Goal: Task Accomplishment & Management: Manage account settings

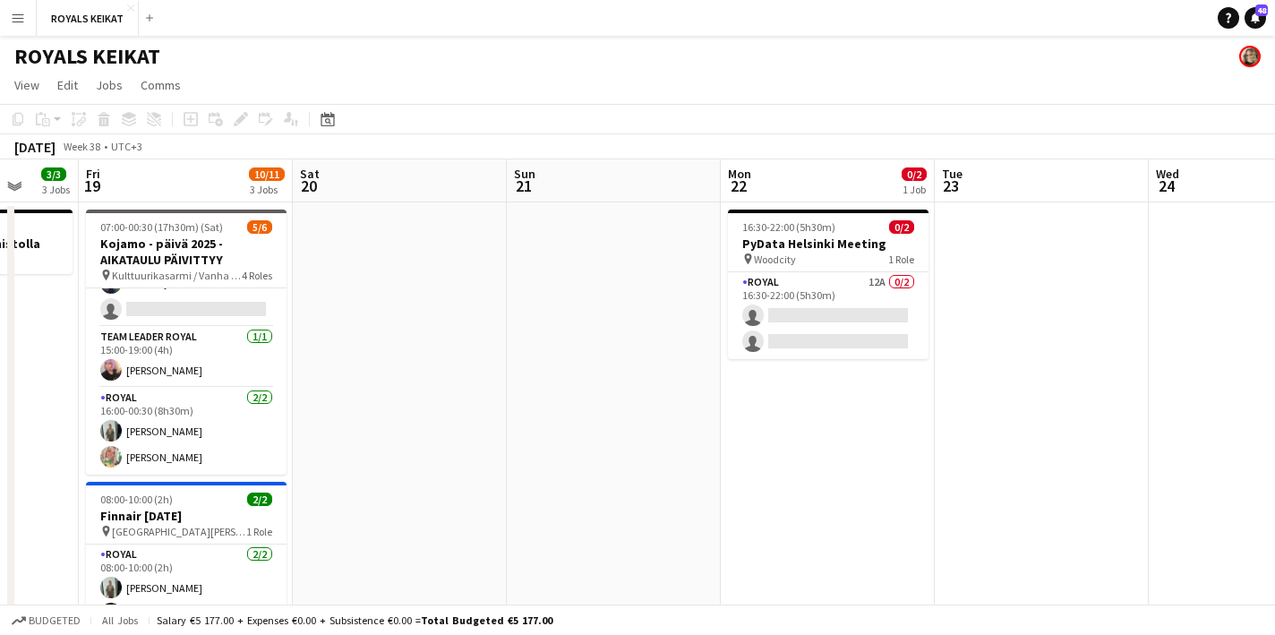
scroll to position [0, 661]
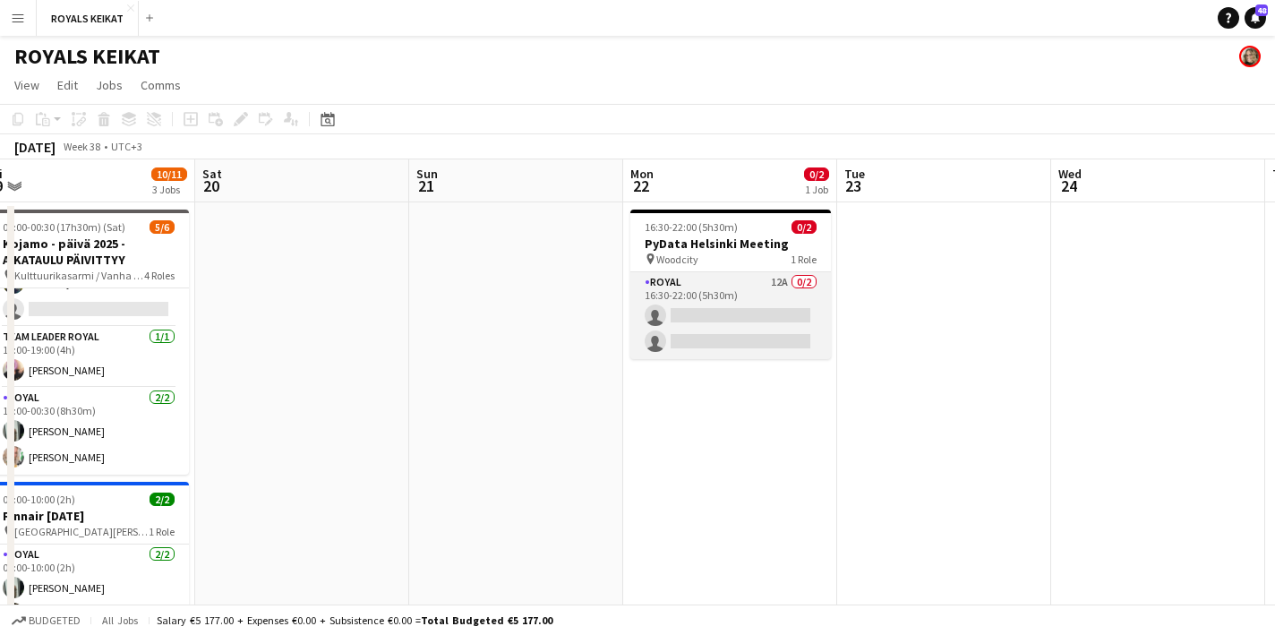
click at [749, 309] on app-card-role "Royal 12A 0/2 16:30-22:00 (5h30m) single-neutral-actions single-neutral-actions" at bounding box center [730, 315] width 201 height 87
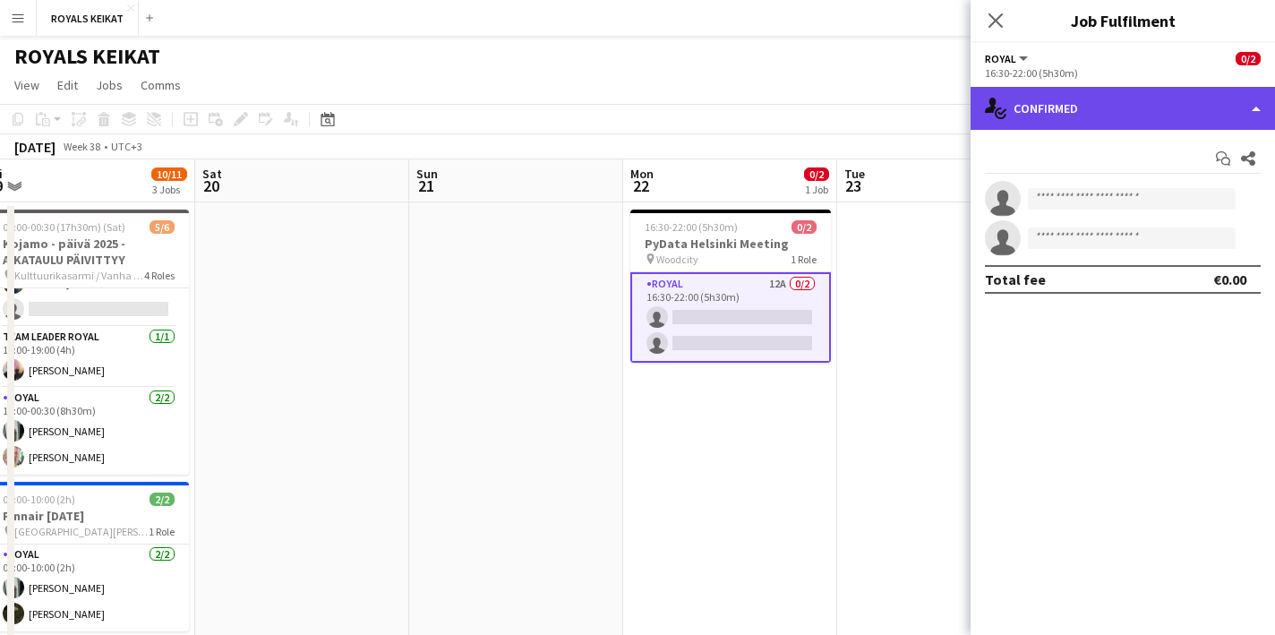
click at [1118, 104] on div "single-neutral-actions-check-2 Confirmed" at bounding box center [1123, 108] width 304 height 43
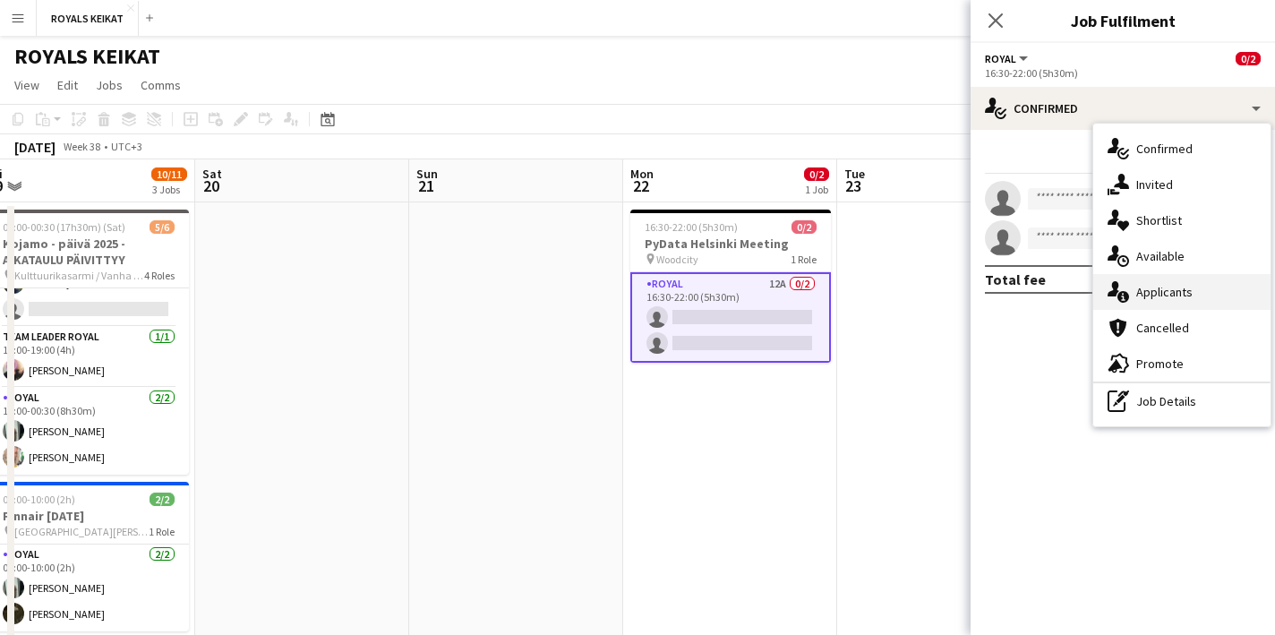
click at [1165, 296] on div "single-neutral-actions-information Applicants" at bounding box center [1181, 292] width 177 height 36
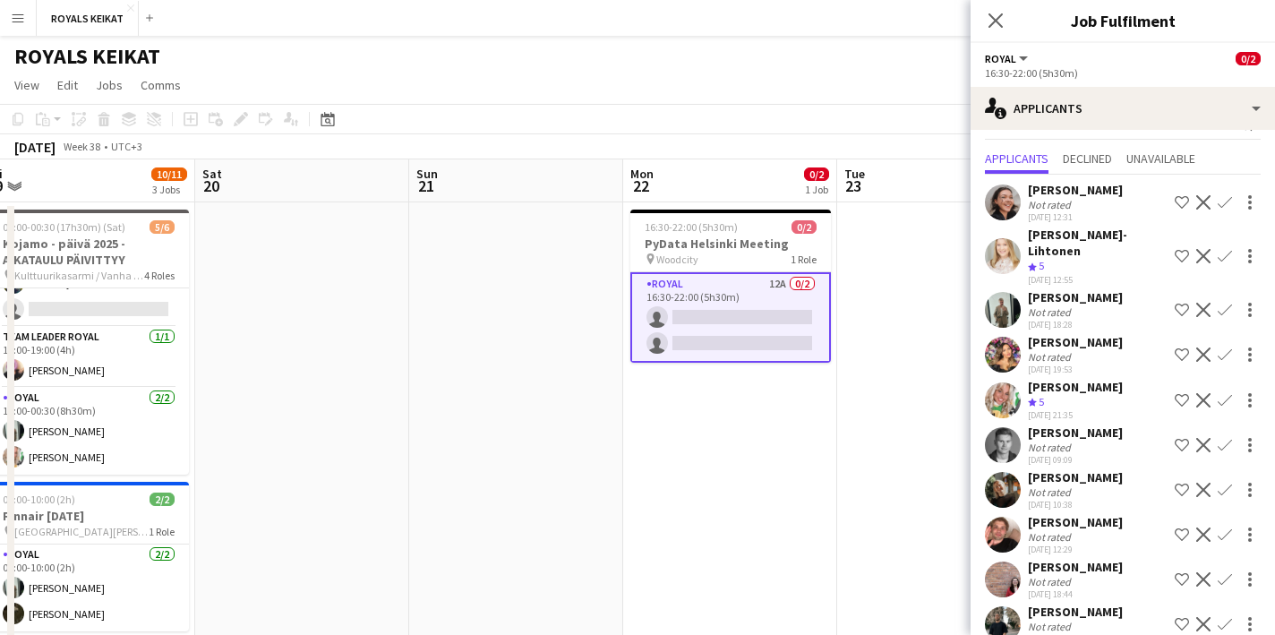
scroll to position [28, 0]
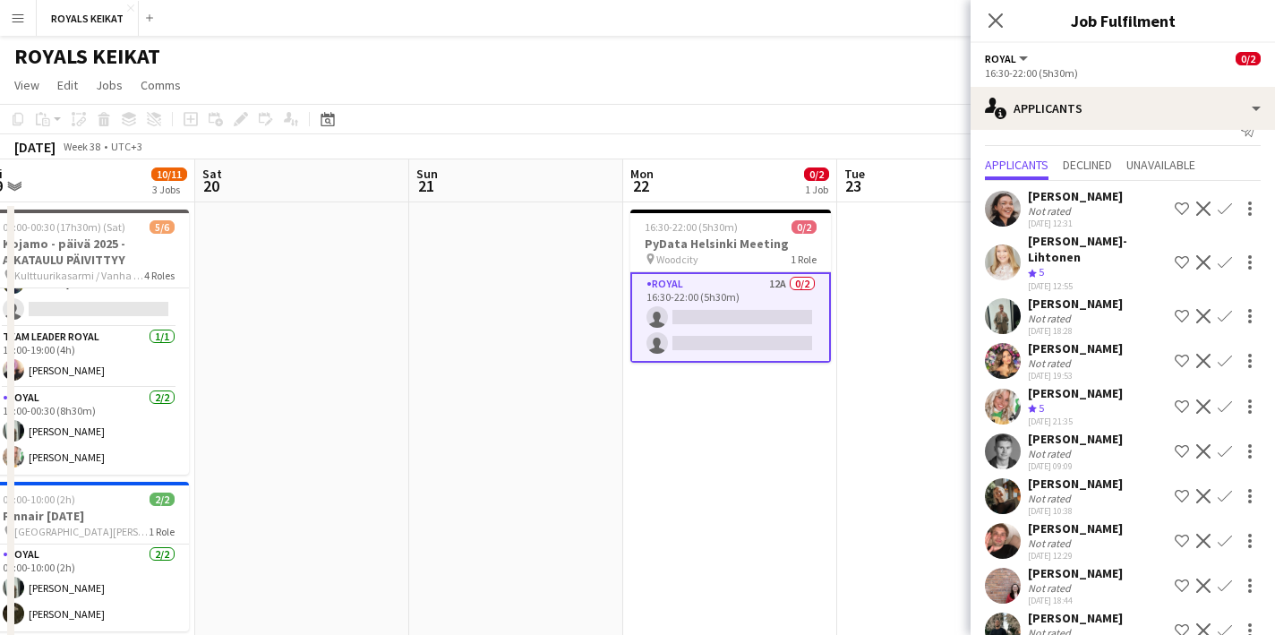
click at [1226, 399] on app-icon "Confirm" at bounding box center [1225, 406] width 14 height 14
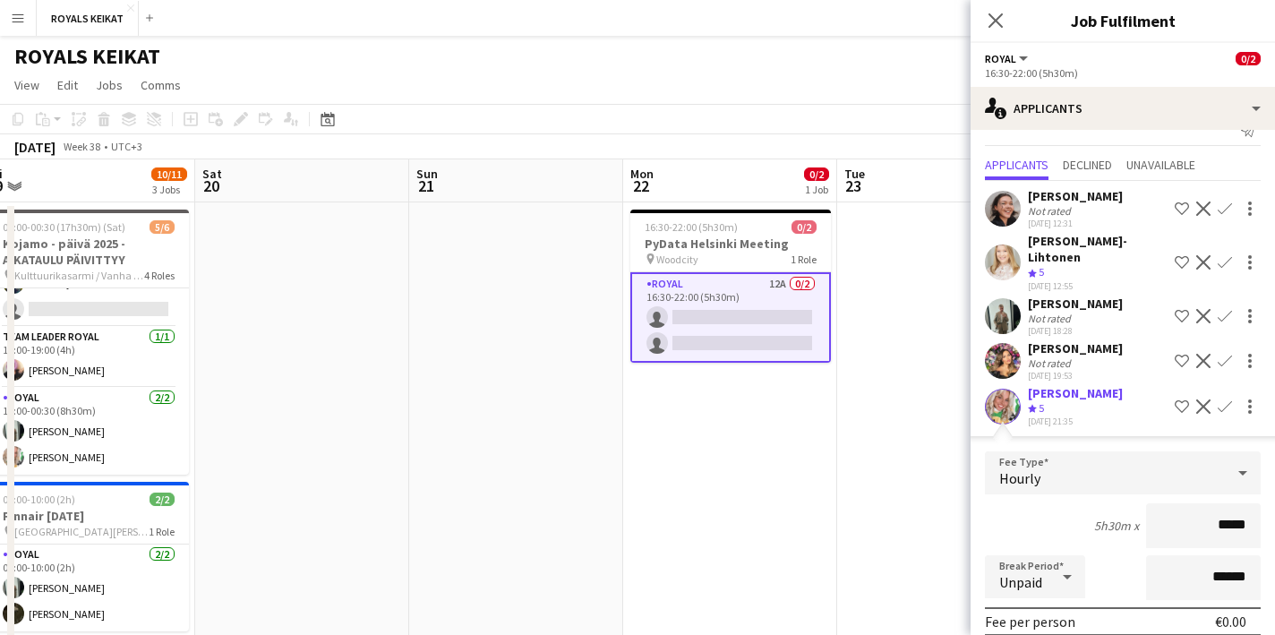
drag, startPoint x: 1248, startPoint y: 512, endPoint x: 1207, endPoint y: 510, distance: 41.2
click at [1207, 511] on input "*****" at bounding box center [1203, 525] width 115 height 45
type input "******"
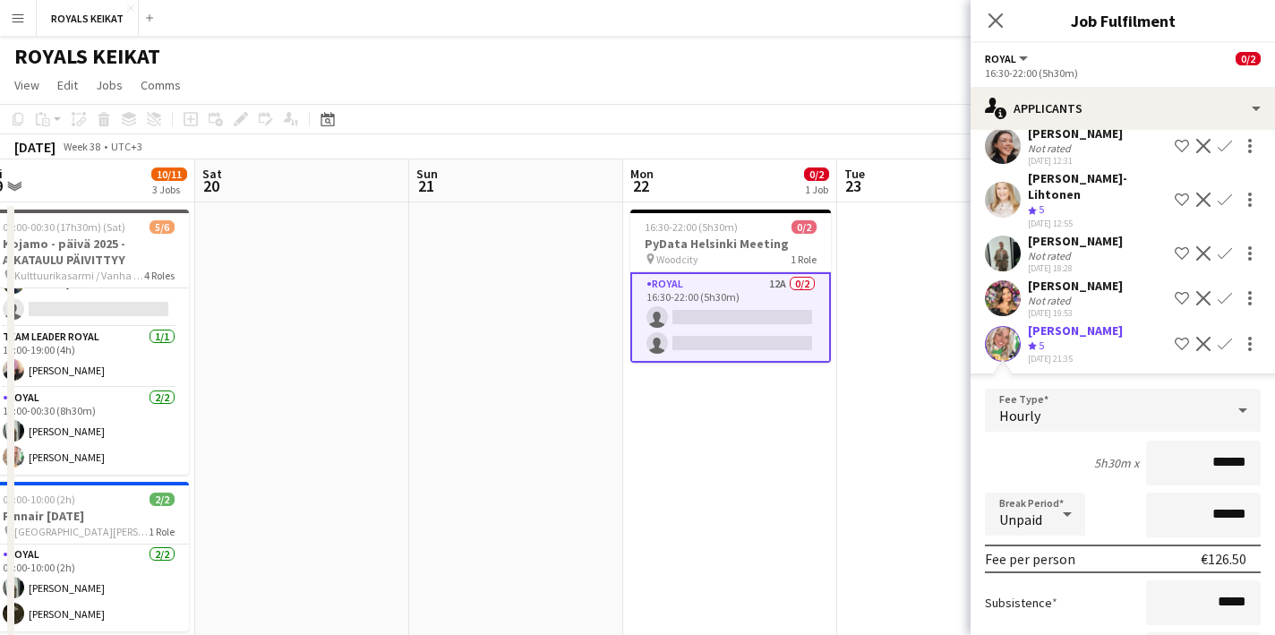
scroll to position [92, 0]
click at [1079, 321] on div "[PERSON_NAME]" at bounding box center [1075, 329] width 95 height 16
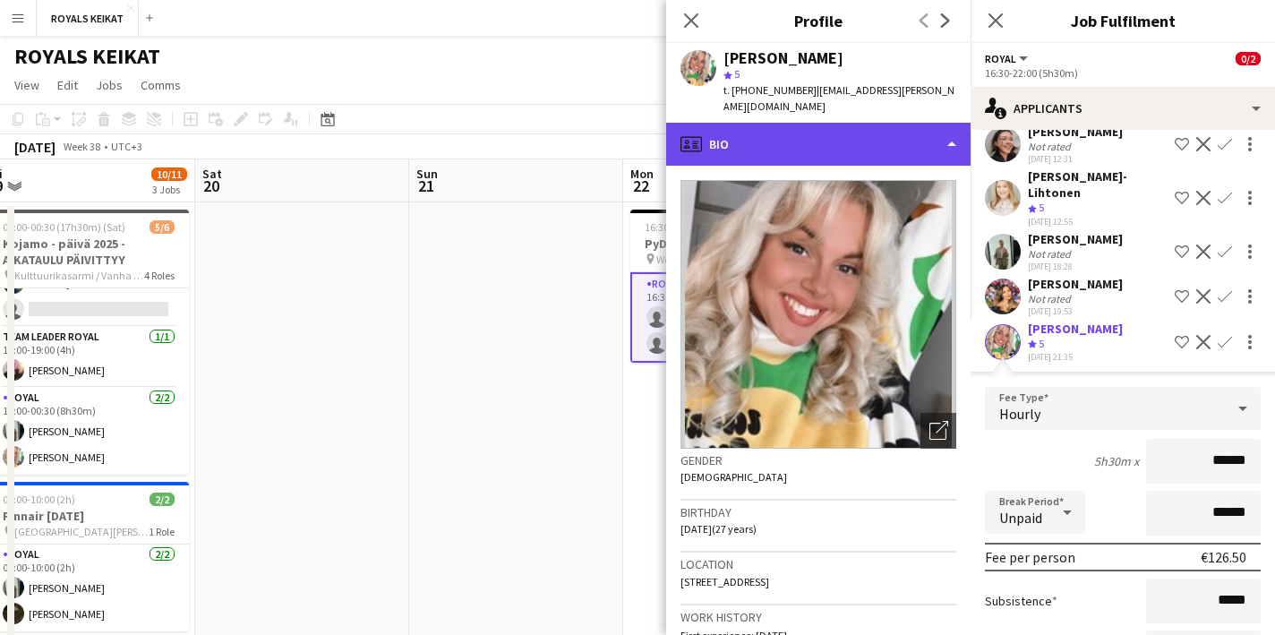
click at [944, 124] on div "profile Bio" at bounding box center [818, 144] width 304 height 43
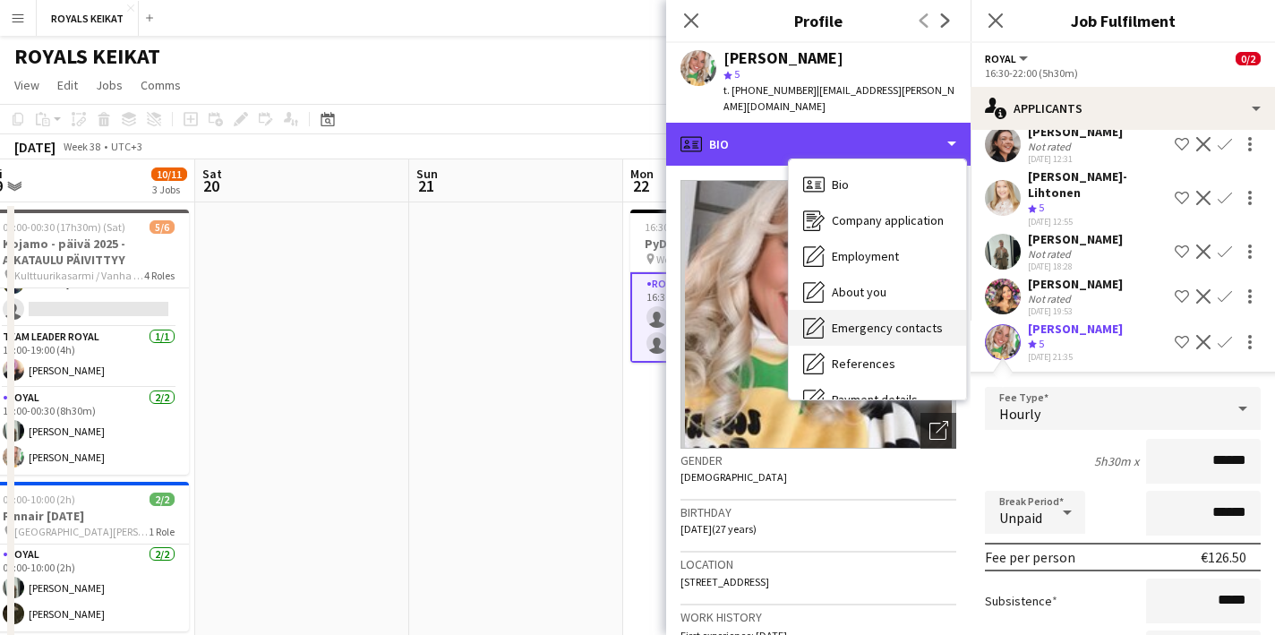
scroll to position [133, 0]
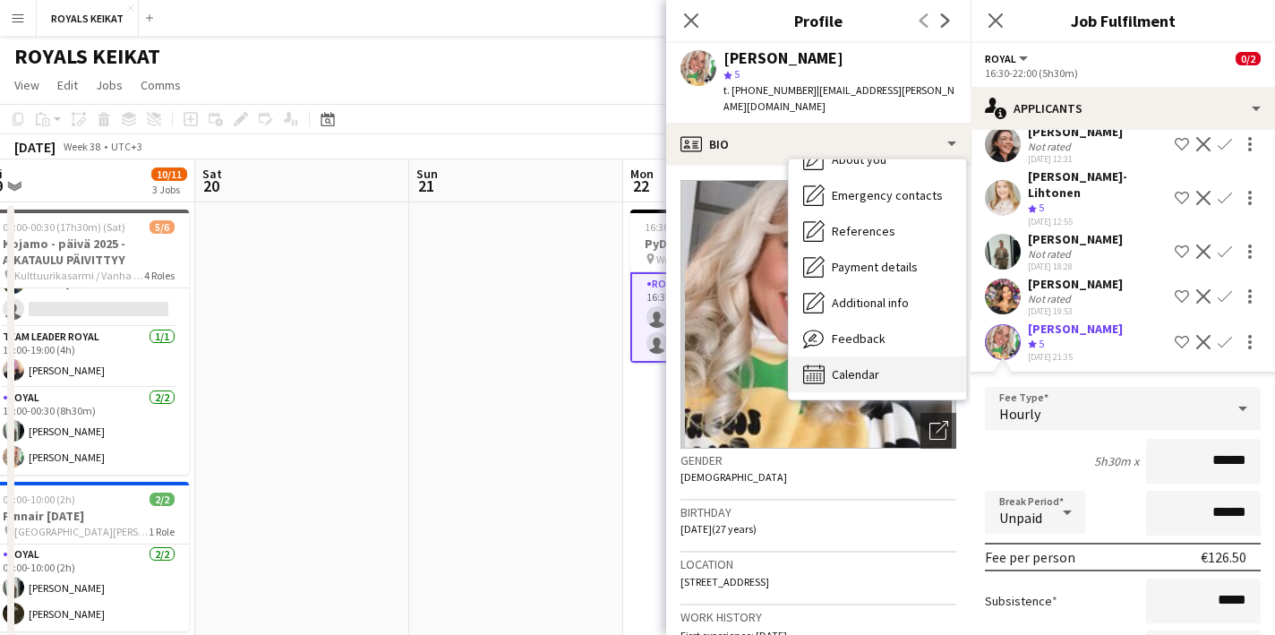
click at [873, 366] on span "Calendar" at bounding box center [855, 374] width 47 height 16
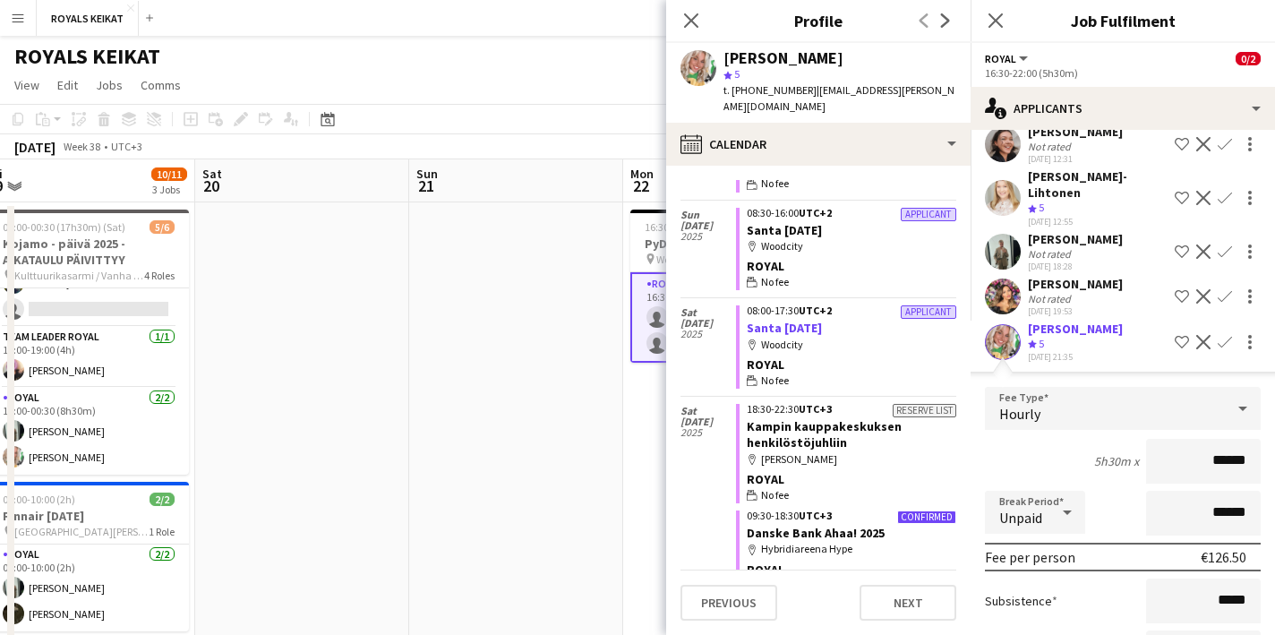
scroll to position [0, 0]
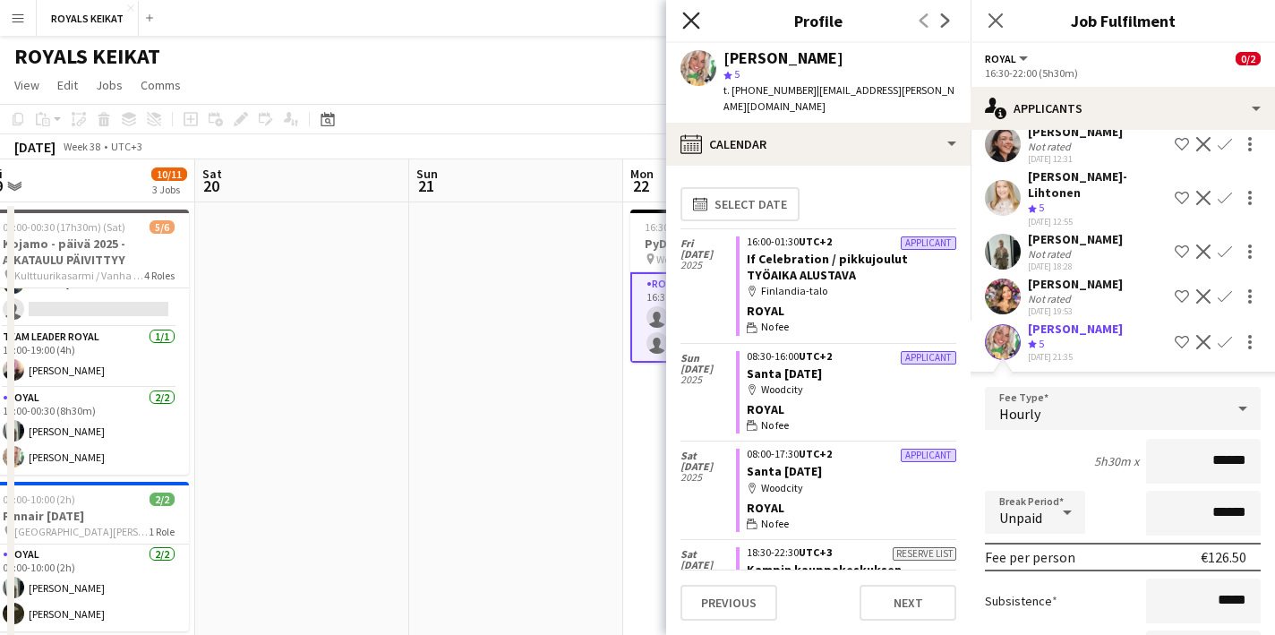
click at [688, 20] on icon "Close pop-in" at bounding box center [690, 20] width 17 height 17
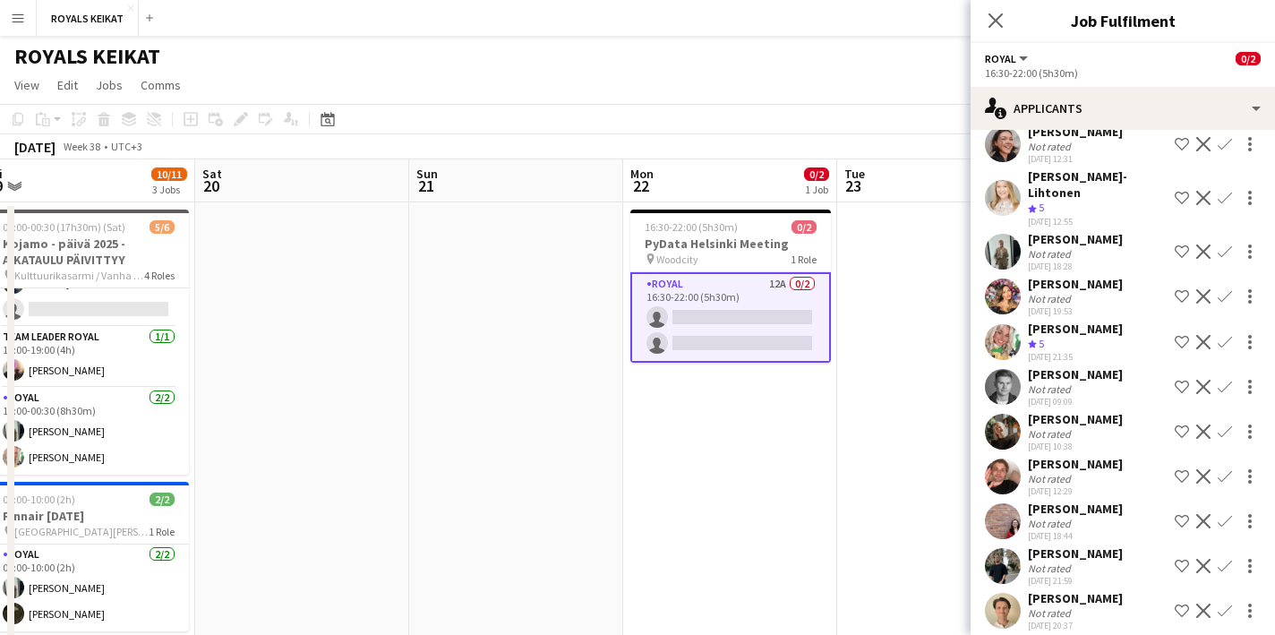
click at [1225, 335] on app-icon "Confirm" at bounding box center [1225, 342] width 14 height 14
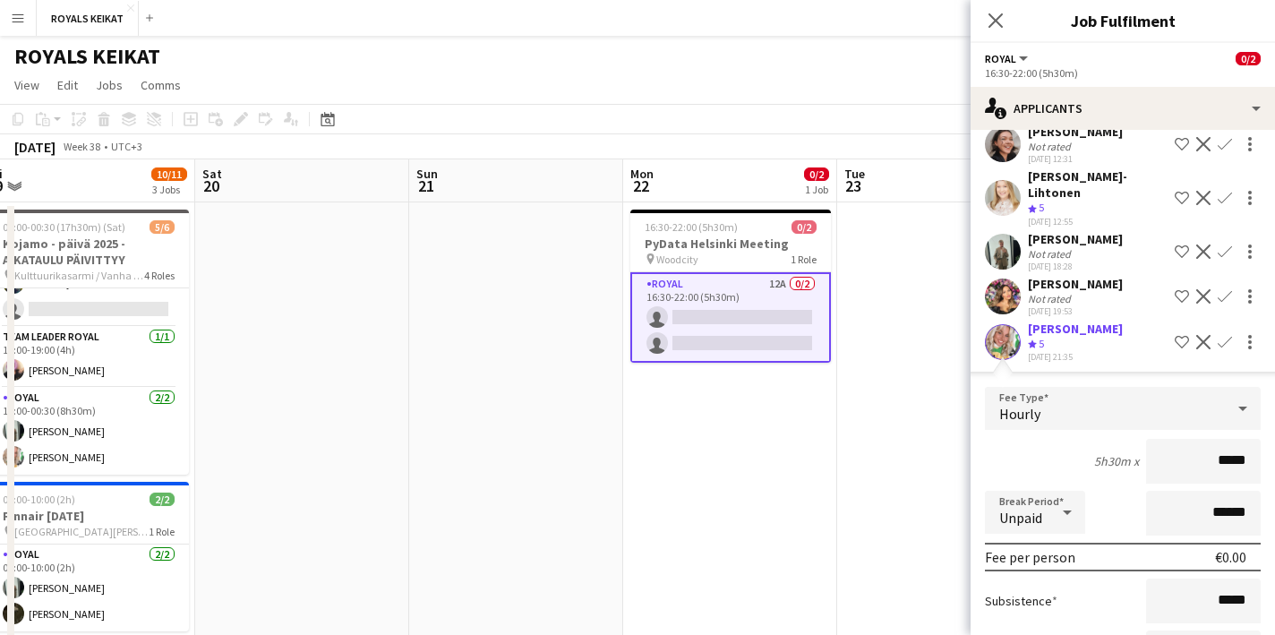
drag, startPoint x: 1251, startPoint y: 445, endPoint x: 1199, endPoint y: 445, distance: 51.9
click at [1199, 445] on input "*****" at bounding box center [1203, 461] width 115 height 45
type input "******"
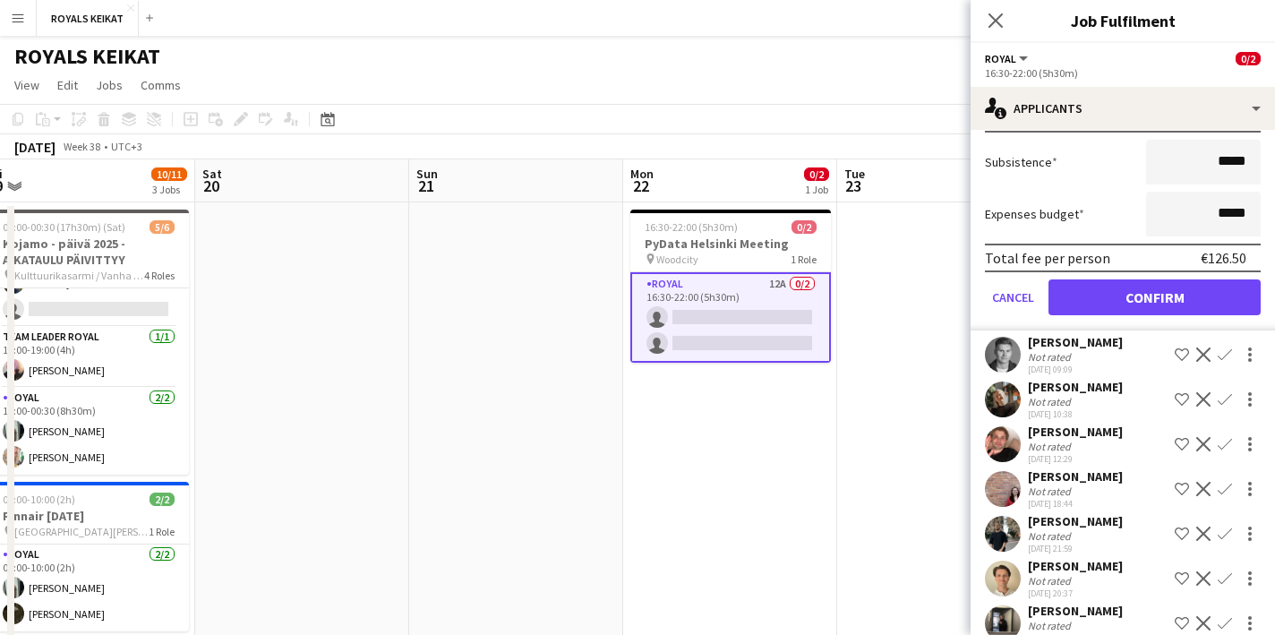
scroll to position [541, 0]
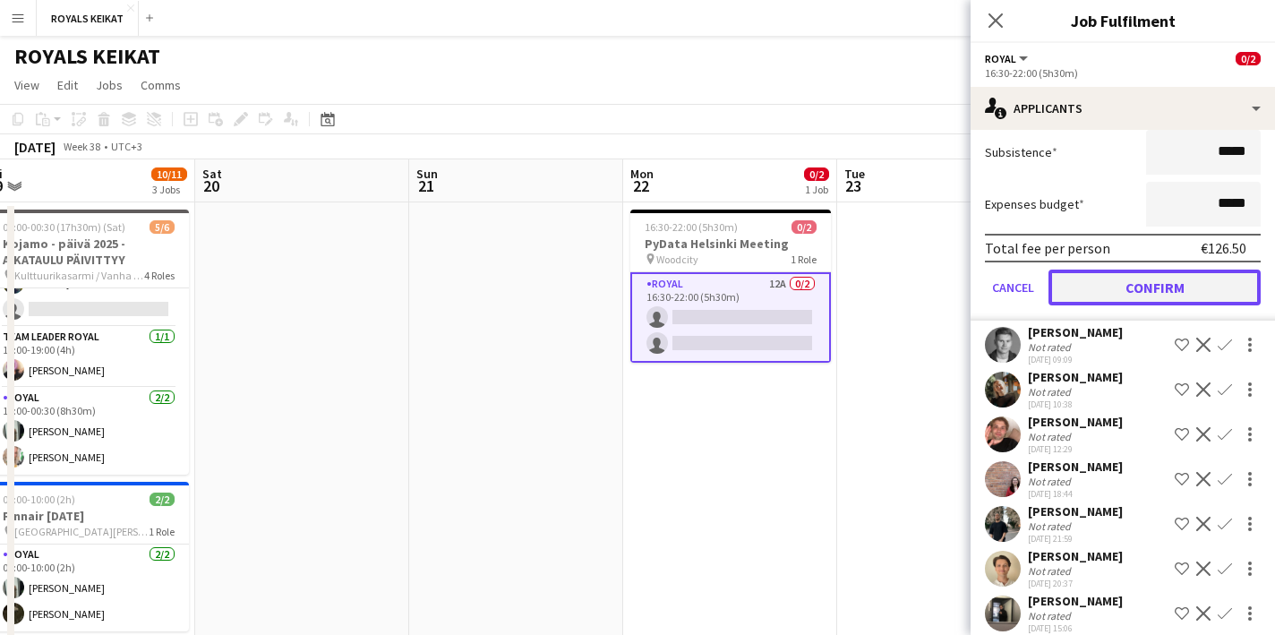
click at [1170, 270] on button "Confirm" at bounding box center [1155, 288] width 212 height 36
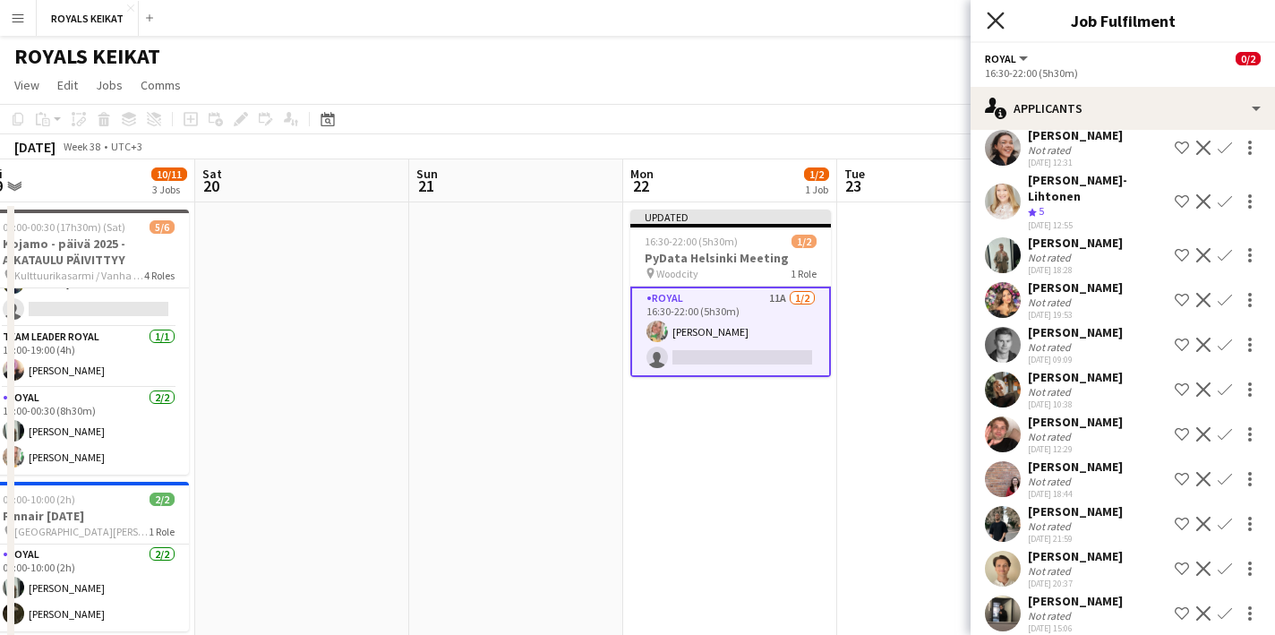
click at [994, 13] on icon "Close pop-in" at bounding box center [995, 20] width 17 height 17
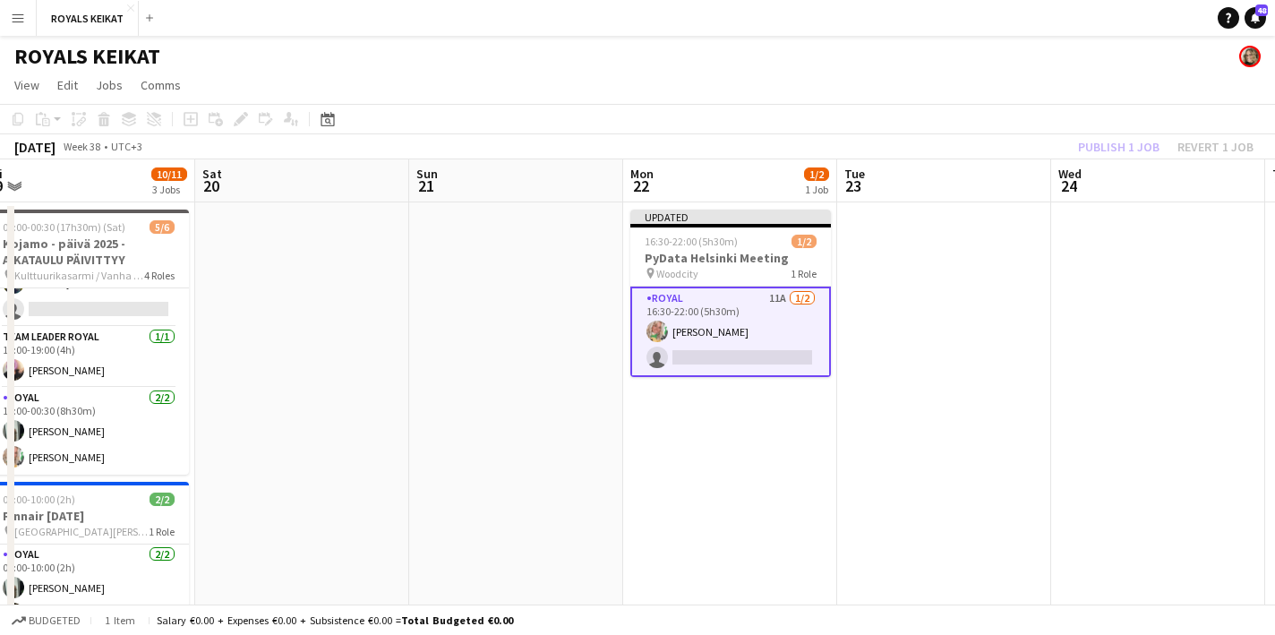
click at [1107, 145] on div "Publish 1 job Revert 1 job" at bounding box center [1166, 146] width 219 height 23
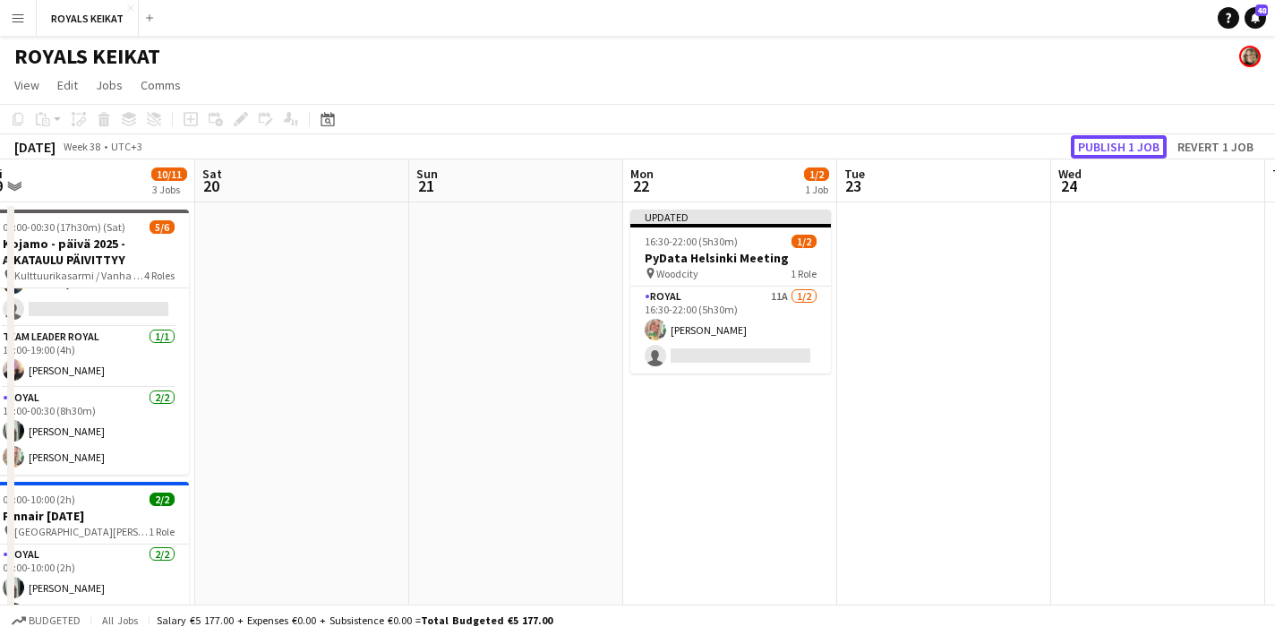
click at [1107, 145] on button "Publish 1 job" at bounding box center [1119, 146] width 96 height 23
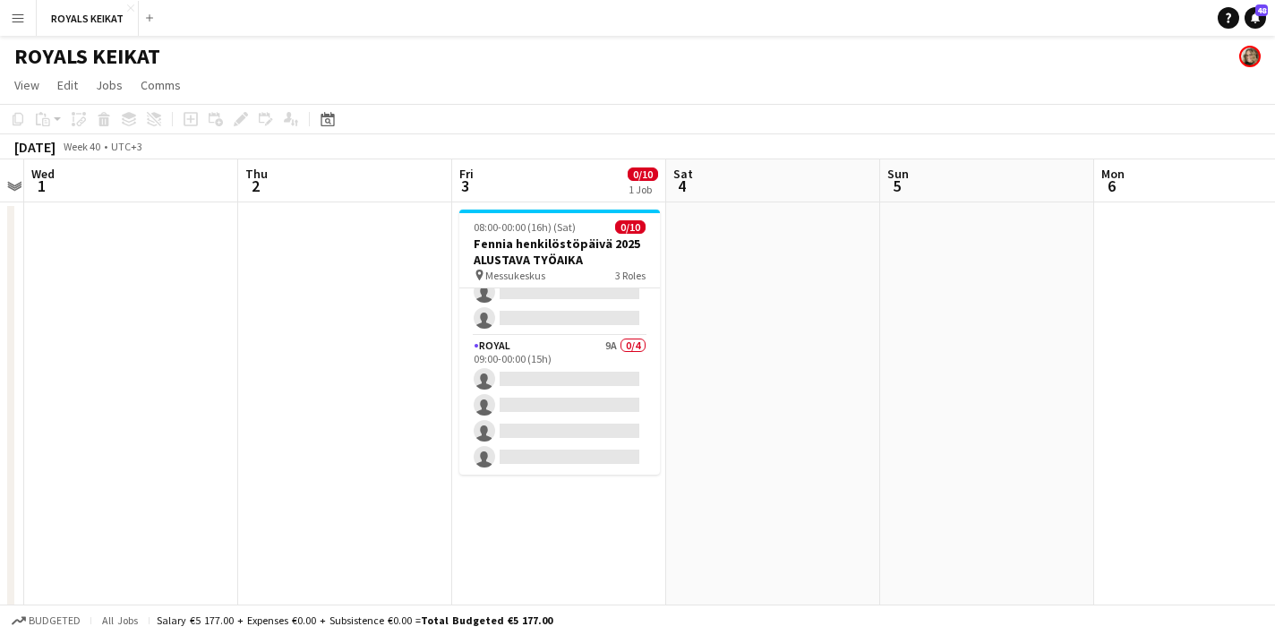
scroll to position [0, 0]
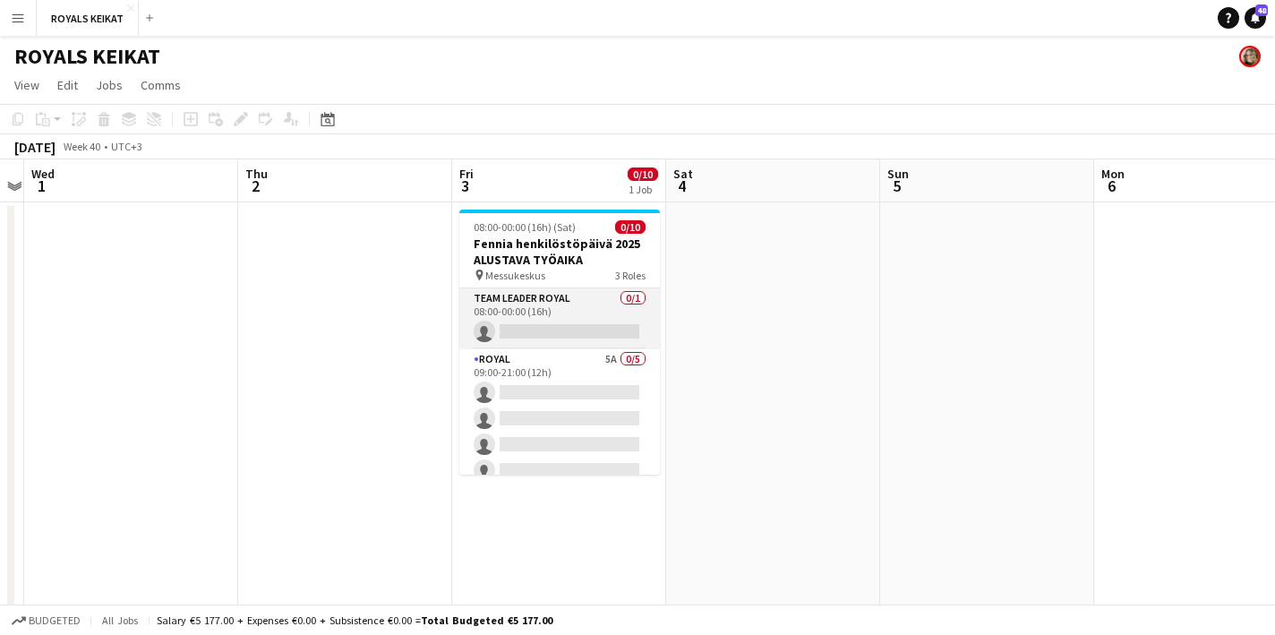
click at [558, 316] on app-card-role "Team Leader Royal 0/1 08:00-00:00 (16h) single-neutral-actions" at bounding box center [559, 318] width 201 height 61
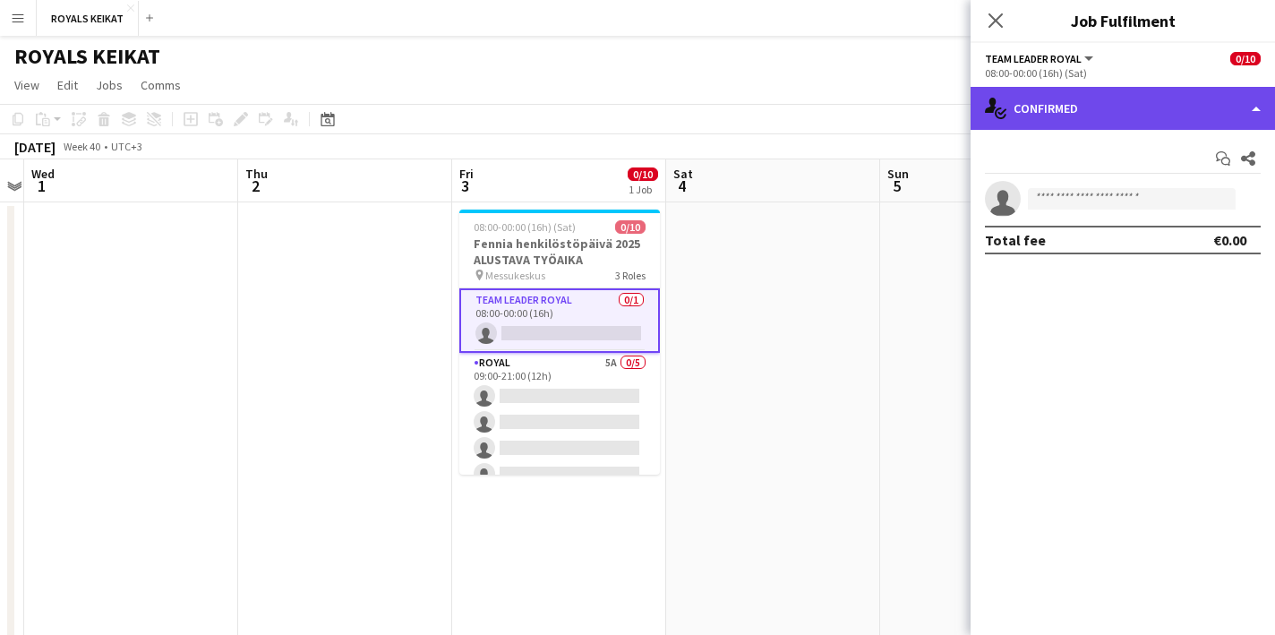
click at [1076, 107] on div "single-neutral-actions-check-2 Confirmed" at bounding box center [1123, 108] width 304 height 43
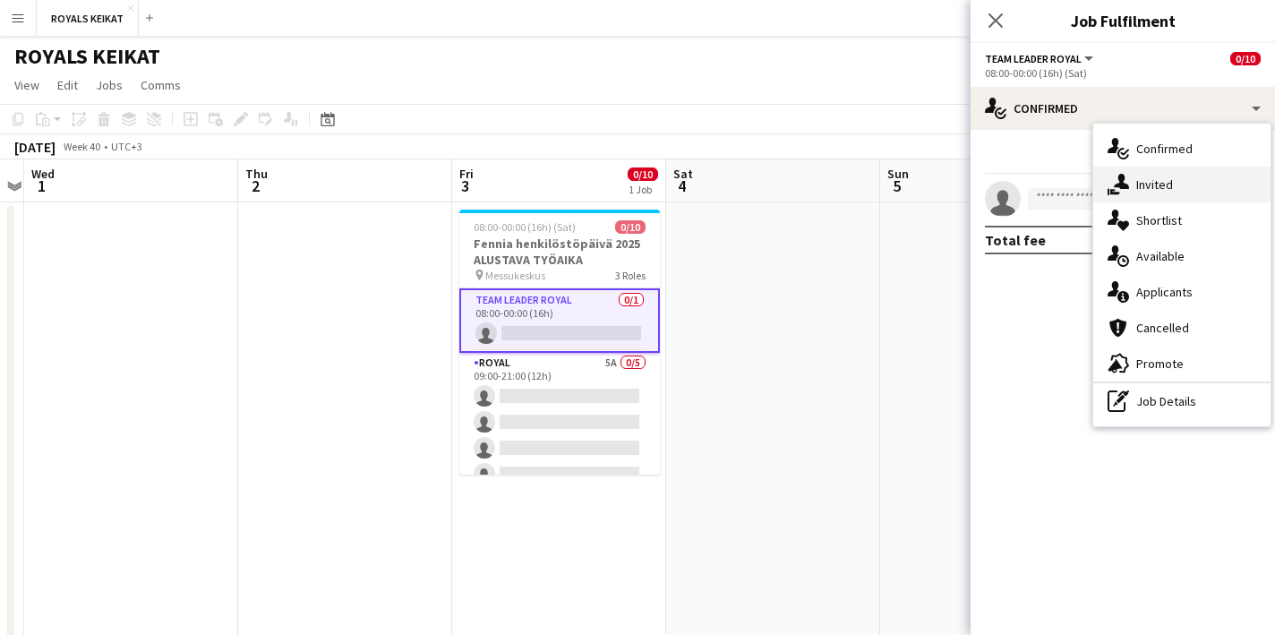
click at [1169, 180] on div "single-neutral-actions-share-1 Invited" at bounding box center [1181, 185] width 177 height 36
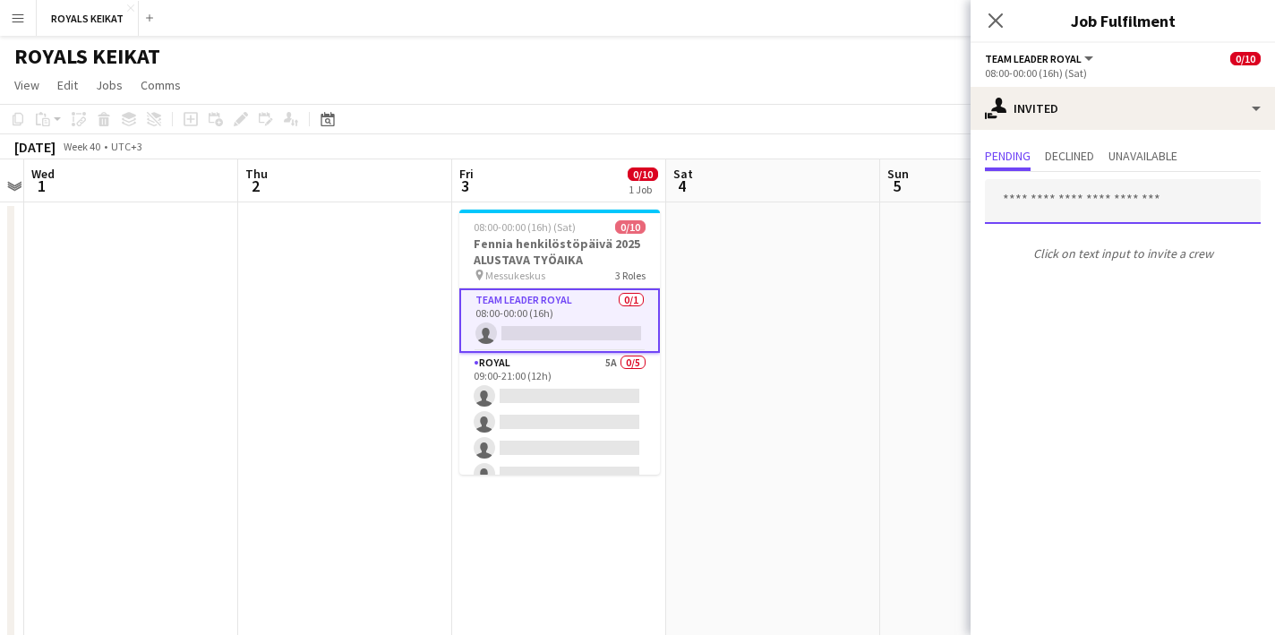
click at [1037, 201] on input "text" at bounding box center [1123, 201] width 276 height 45
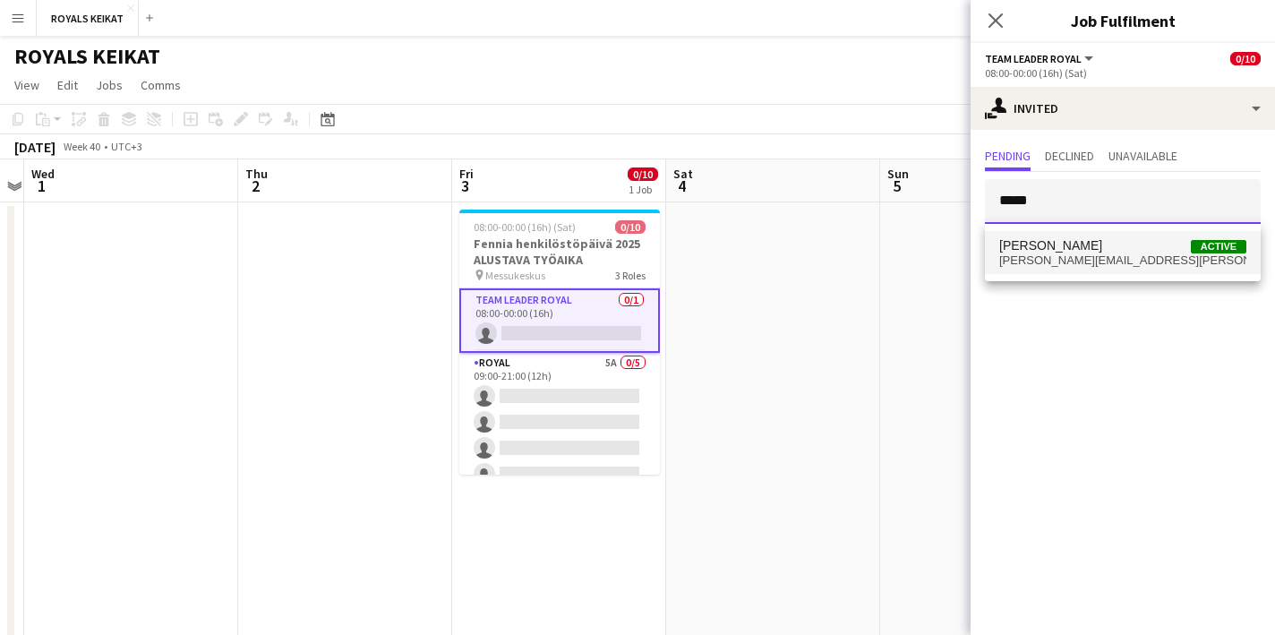
type input "*****"
click at [1029, 249] on span "[PERSON_NAME]" at bounding box center [1050, 245] width 103 height 15
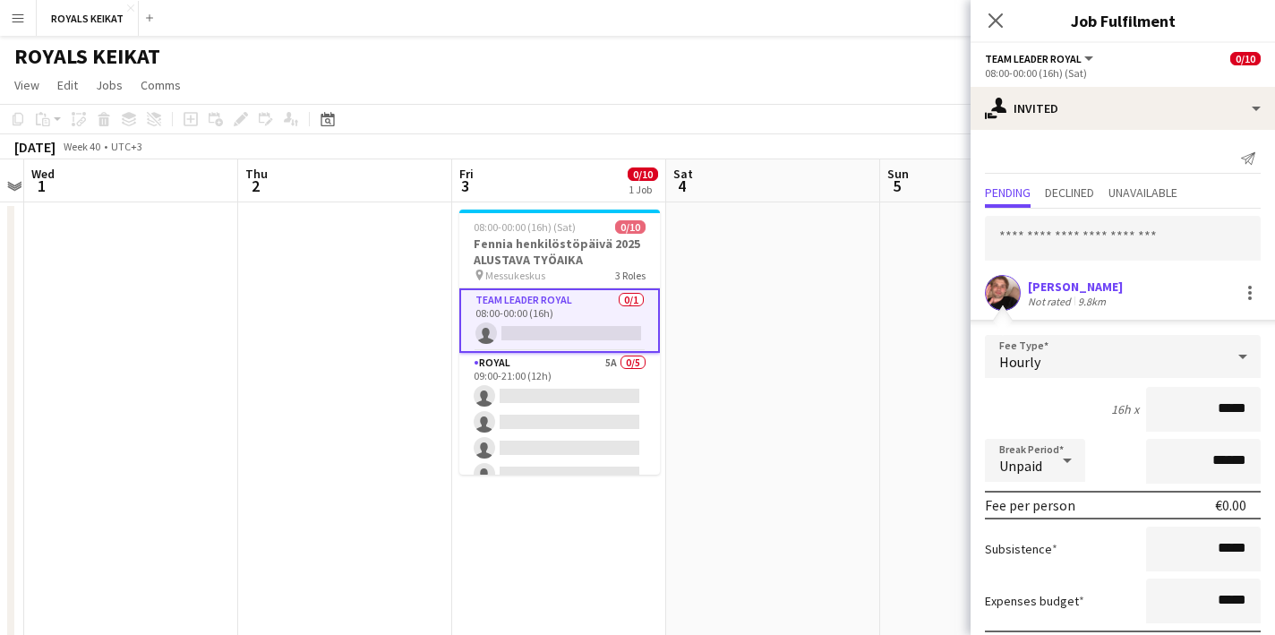
click at [1143, 284] on div "[PERSON_NAME] Not rated 9.8km" at bounding box center [1123, 293] width 304 height 36
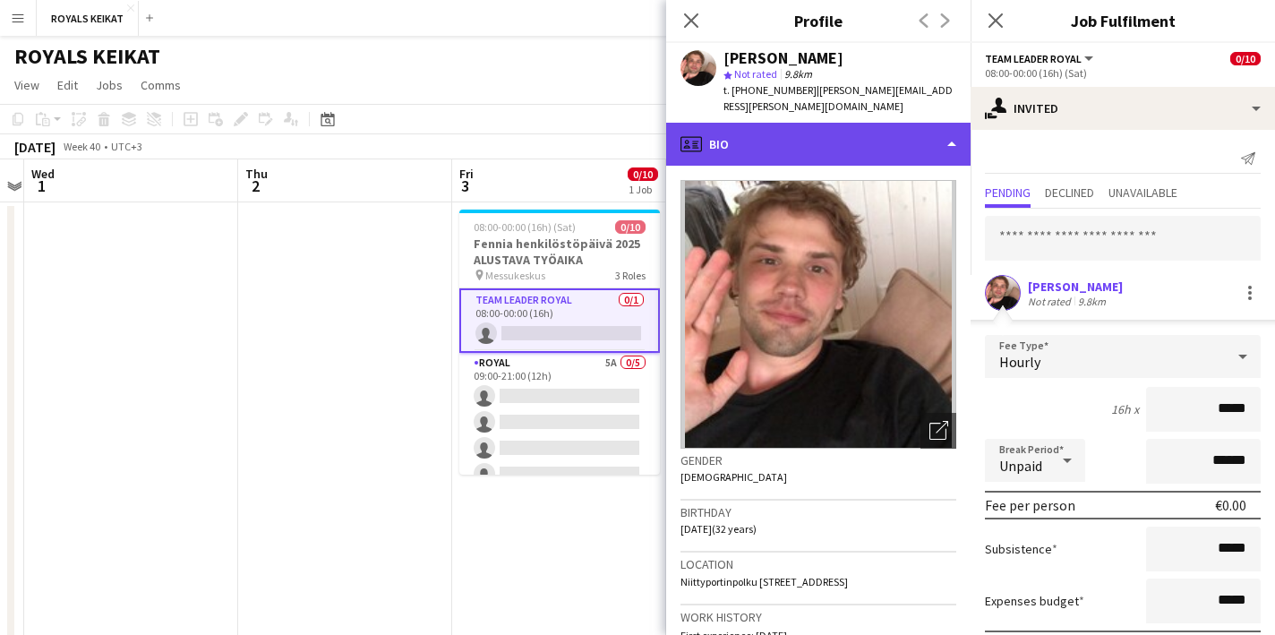
click at [947, 124] on div "profile Bio" at bounding box center [818, 144] width 304 height 43
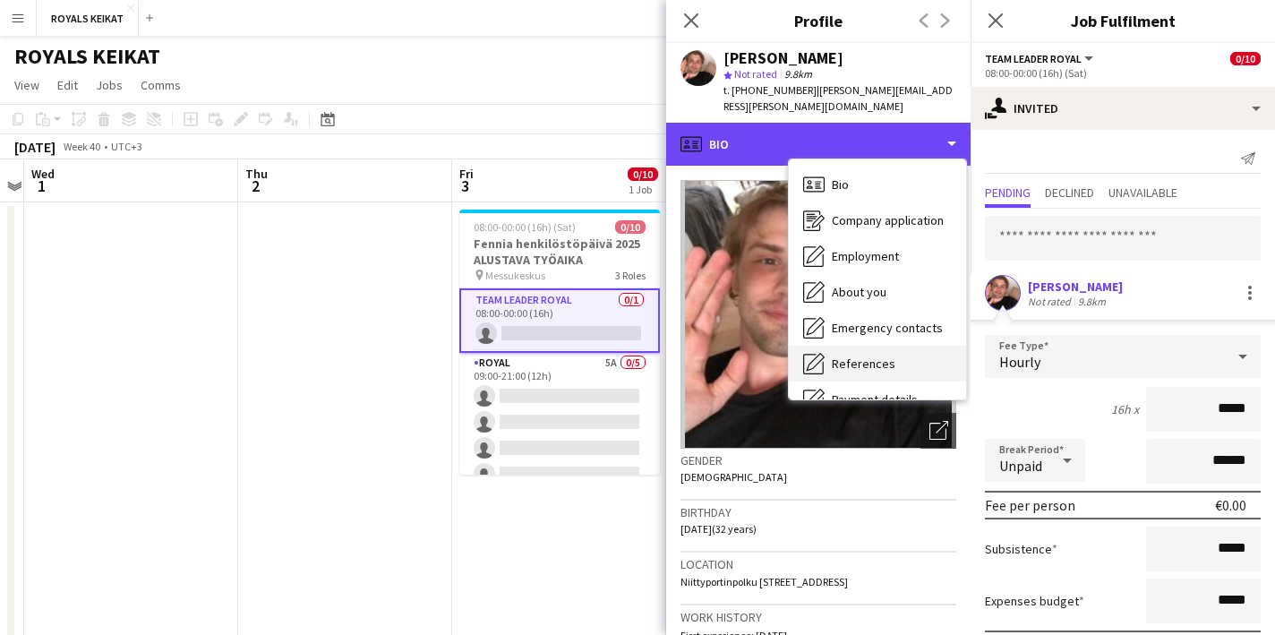
scroll to position [133, 0]
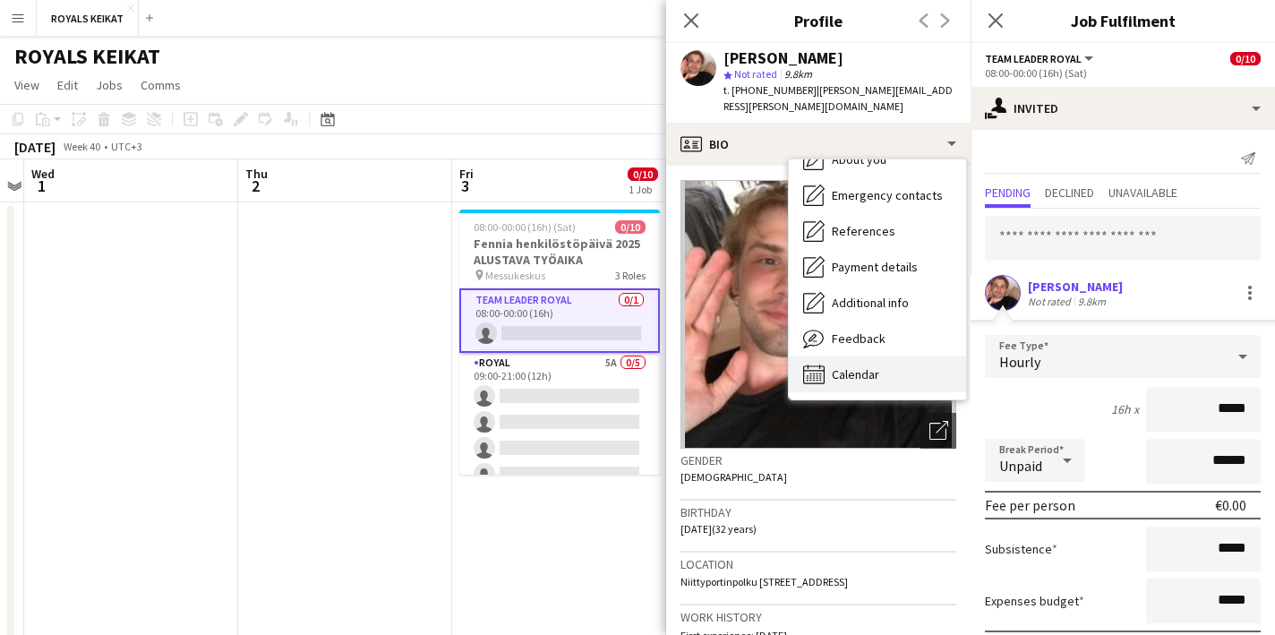
click at [856, 366] on span "Calendar" at bounding box center [855, 374] width 47 height 16
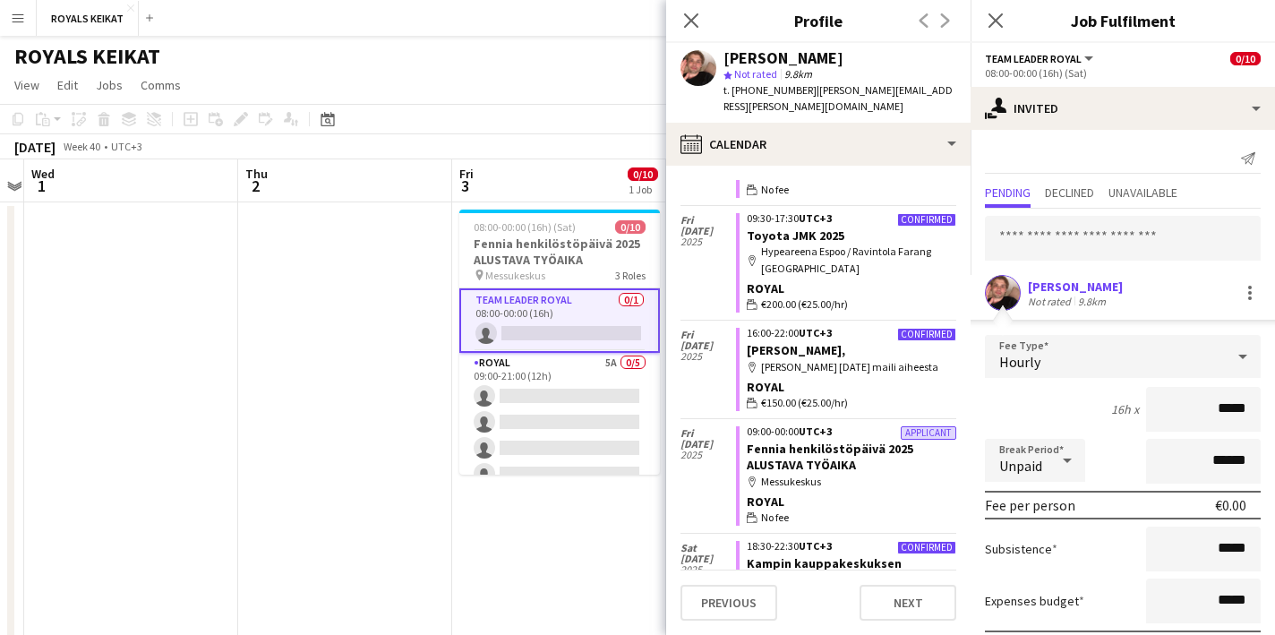
scroll to position [0, 0]
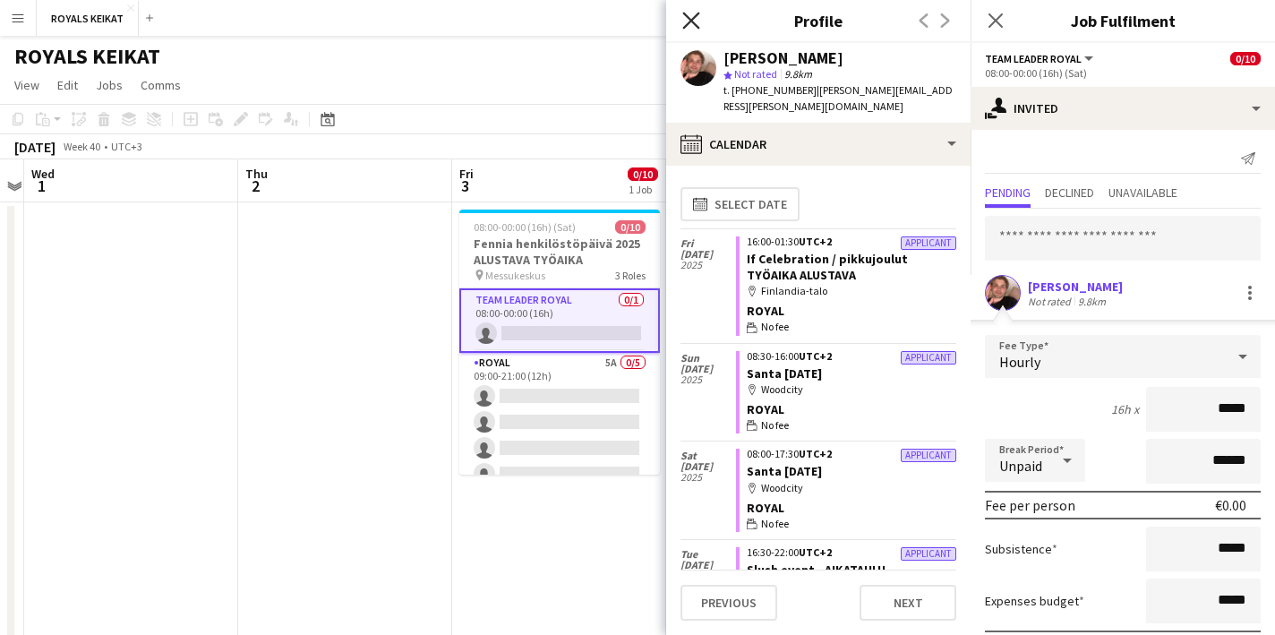
click at [691, 12] on icon "Close pop-in" at bounding box center [690, 20] width 17 height 17
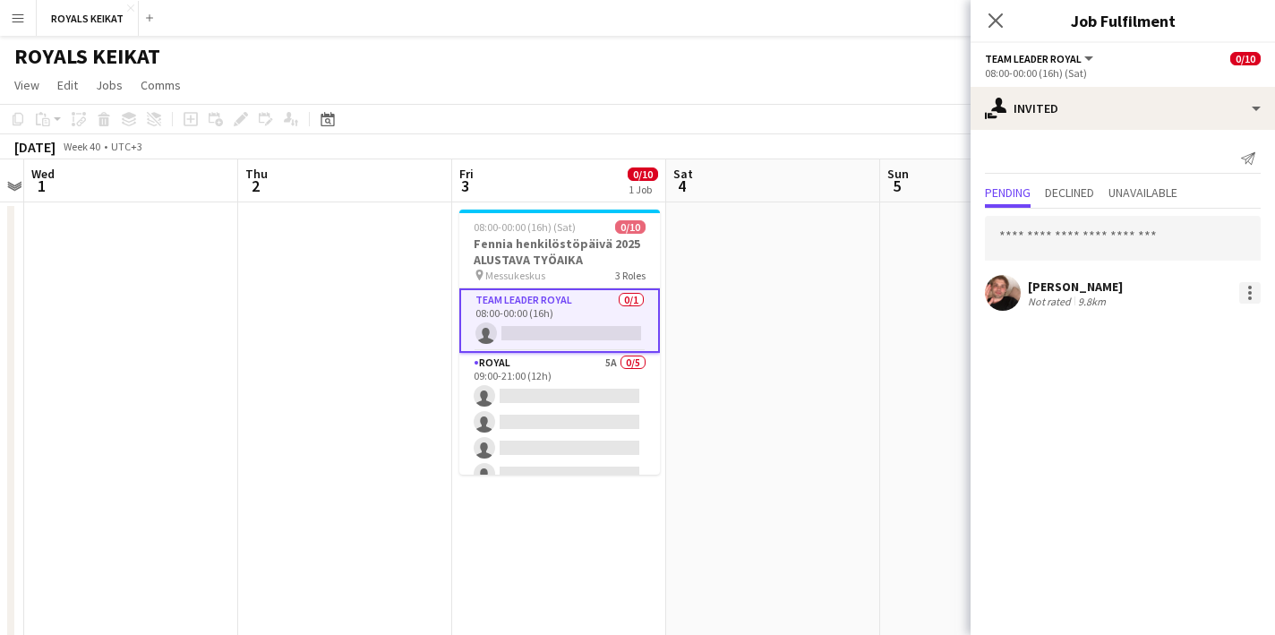
click at [1243, 292] on div at bounding box center [1249, 292] width 21 height 21
click at [1085, 293] on div at bounding box center [637, 317] width 1275 height 635
click at [1085, 293] on div "[PERSON_NAME]" at bounding box center [1075, 286] width 95 height 16
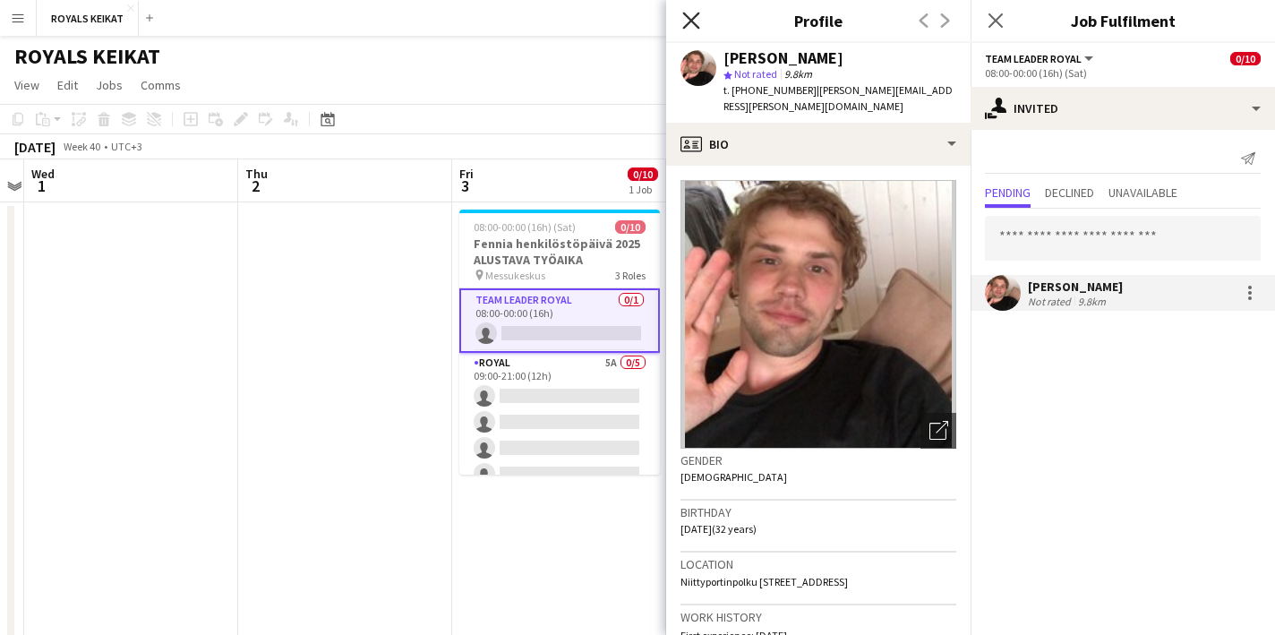
click at [685, 19] on icon "Close pop-in" at bounding box center [690, 20] width 17 height 17
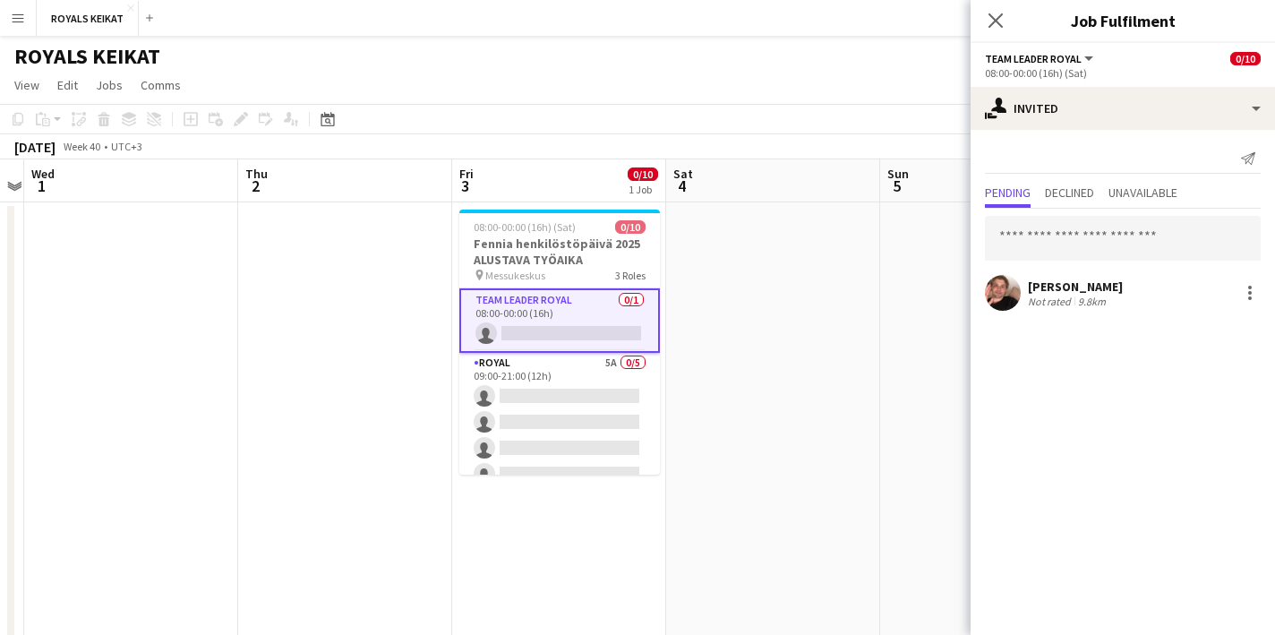
click at [579, 310] on app-card-role "Team Leader Royal 0/1 08:00-00:00 (16h) single-neutral-actions" at bounding box center [559, 320] width 201 height 64
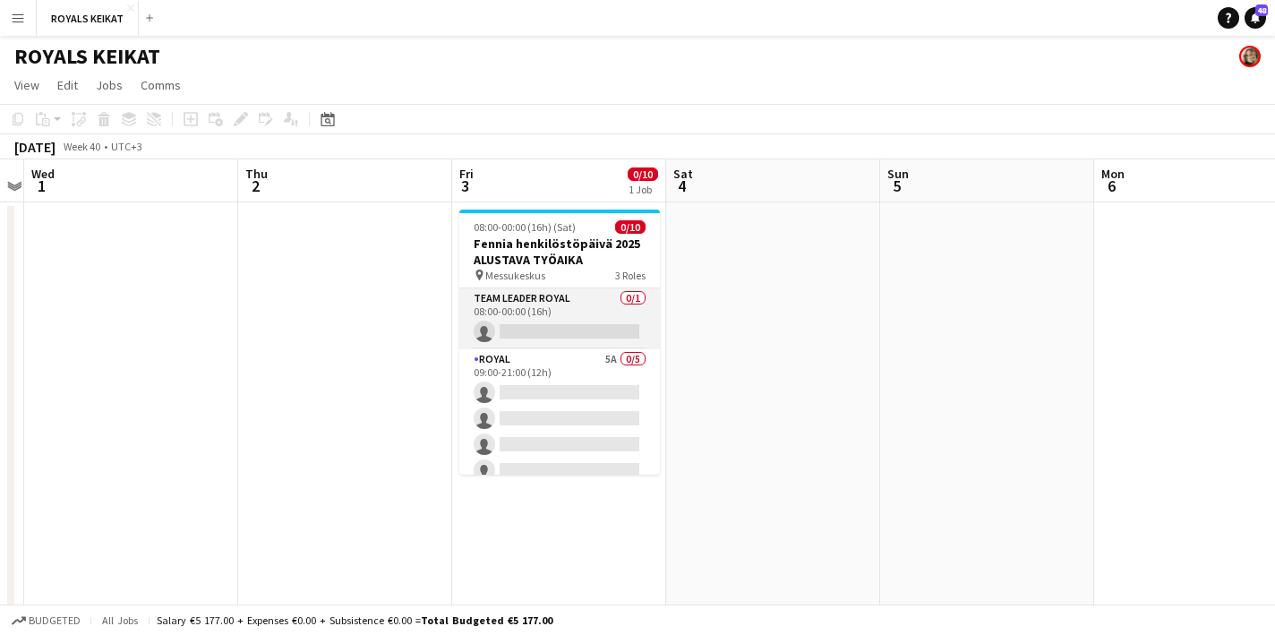
click at [579, 310] on app-card-role "Team Leader Royal 0/1 08:00-00:00 (16h) single-neutral-actions" at bounding box center [559, 318] width 201 height 61
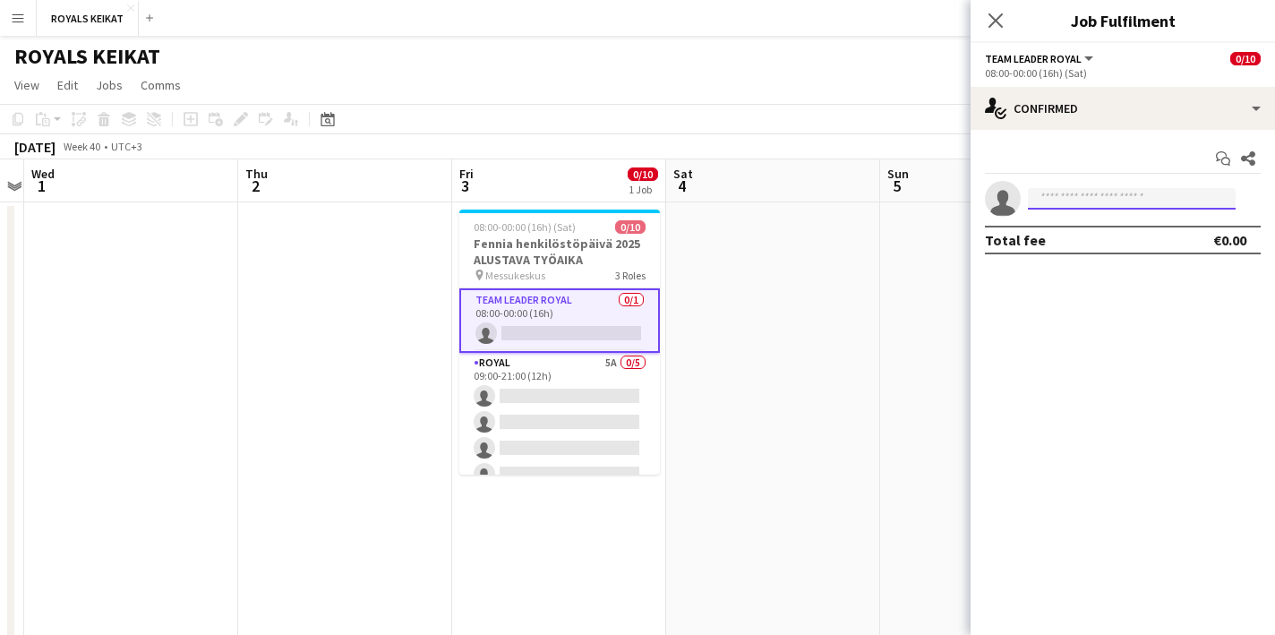
click at [1178, 196] on input at bounding box center [1132, 198] width 208 height 21
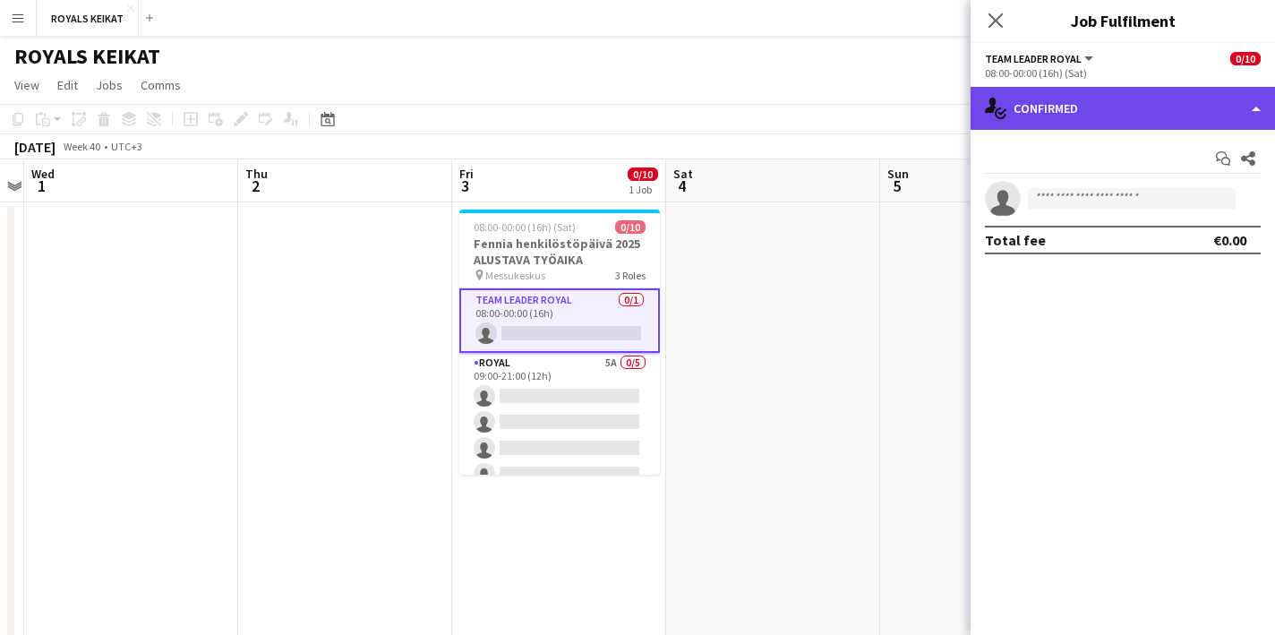
click at [1164, 103] on div "single-neutral-actions-check-2 Confirmed" at bounding box center [1123, 108] width 304 height 43
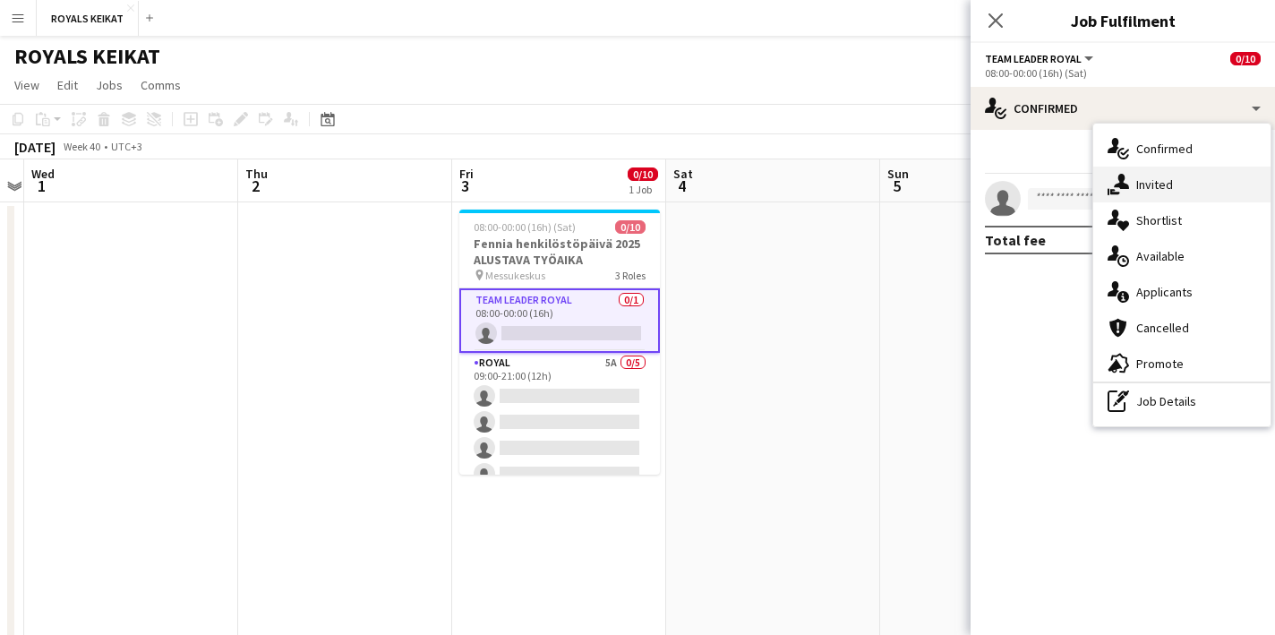
click at [1179, 183] on div "single-neutral-actions-share-1 Invited" at bounding box center [1181, 185] width 177 height 36
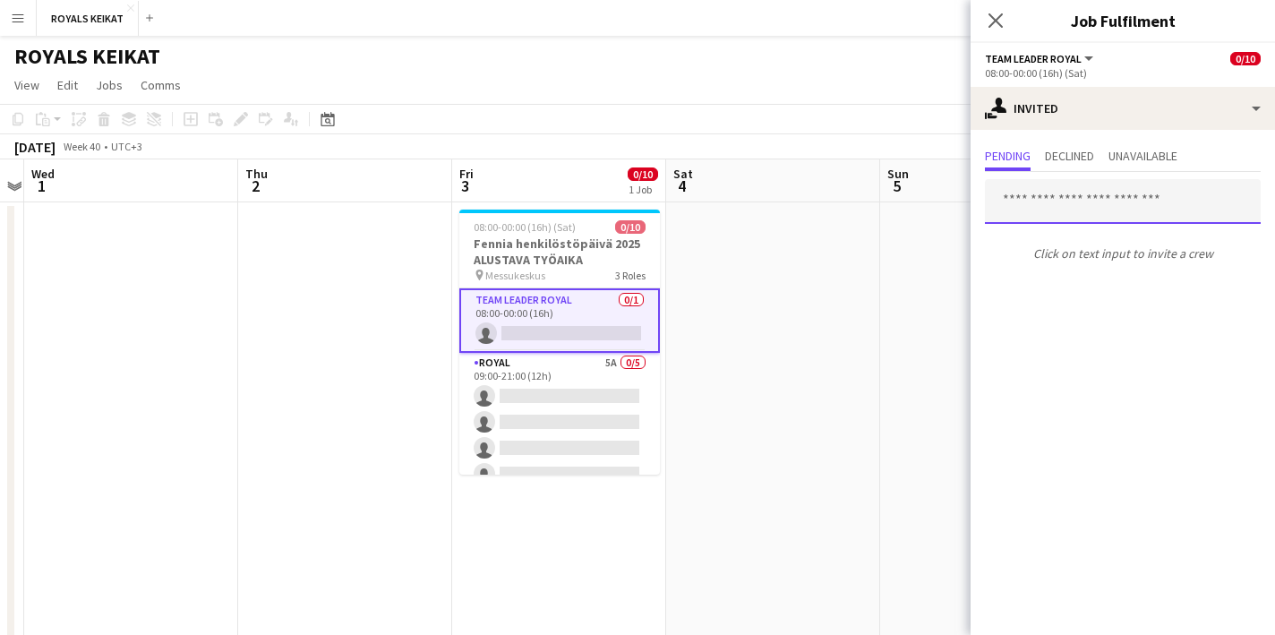
click at [1041, 209] on input "text" at bounding box center [1123, 201] width 276 height 45
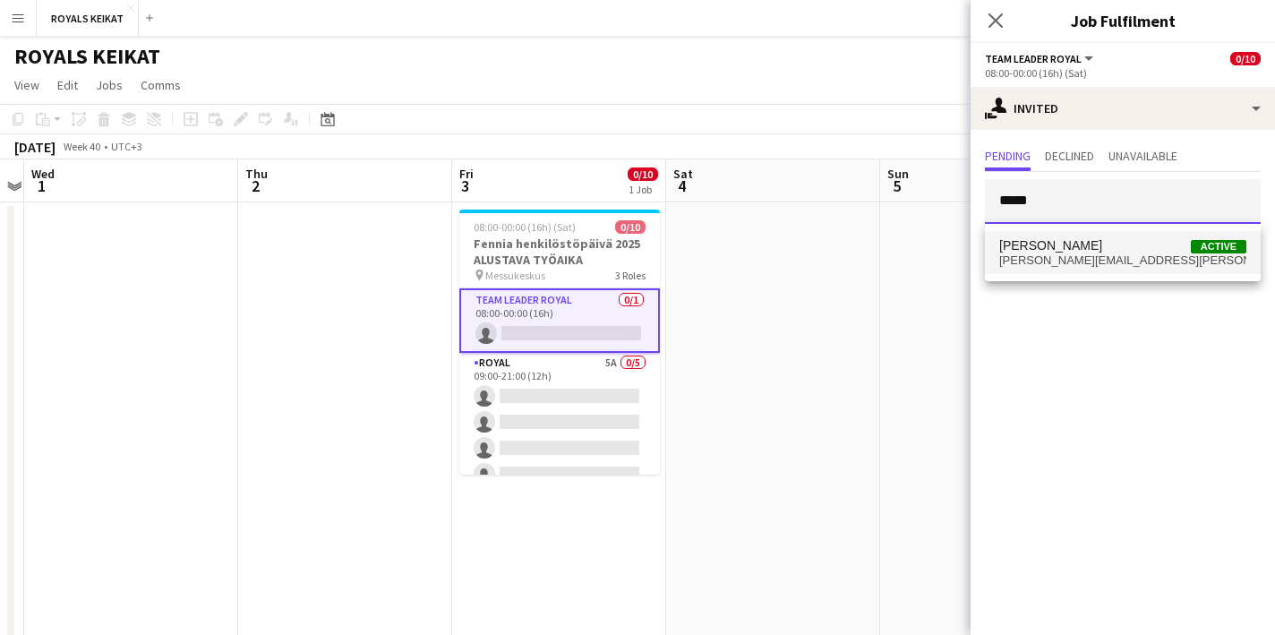
type input "*****"
click at [1034, 257] on span "[PERSON_NAME][EMAIL_ADDRESS][PERSON_NAME][DOMAIN_NAME]" at bounding box center [1122, 260] width 247 height 14
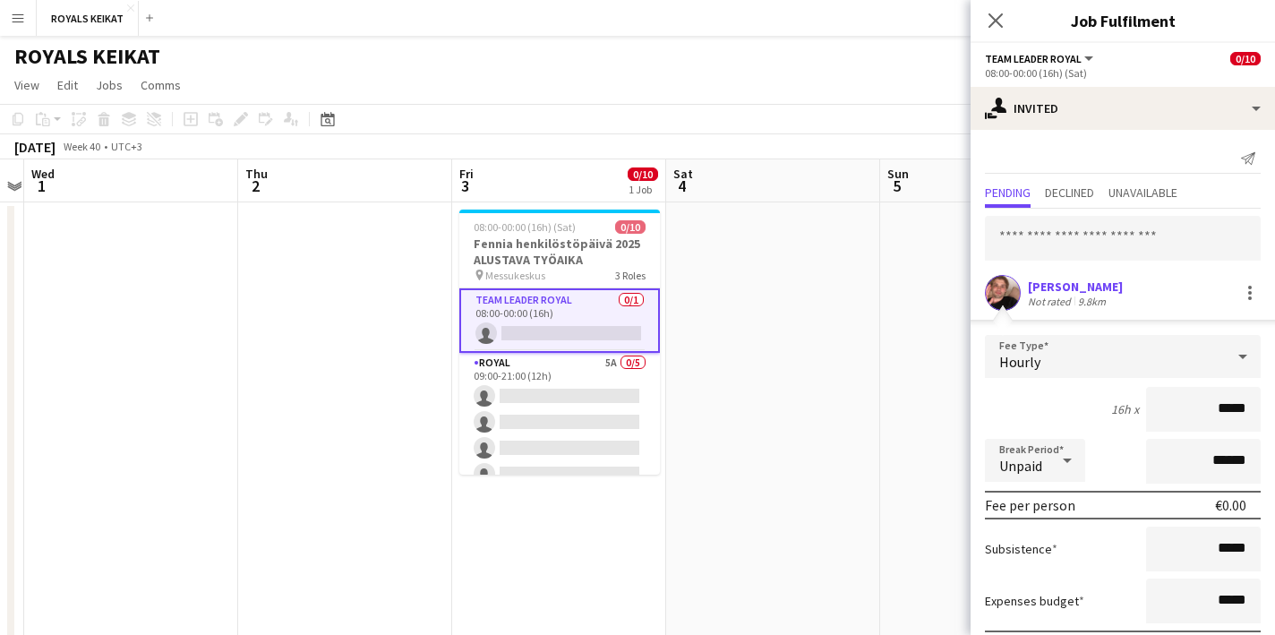
drag, startPoint x: 1253, startPoint y: 405, endPoint x: 1212, endPoint y: 406, distance: 41.2
click at [1212, 406] on input "*****" at bounding box center [1203, 409] width 115 height 45
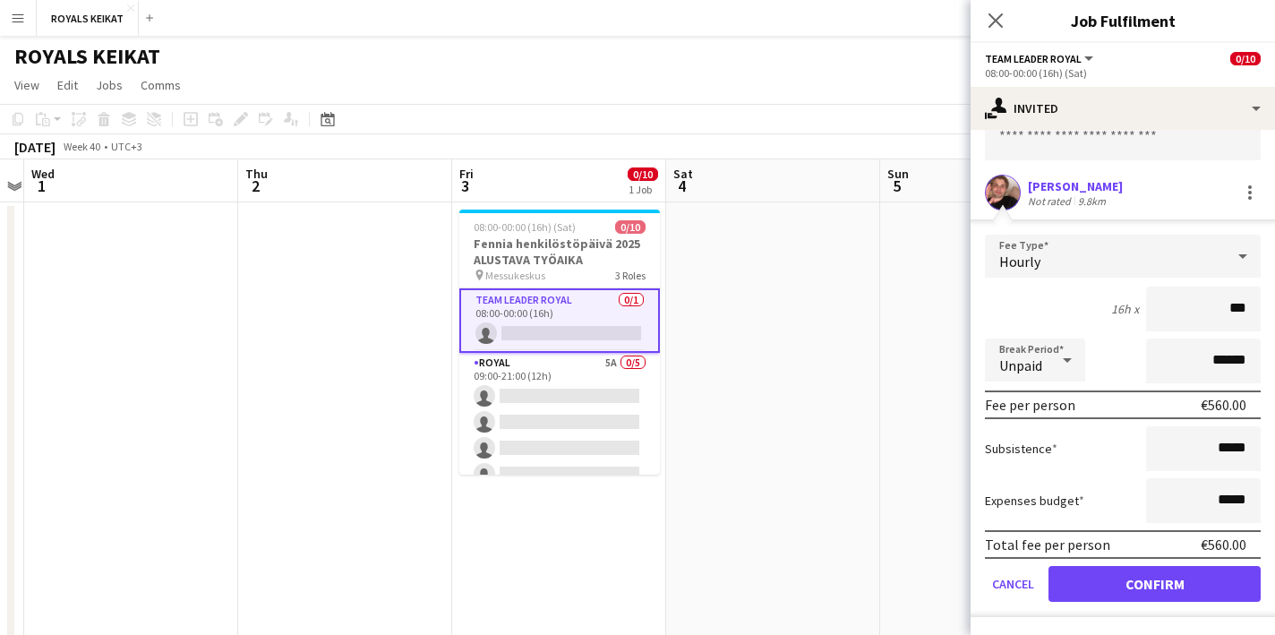
type input "***"
click at [1164, 586] on button "Confirm" at bounding box center [1155, 584] width 212 height 36
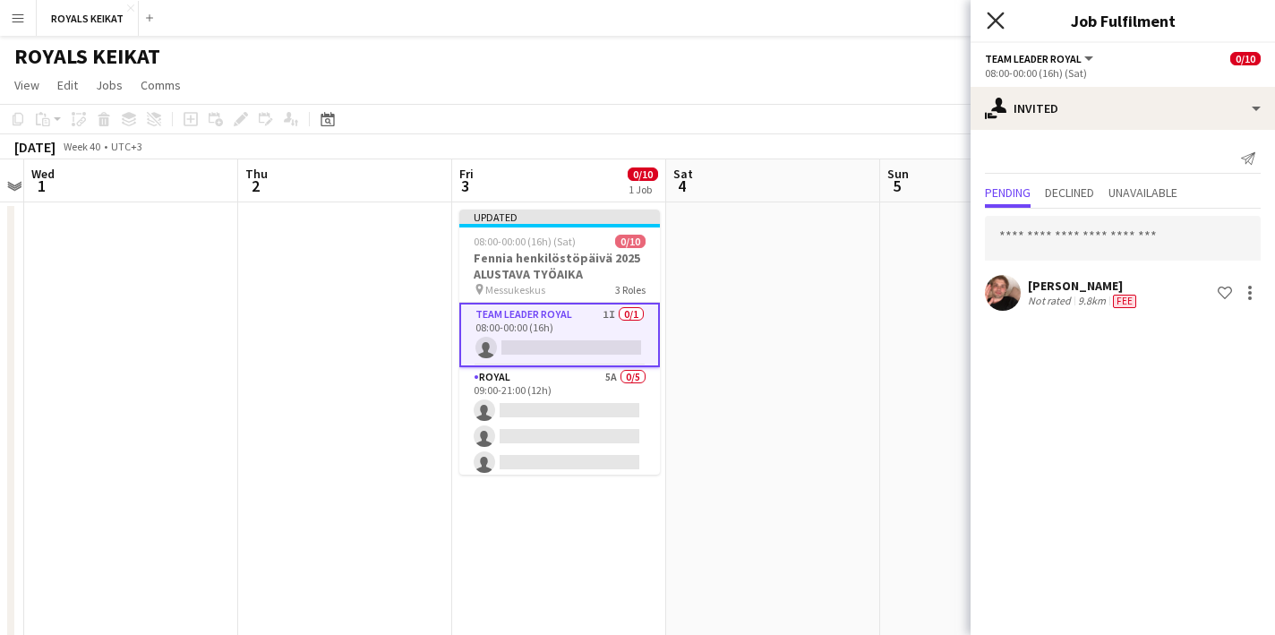
click at [996, 17] on icon "Close pop-in" at bounding box center [995, 20] width 17 height 17
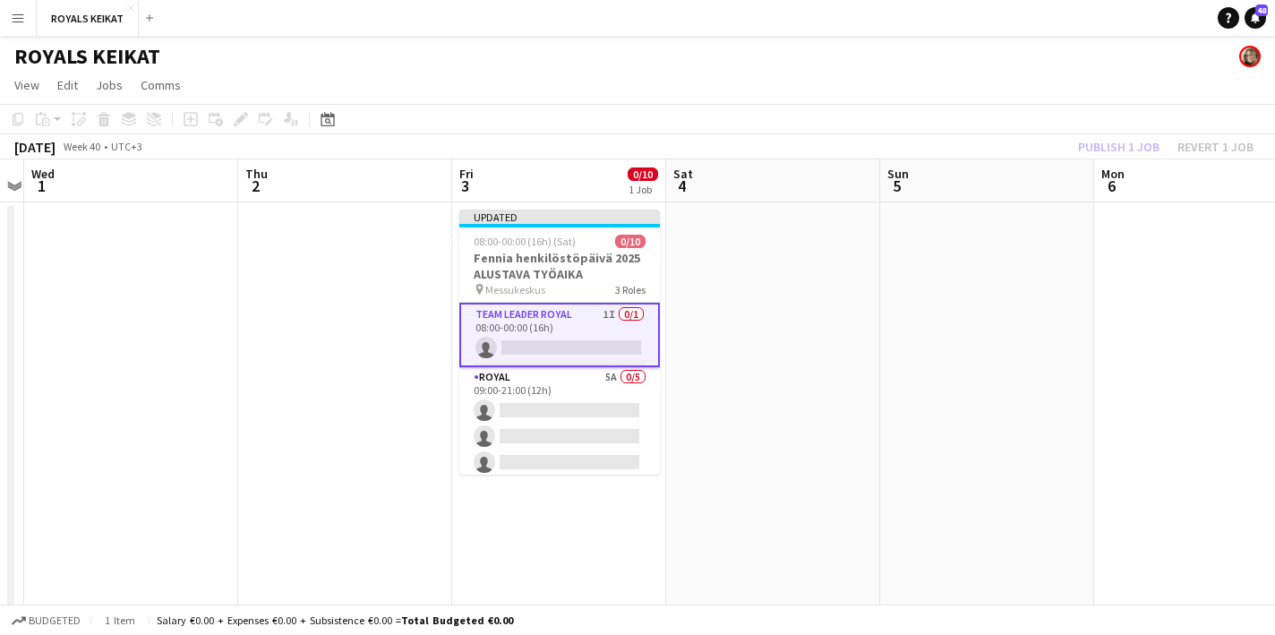
click at [1101, 143] on div "Publish 1 job Revert 1 job" at bounding box center [1166, 146] width 219 height 23
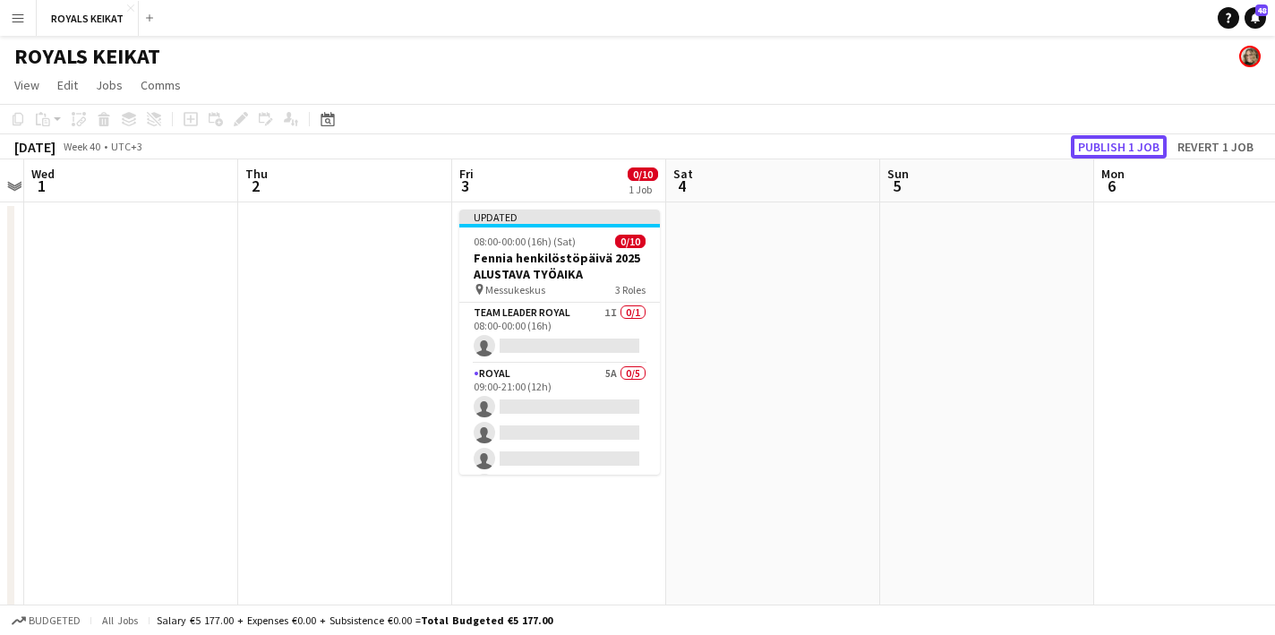
click at [1101, 143] on button "Publish 1 job" at bounding box center [1119, 146] width 96 height 23
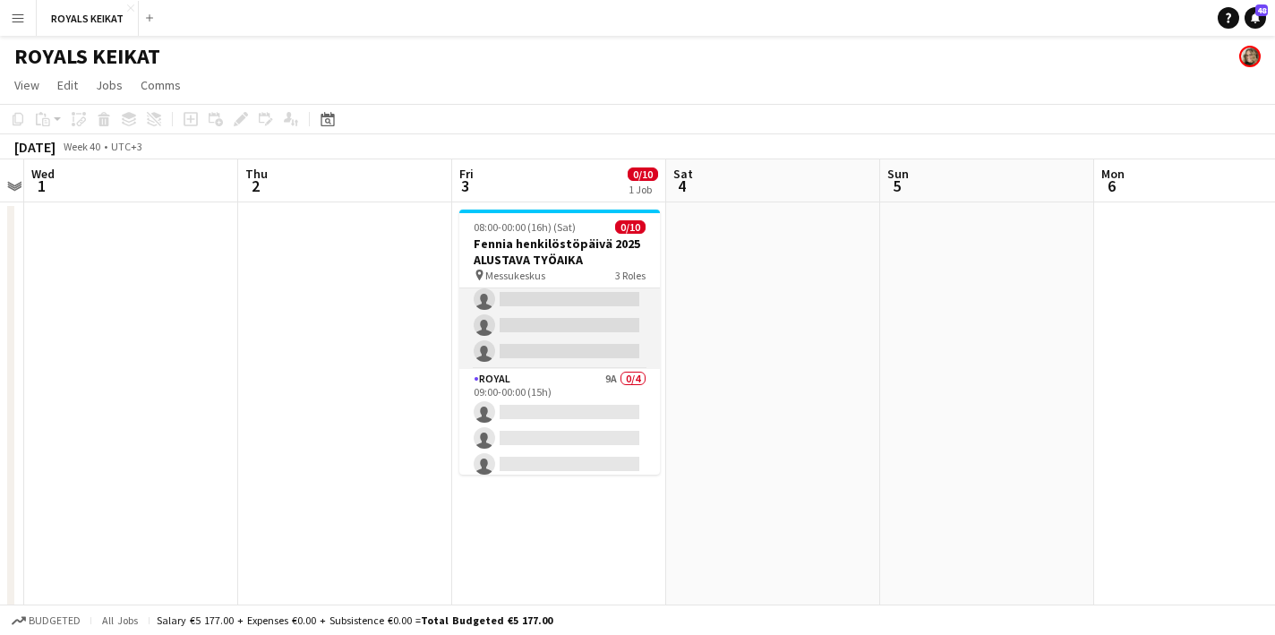
scroll to position [178, 0]
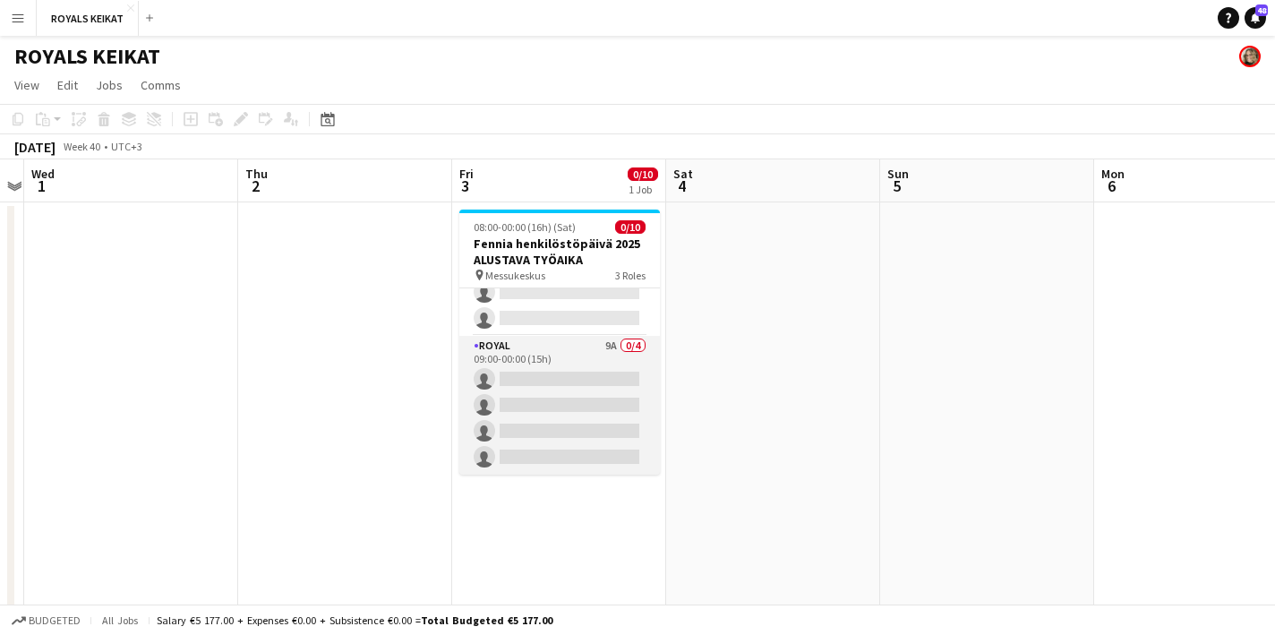
click at [560, 372] on app-card-role "Royal 9A 0/4 09:00-00:00 (15h) single-neutral-actions single-neutral-actions si…" at bounding box center [559, 405] width 201 height 139
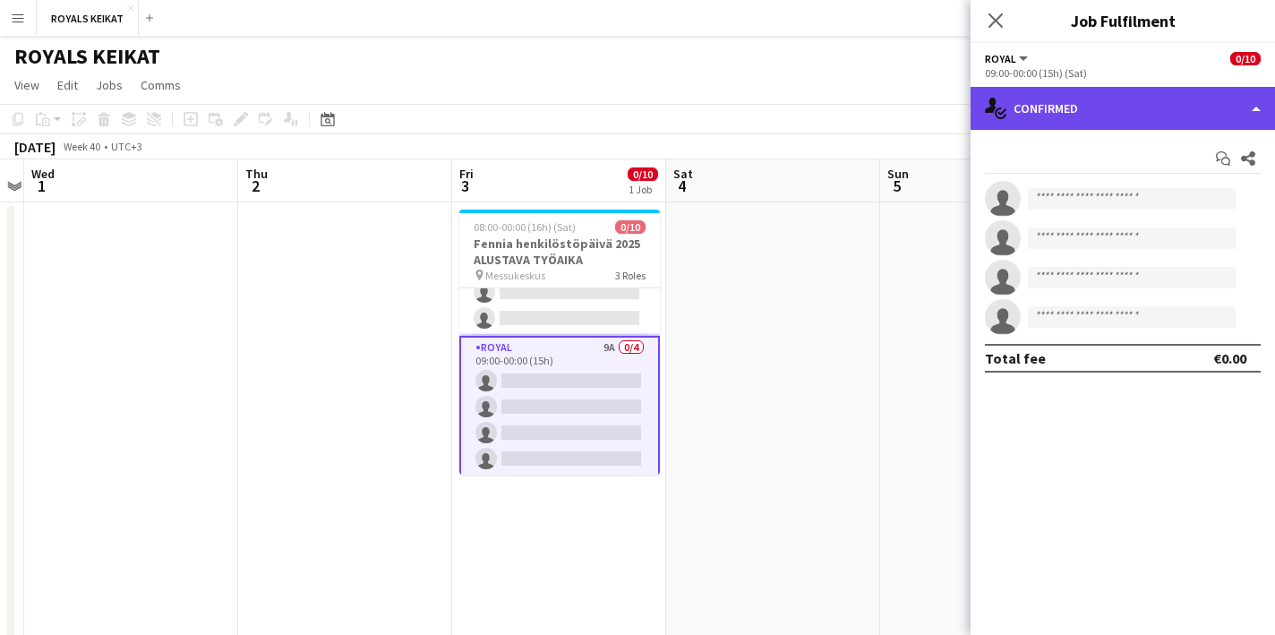
click at [1089, 114] on div "single-neutral-actions-check-2 Confirmed" at bounding box center [1123, 108] width 304 height 43
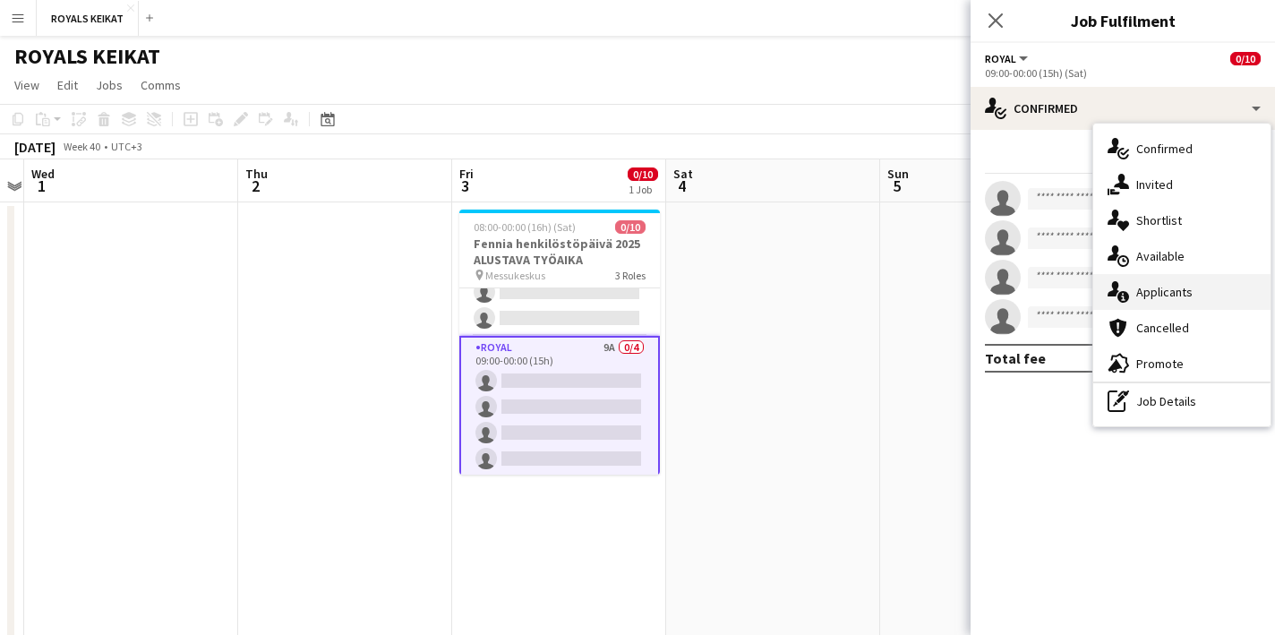
click at [1171, 289] on div "single-neutral-actions-information Applicants" at bounding box center [1181, 292] width 177 height 36
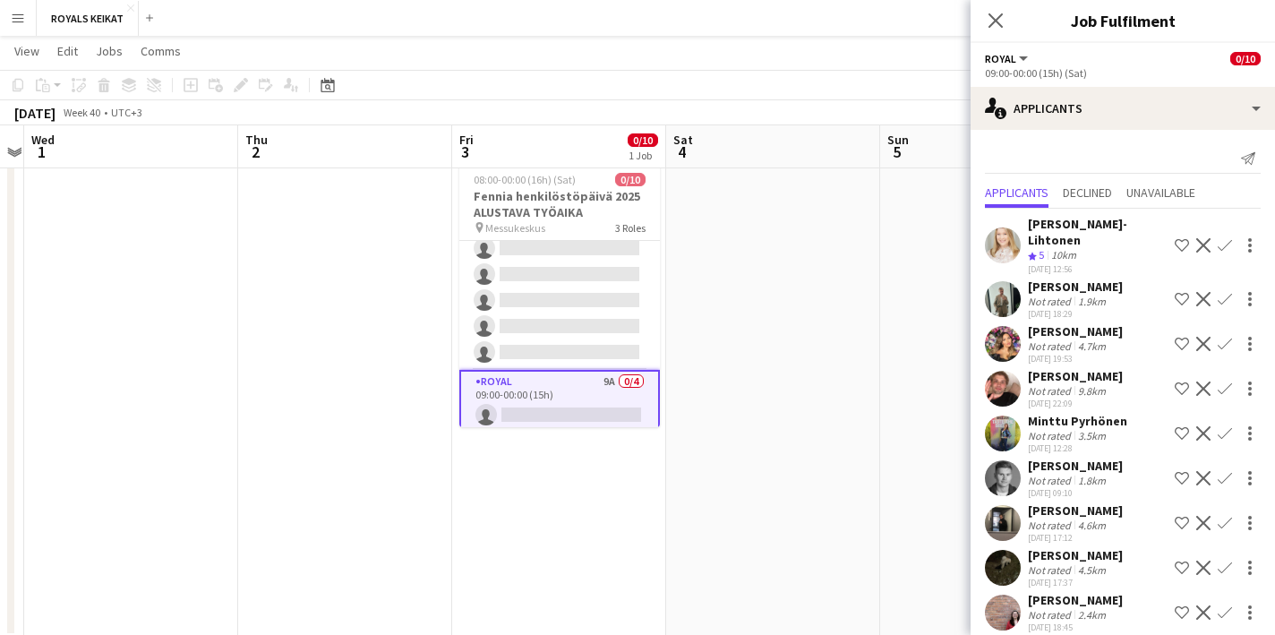
scroll to position [182, 0]
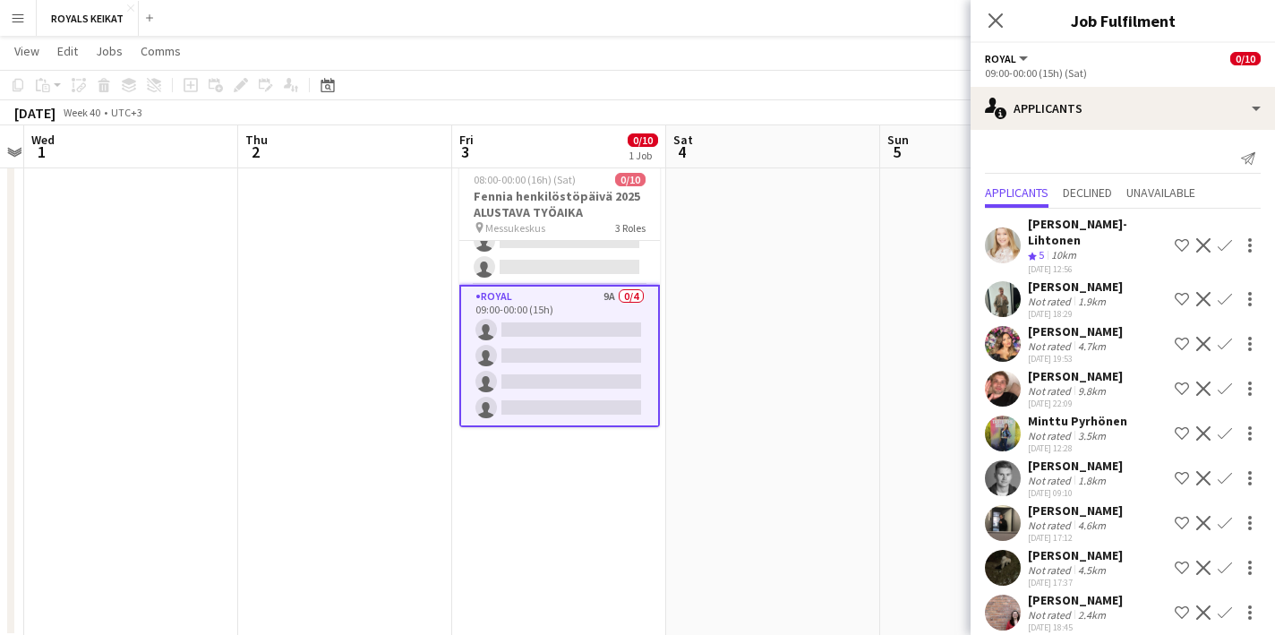
click at [1225, 561] on app-icon "Confirm" at bounding box center [1225, 568] width 14 height 14
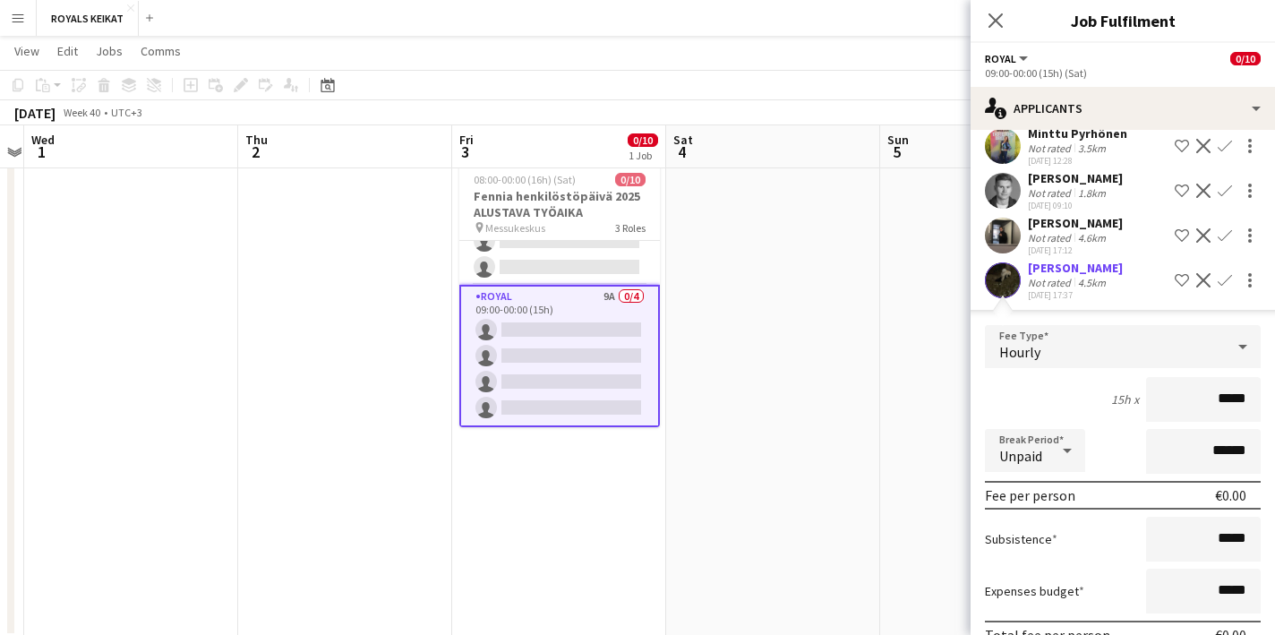
drag, startPoint x: 1248, startPoint y: 383, endPoint x: 1211, endPoint y: 384, distance: 37.6
click at [1211, 384] on input "*****" at bounding box center [1203, 399] width 115 height 45
click at [922, 363] on app-date-cell at bounding box center [987, 396] width 214 height 483
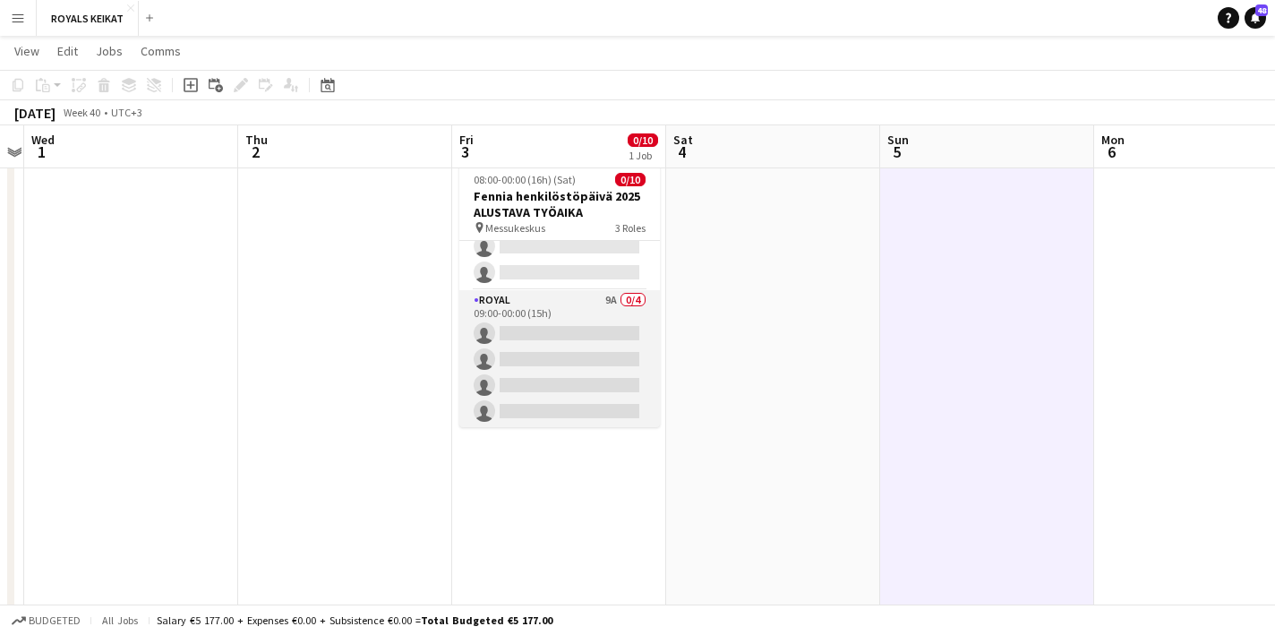
scroll to position [178, 0]
click at [579, 348] on app-card-role "Royal 9A 0/4 09:00-00:00 (15h) single-neutral-actions single-neutral-actions si…" at bounding box center [559, 357] width 201 height 139
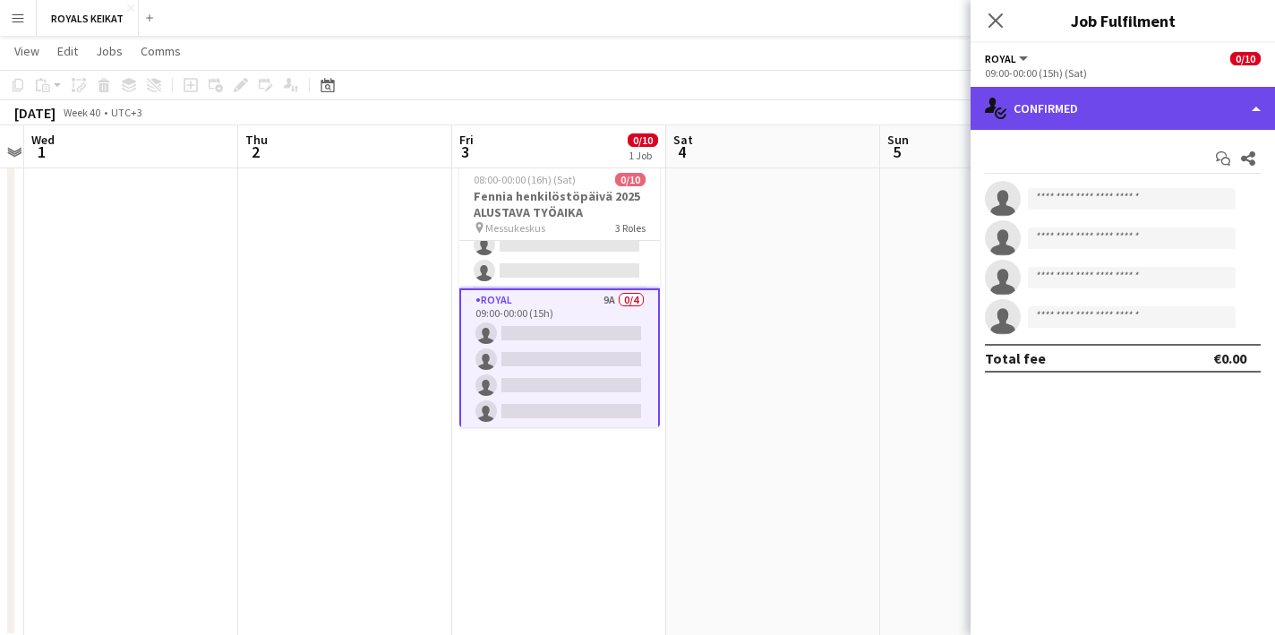
click at [1137, 110] on div "single-neutral-actions-check-2 Confirmed" at bounding box center [1123, 108] width 304 height 43
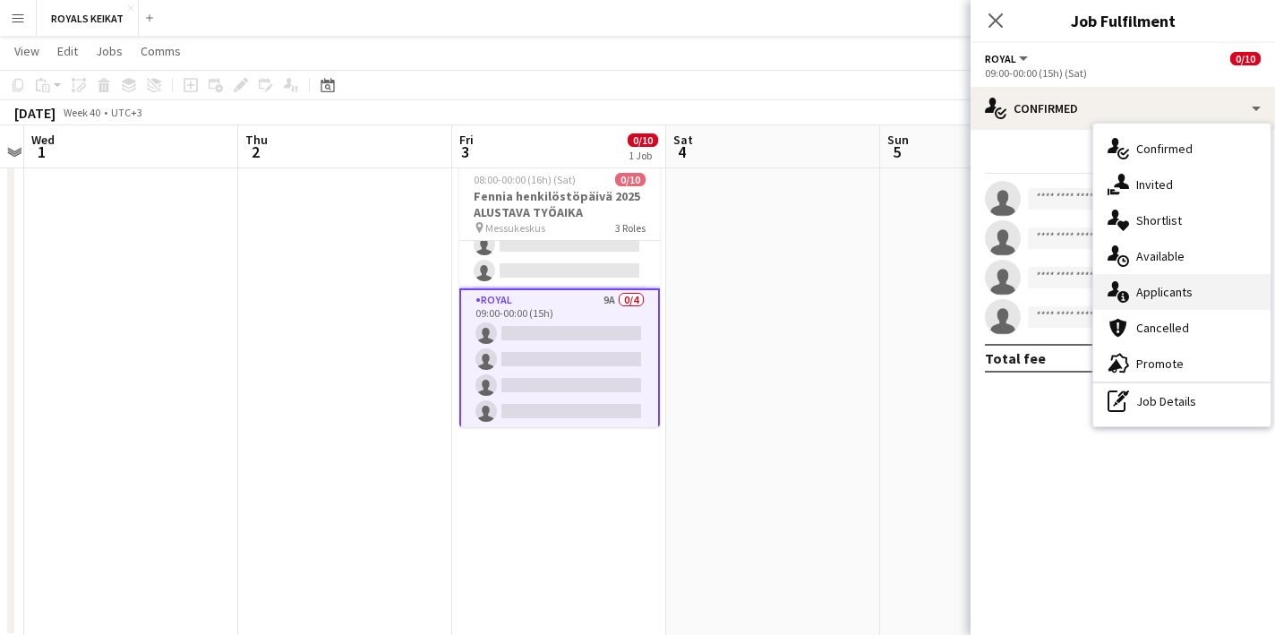
click at [1179, 286] on div "single-neutral-actions-information Applicants" at bounding box center [1181, 292] width 177 height 36
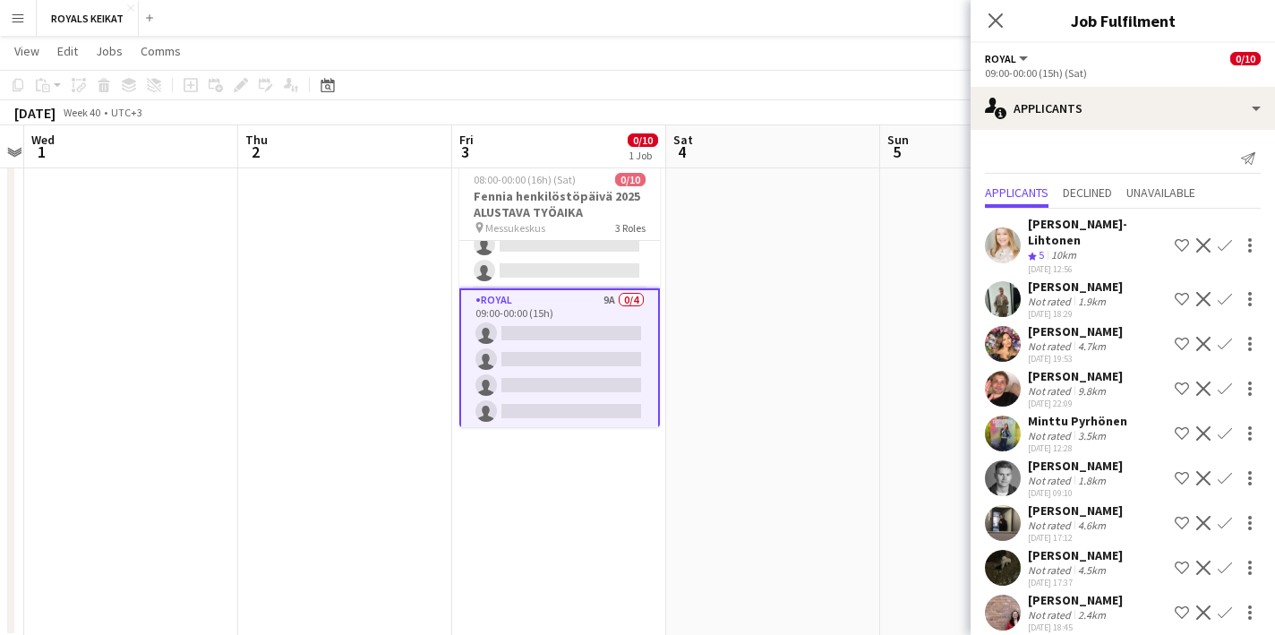
click at [1224, 238] on app-icon "Confirm" at bounding box center [1225, 245] width 14 height 14
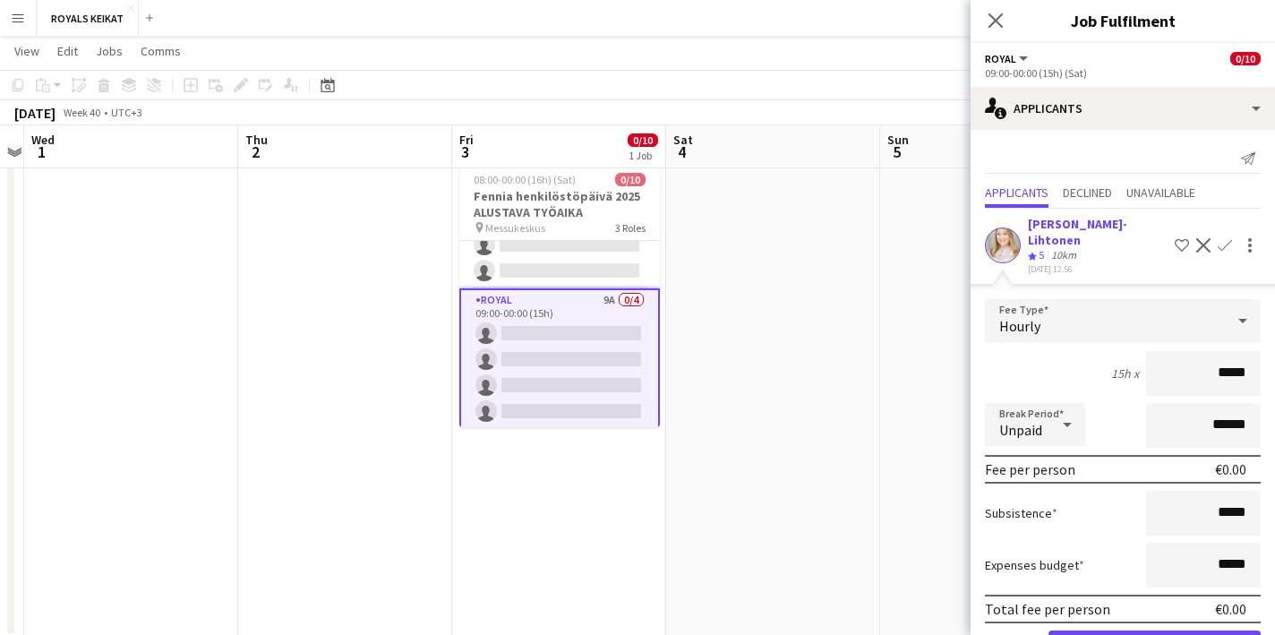
drag, startPoint x: 1247, startPoint y: 360, endPoint x: 1198, endPoint y: 360, distance: 48.4
click at [1198, 360] on input "*****" at bounding box center [1203, 373] width 115 height 45
type input "******"
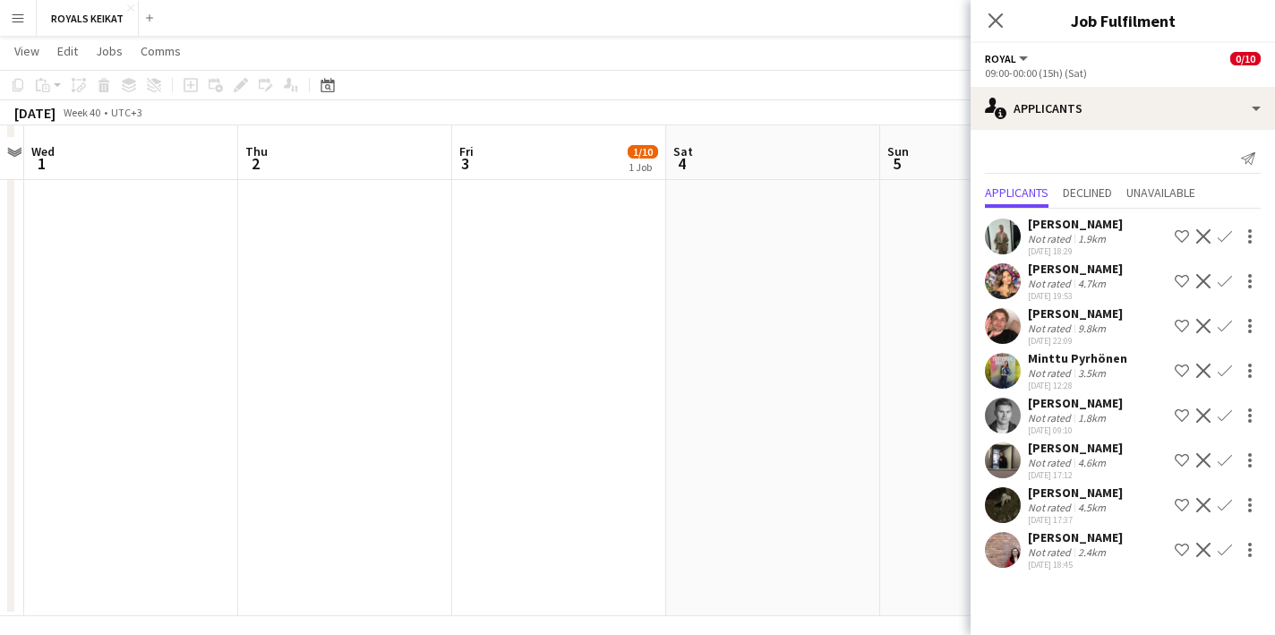
scroll to position [884, 0]
click at [995, 18] on icon "Close pop-in" at bounding box center [995, 20] width 17 height 17
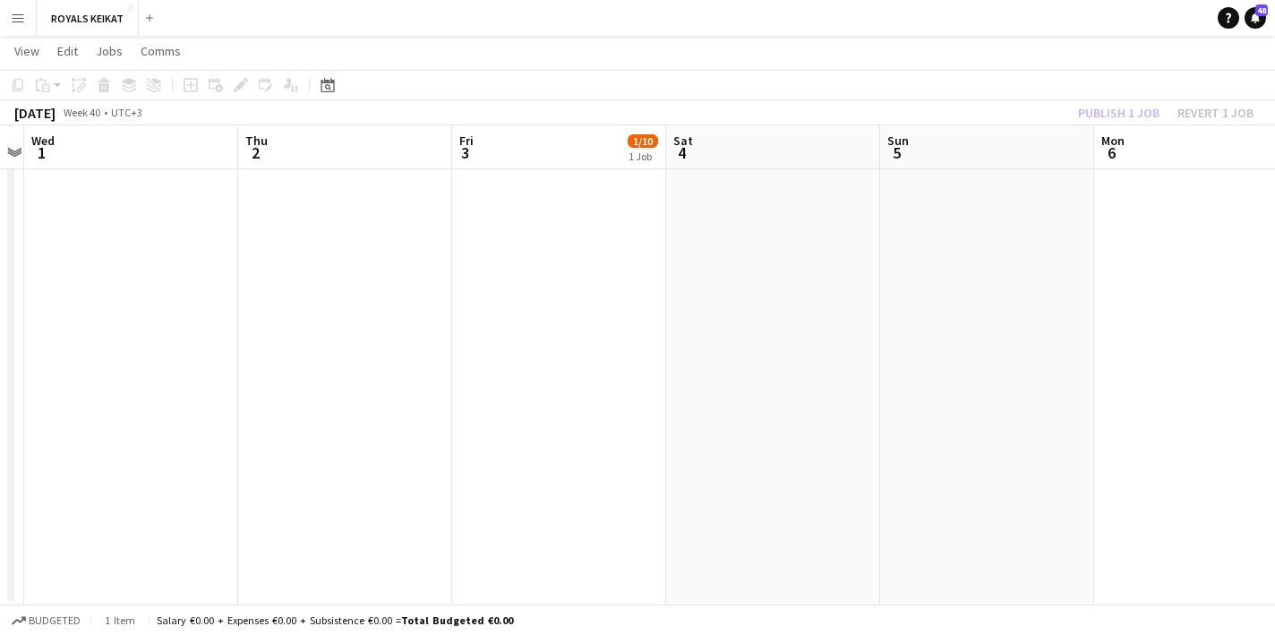
click at [1123, 112] on div "Publish 1 job Revert 1 job" at bounding box center [1166, 112] width 219 height 23
click at [1123, 113] on button "Publish 1 job" at bounding box center [1119, 112] width 96 height 23
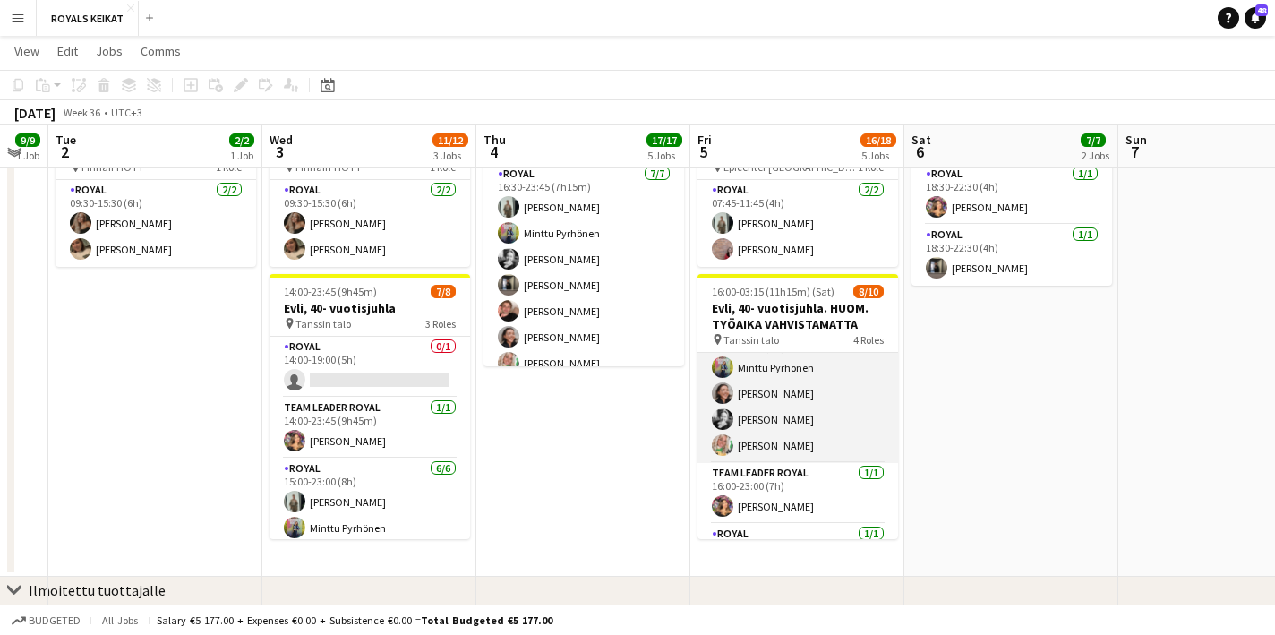
scroll to position [0, 0]
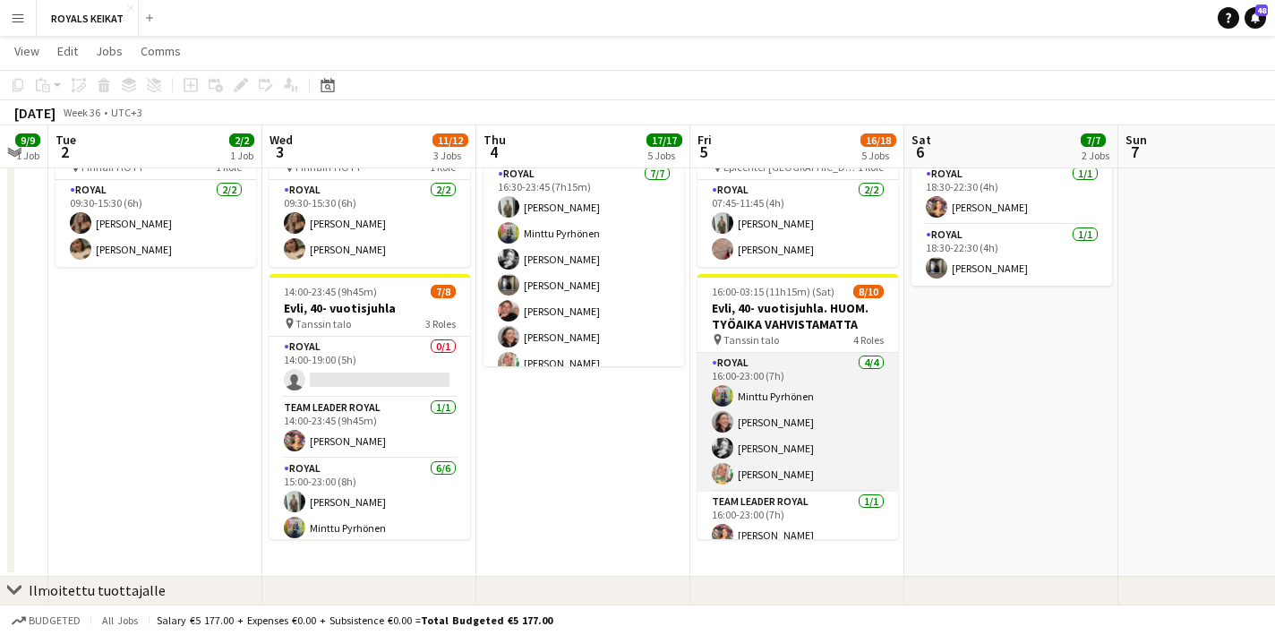
click at [784, 461] on app-card-role "Royal [DATE] 16:00-23:00 (7h) Minttu Pyrhönen [PERSON_NAME] [PERSON_NAME]" at bounding box center [798, 422] width 201 height 139
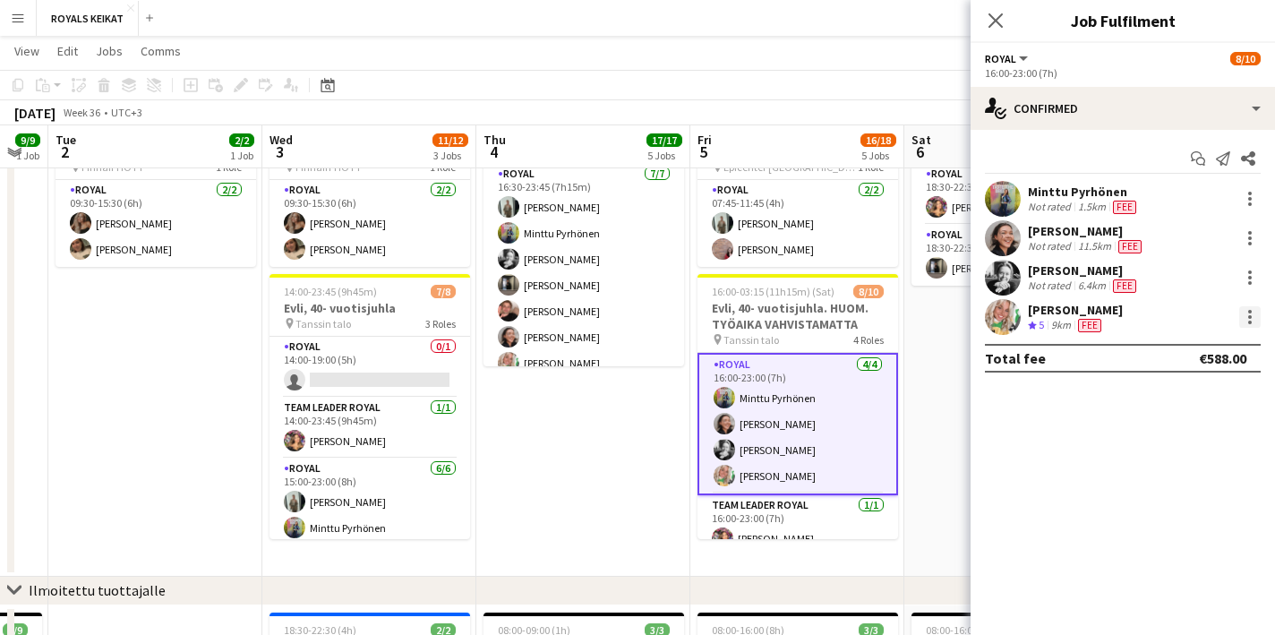
click at [1248, 317] on div at bounding box center [1250, 317] width 4 height 4
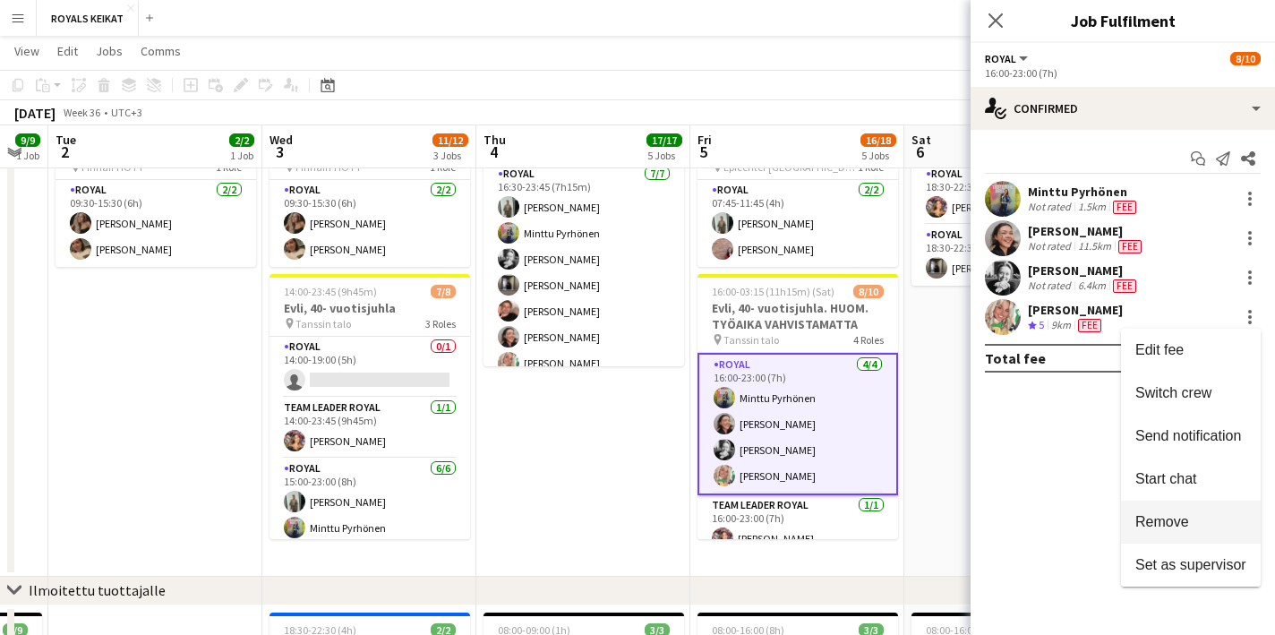
click at [1201, 518] on span "Remove" at bounding box center [1190, 522] width 111 height 16
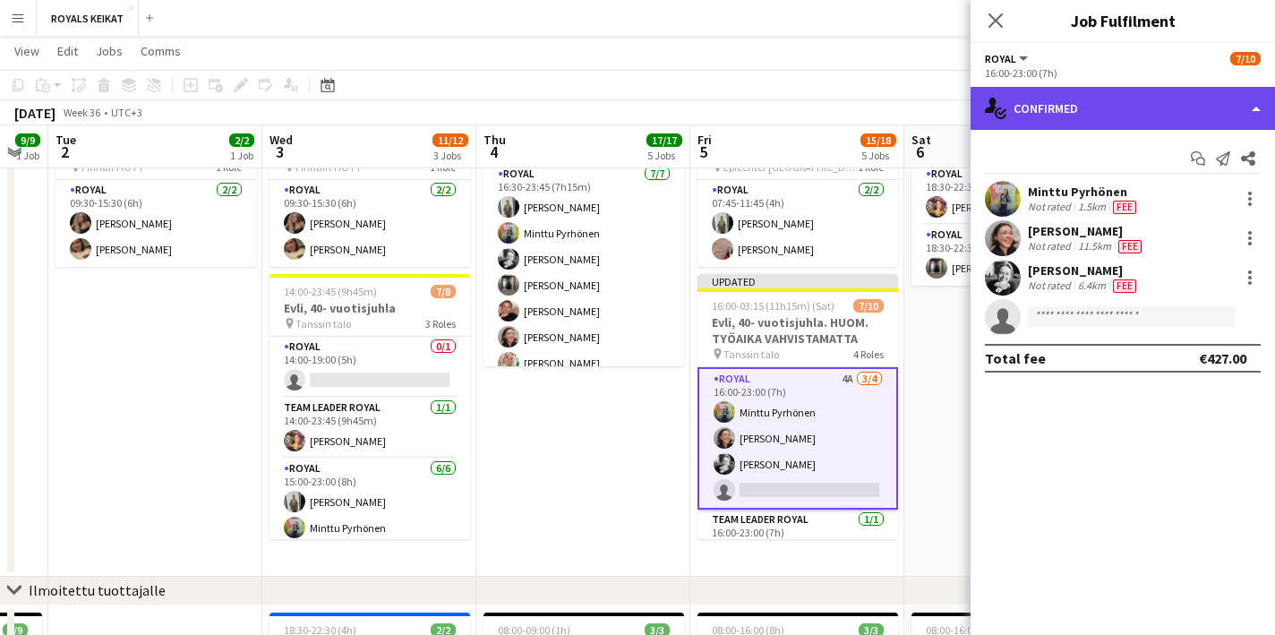
click at [1044, 100] on div "single-neutral-actions-check-2 Confirmed" at bounding box center [1123, 108] width 304 height 43
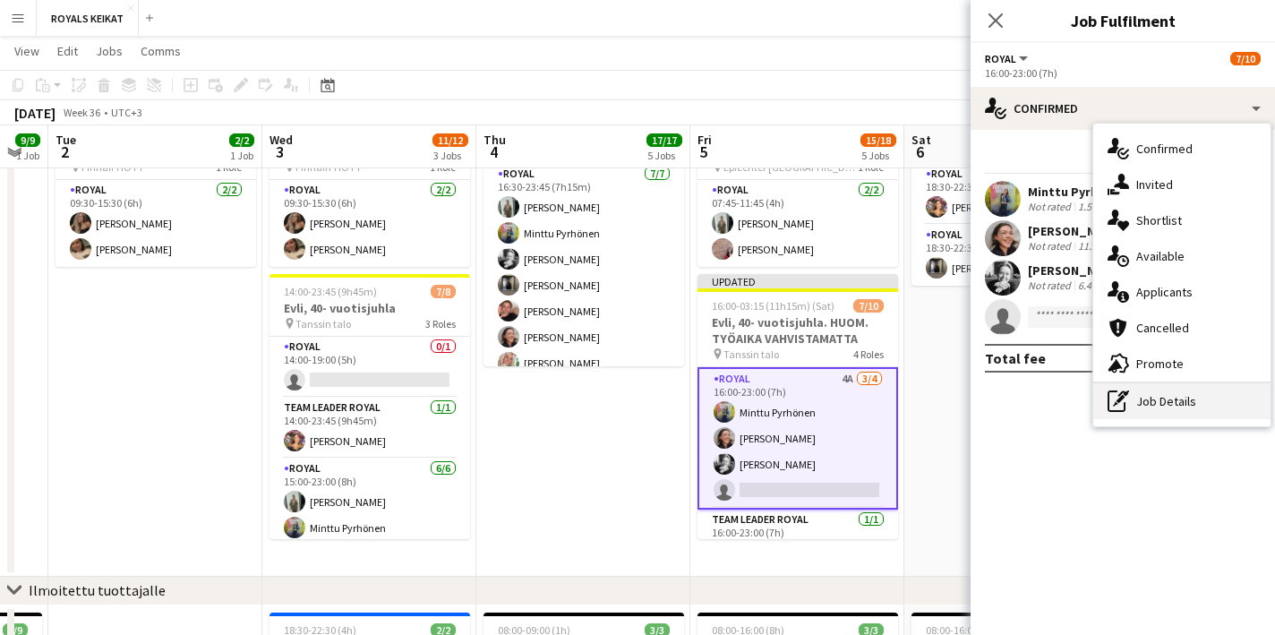
click at [1214, 396] on div "pen-write Job Details" at bounding box center [1181, 401] width 177 height 36
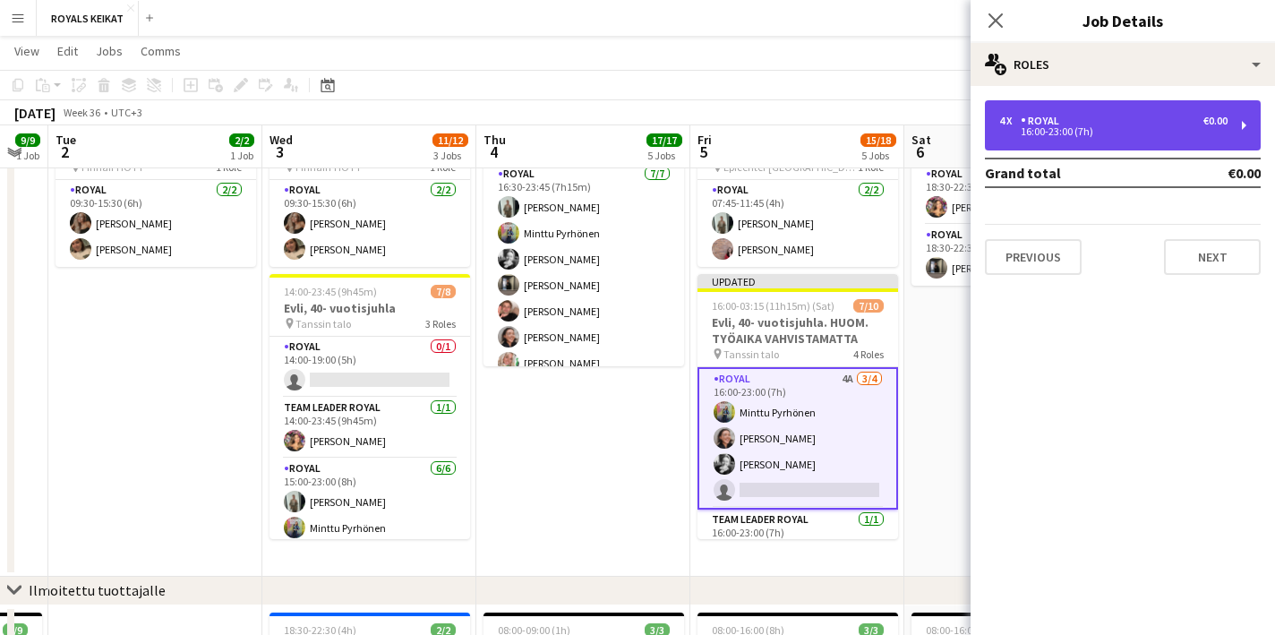
click at [1127, 132] on div "16:00-23:00 (7h)" at bounding box center [1113, 131] width 228 height 9
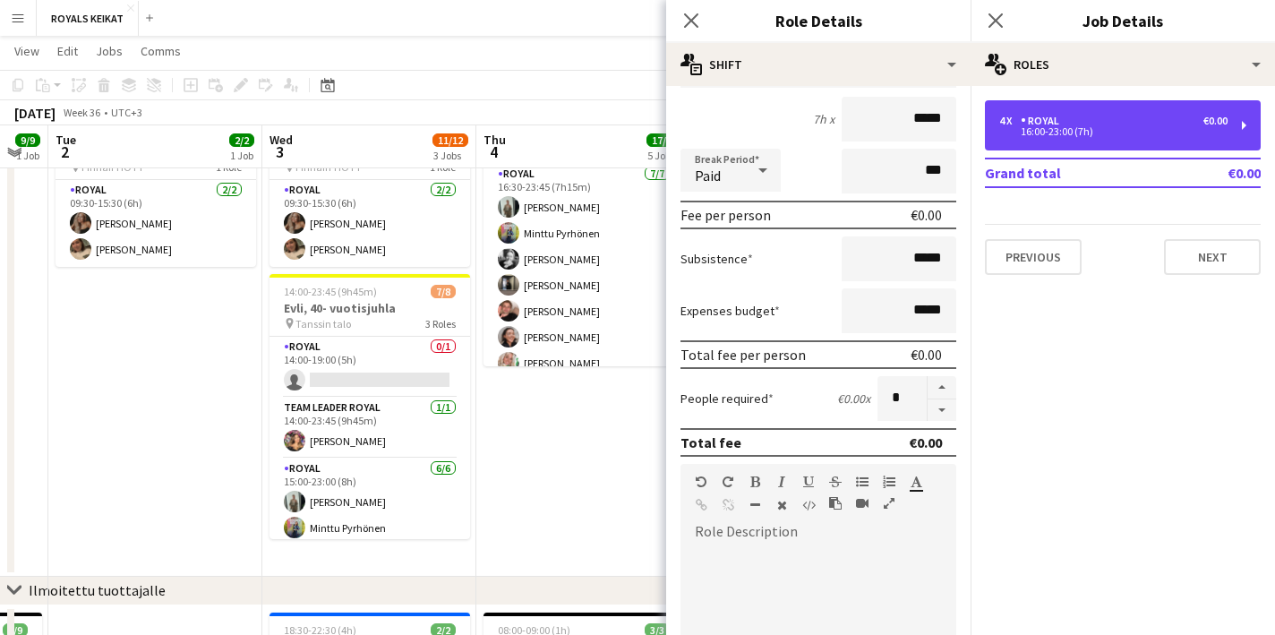
scroll to position [182, 0]
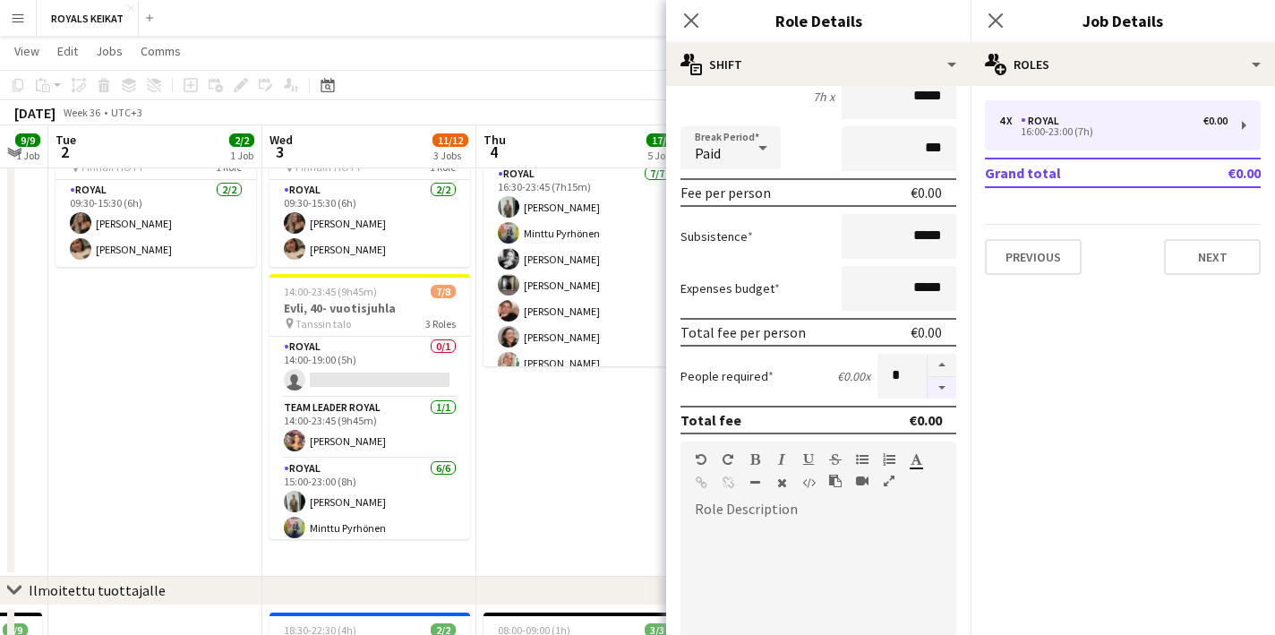
click at [946, 387] on button "button" at bounding box center [942, 388] width 29 height 22
type input "*"
click at [689, 13] on icon "Close pop-in" at bounding box center [690, 20] width 17 height 17
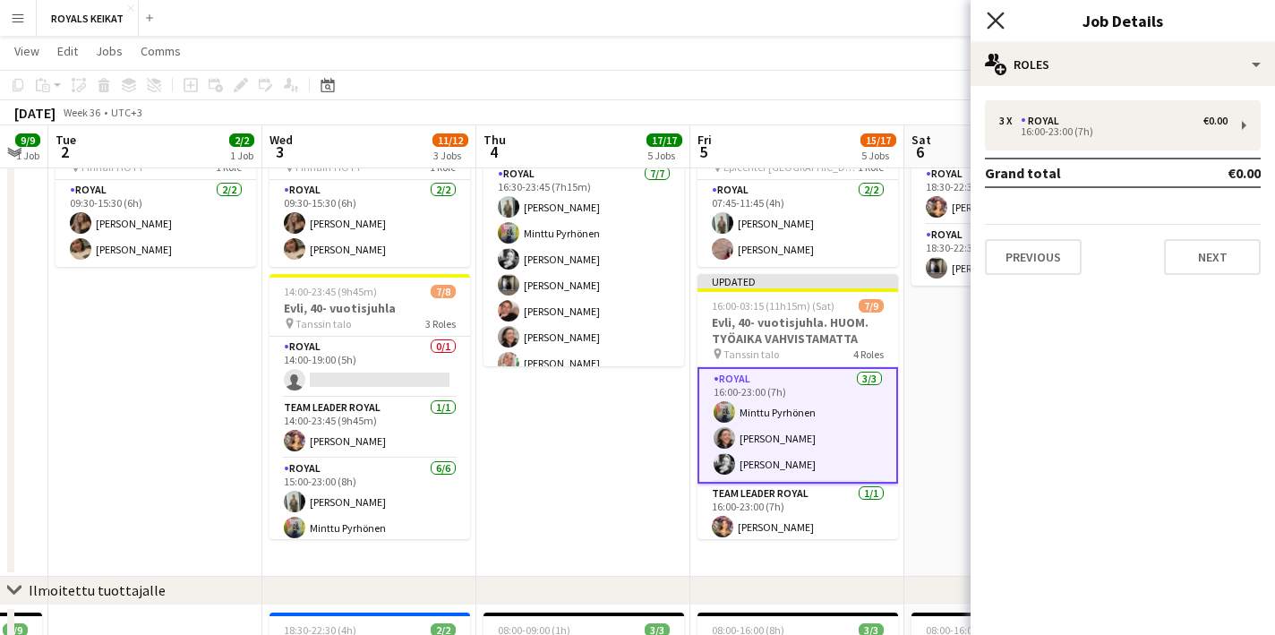
click at [992, 16] on icon at bounding box center [995, 20] width 17 height 17
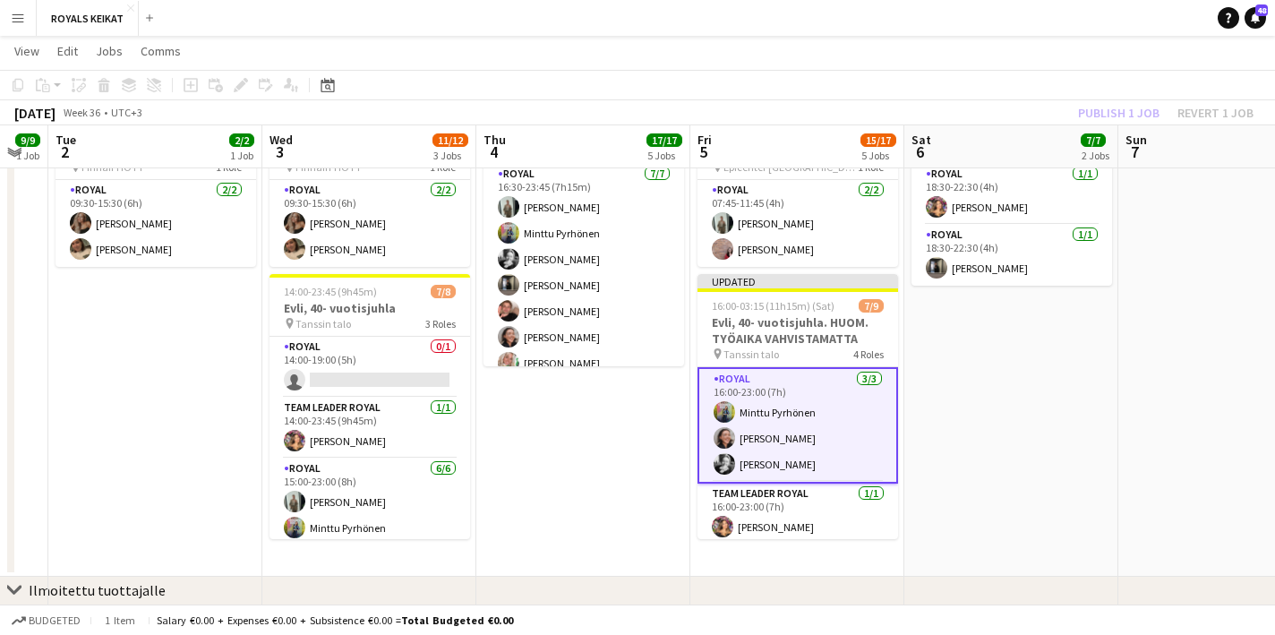
click at [1125, 113] on div "Publish 1 job Revert 1 job" at bounding box center [1166, 112] width 219 height 23
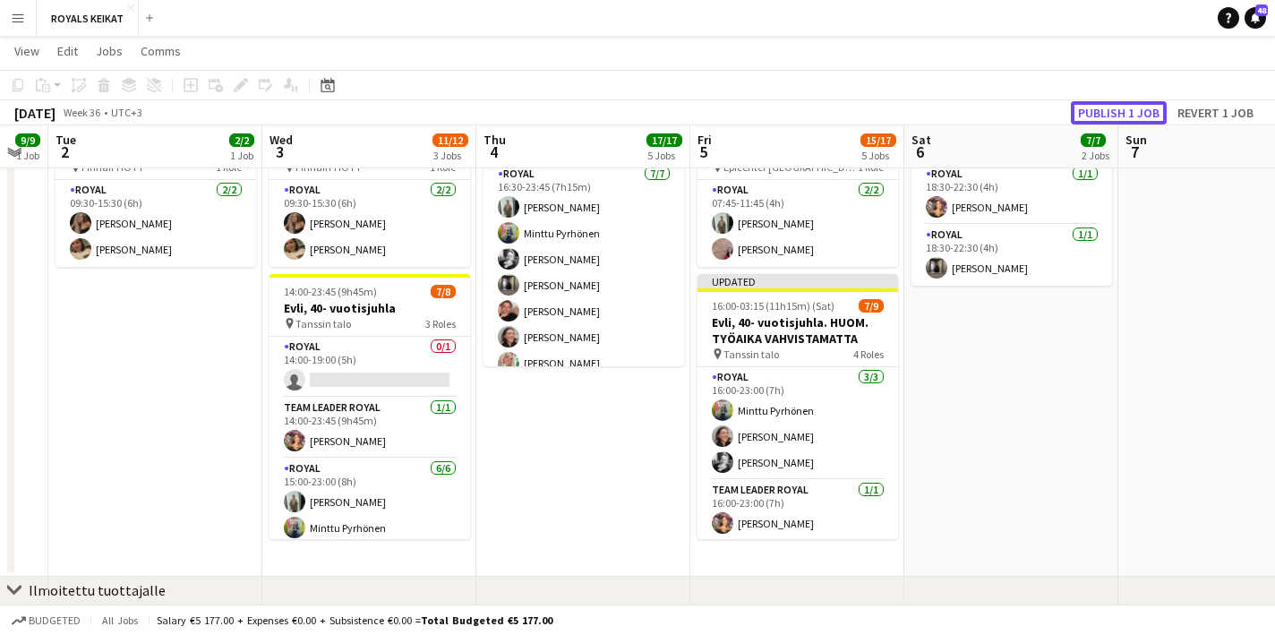
click at [1125, 113] on button "Publish 1 job" at bounding box center [1119, 112] width 96 height 23
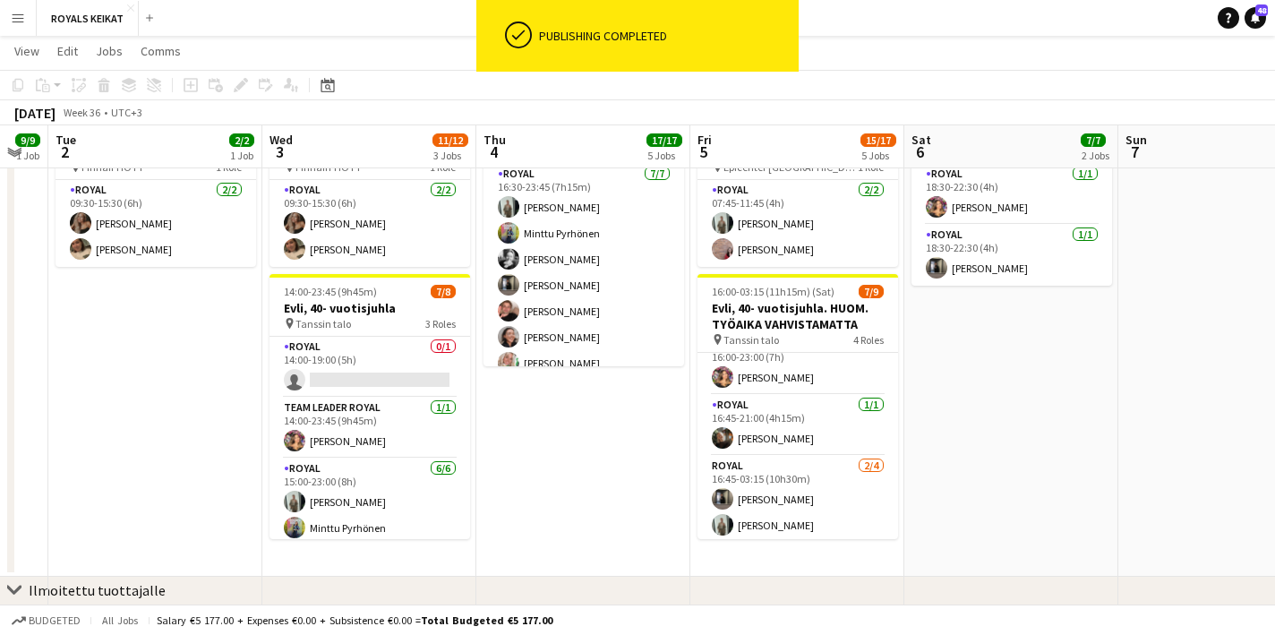
scroll to position [187, 0]
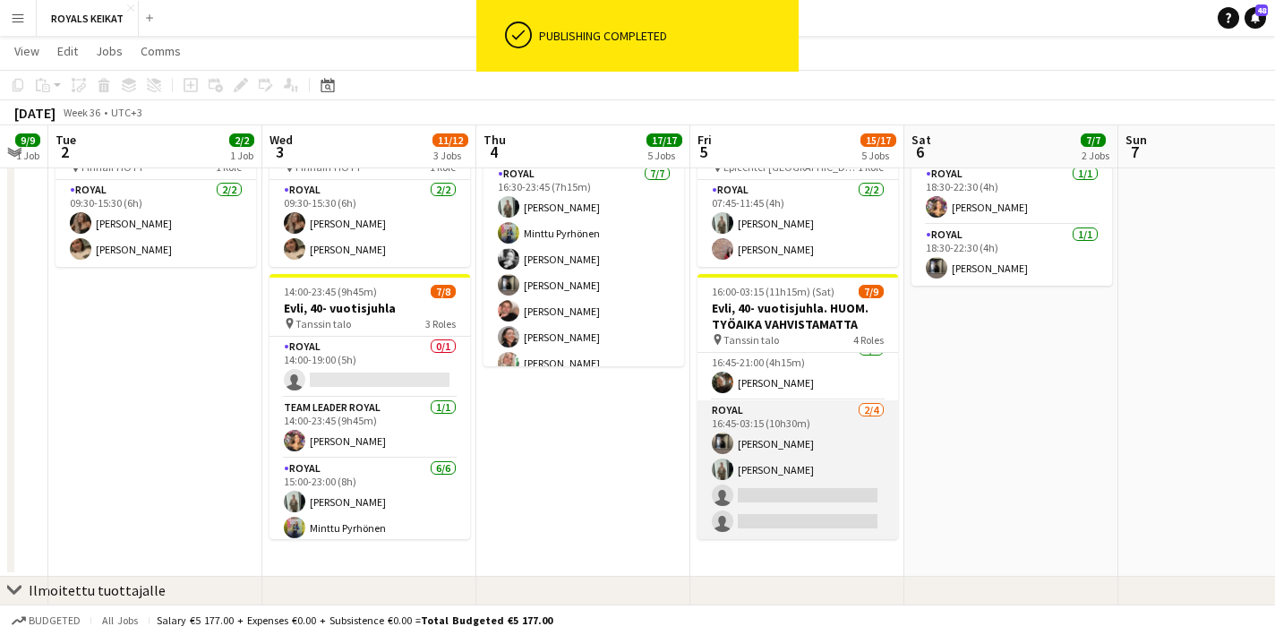
click at [774, 495] on app-card-role "Royal [DATE] 16:45-03:15 (10h30m) [PERSON_NAME] [PERSON_NAME] single-neutral-ac…" at bounding box center [798, 469] width 201 height 139
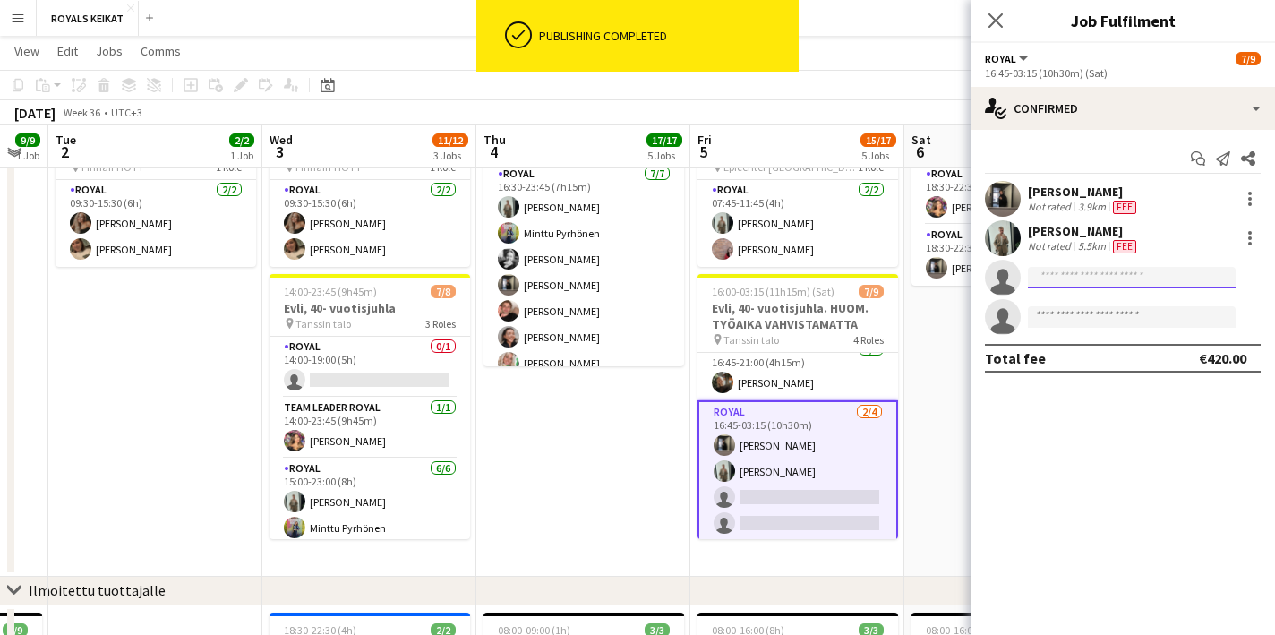
click at [1050, 286] on input at bounding box center [1132, 277] width 208 height 21
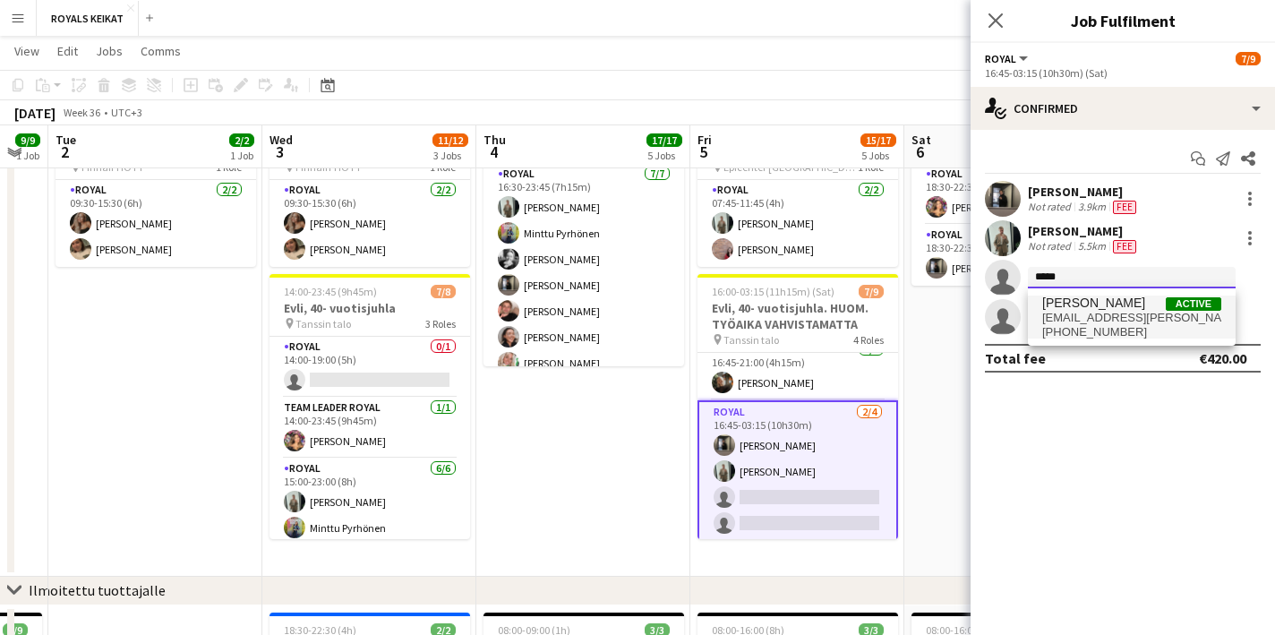
type input "*****"
click at [1070, 314] on span "[EMAIL_ADDRESS][PERSON_NAME][DOMAIN_NAME]" at bounding box center [1131, 318] width 179 height 14
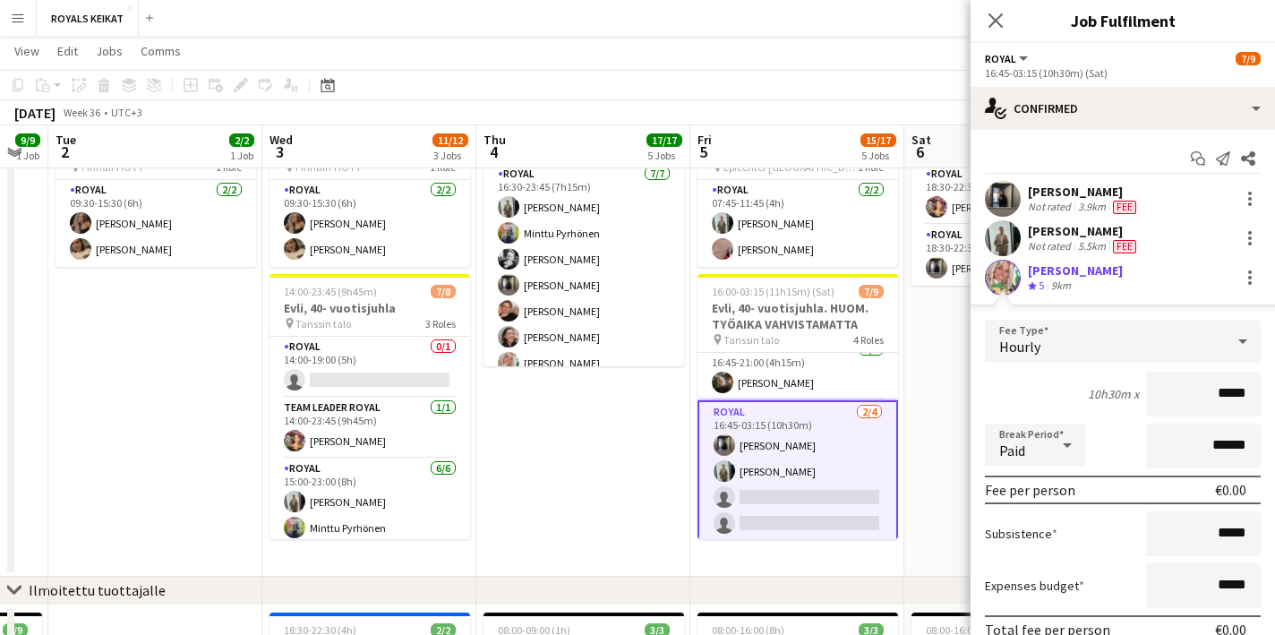
drag, startPoint x: 1248, startPoint y: 395, endPoint x: 1201, endPoint y: 396, distance: 47.5
click at [1201, 396] on input "*****" at bounding box center [1203, 394] width 115 height 45
type input "******"
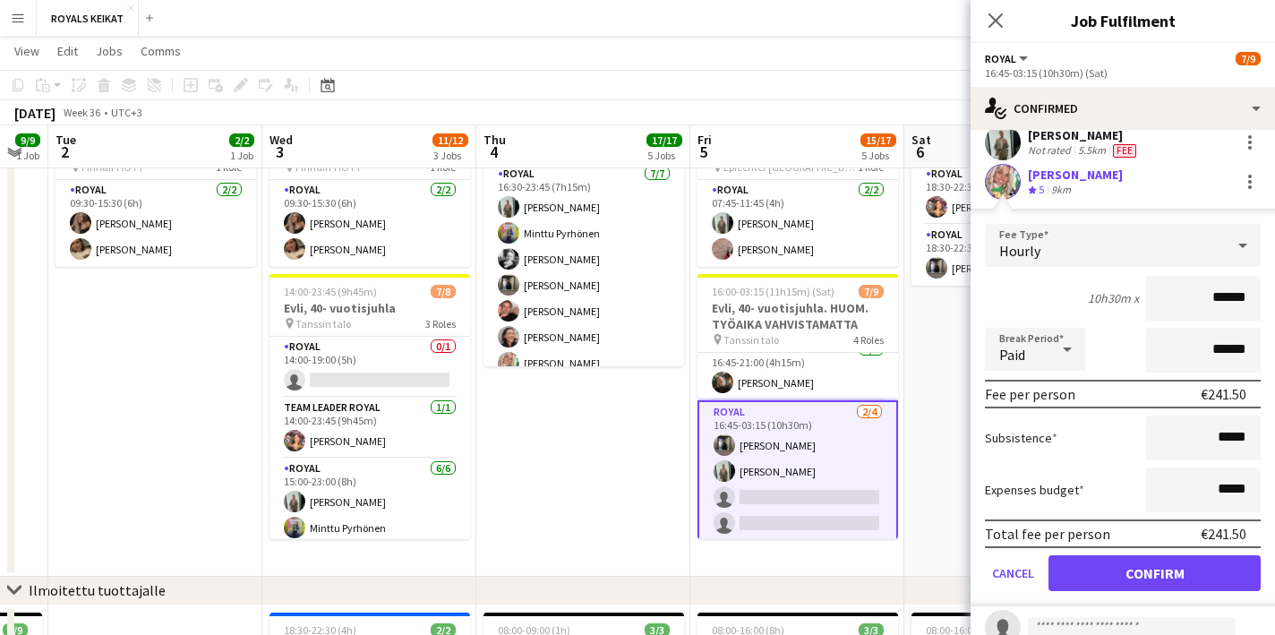
scroll to position [159, 0]
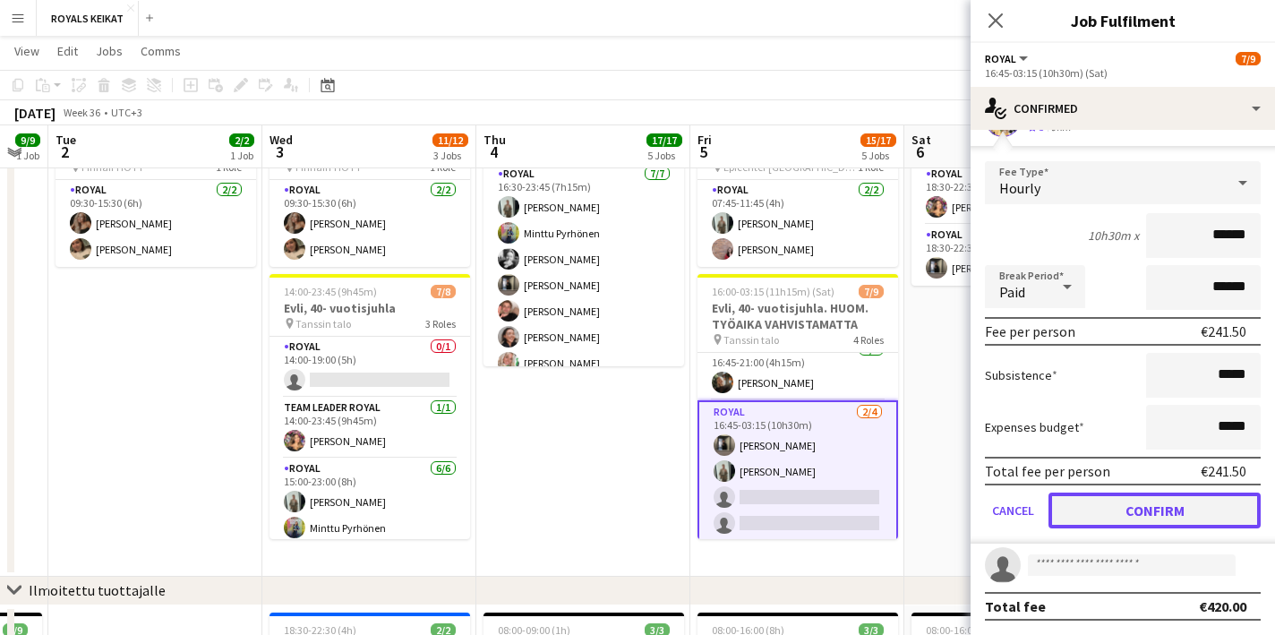
click at [1149, 506] on button "Confirm" at bounding box center [1155, 511] width 212 height 36
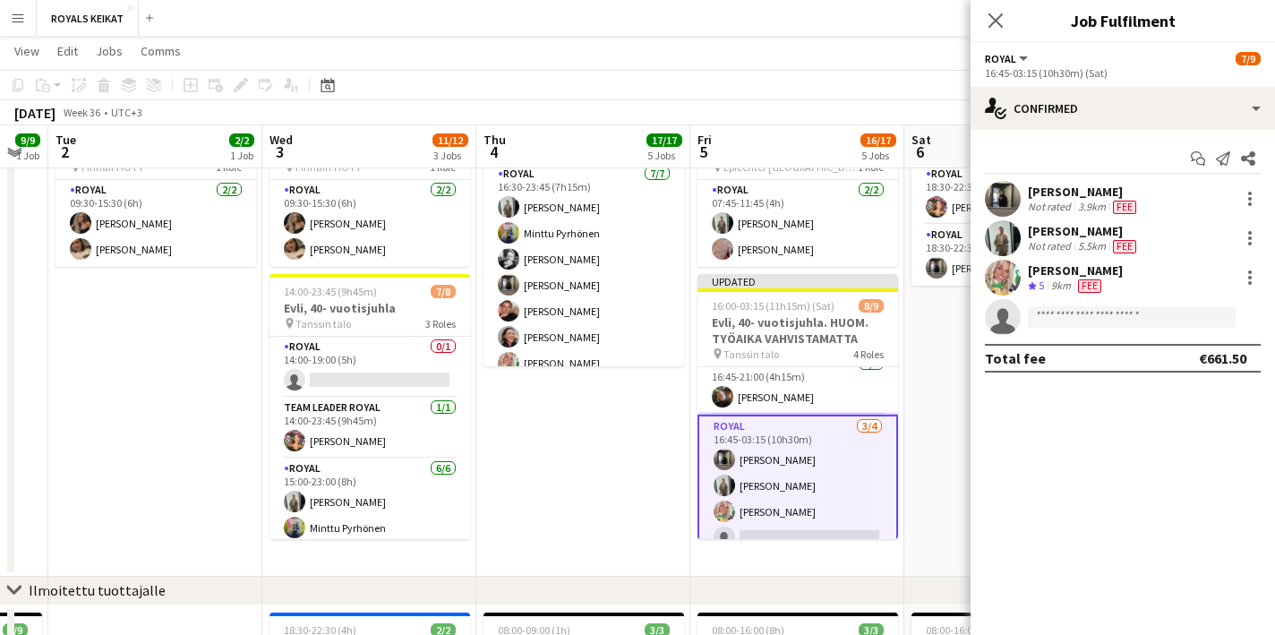
scroll to position [0, 0]
click at [995, 10] on app-icon "Close pop-in" at bounding box center [996, 21] width 26 height 26
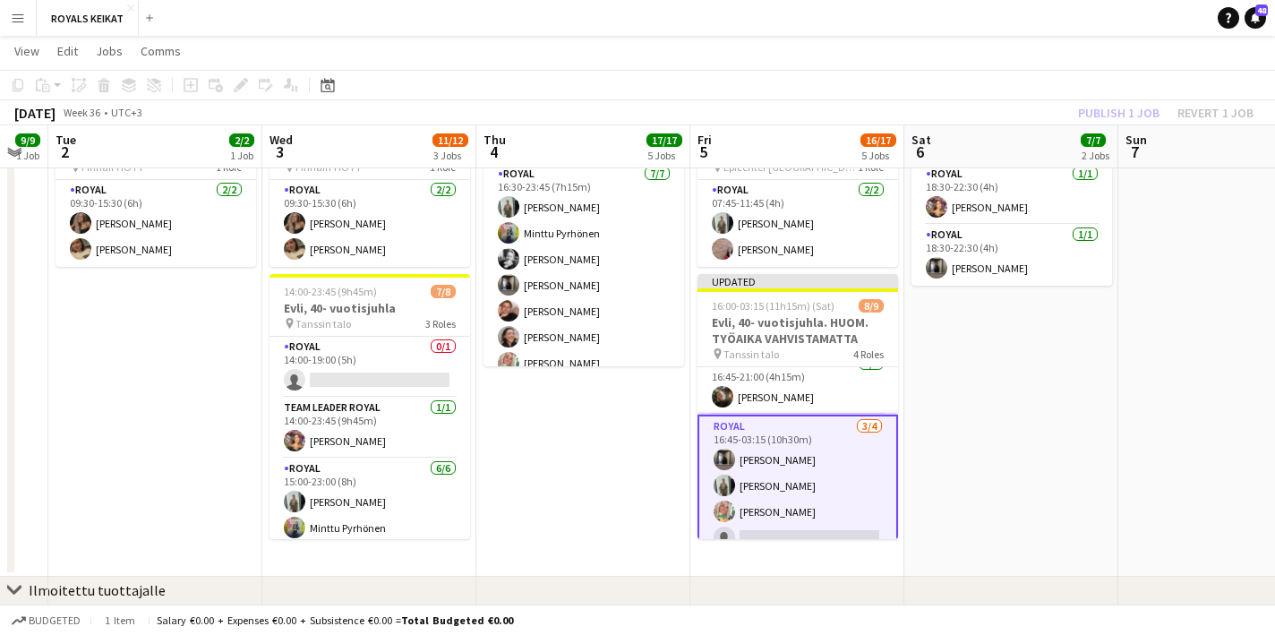
click at [1127, 109] on div "Publish 1 job Revert 1 job" at bounding box center [1166, 112] width 219 height 23
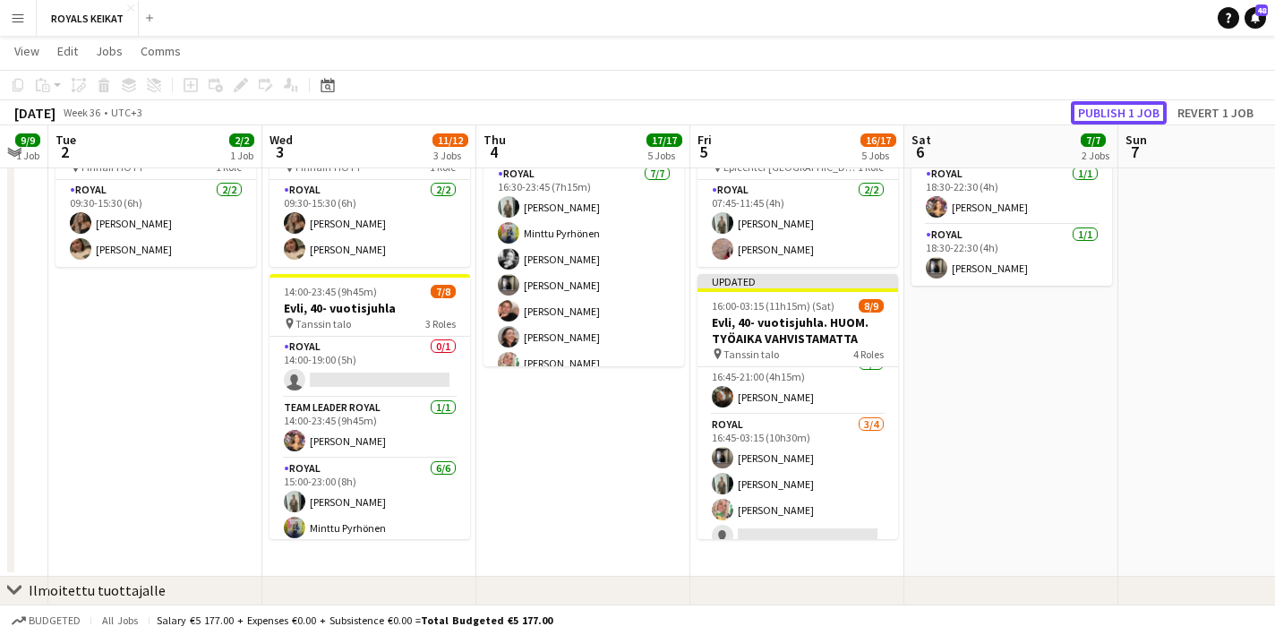
click at [1127, 109] on button "Publish 1 job" at bounding box center [1119, 112] width 96 height 23
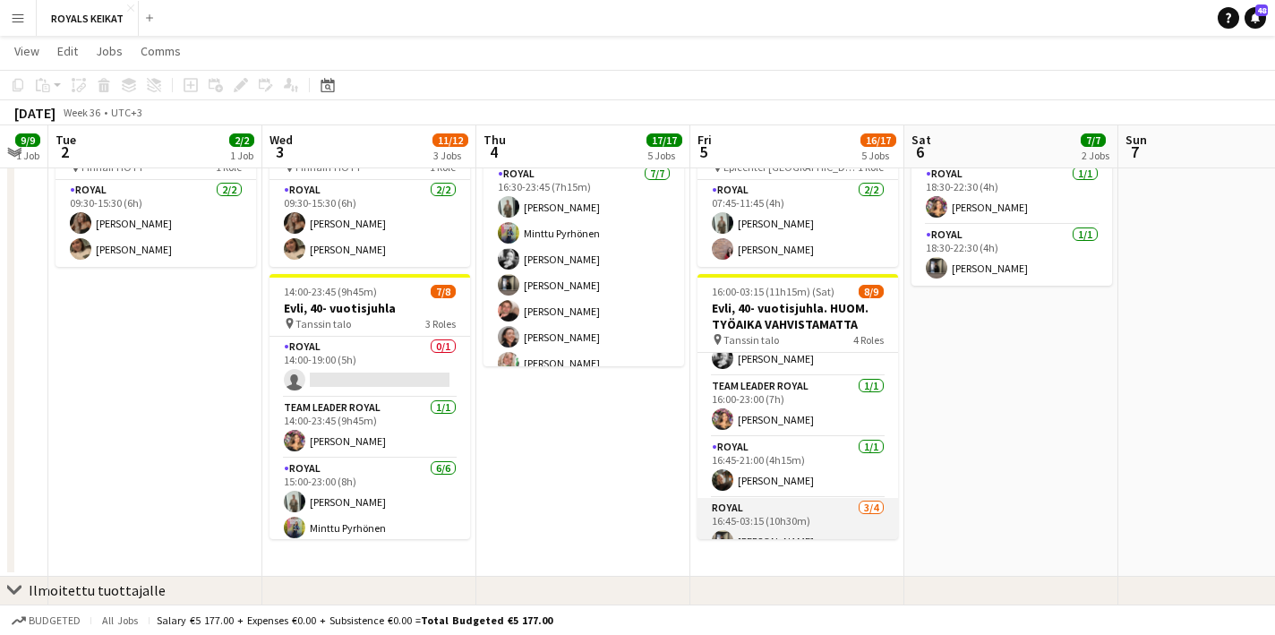
scroll to position [102, 0]
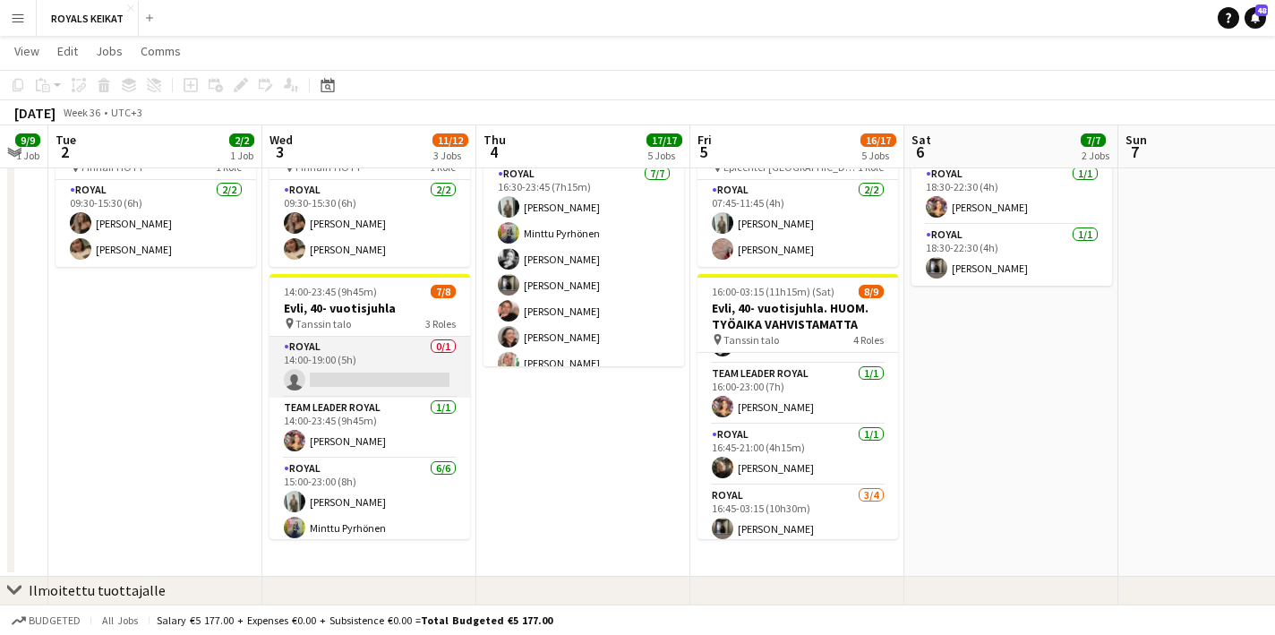
click at [339, 364] on app-card-role "Royal 0/1 14:00-19:00 (5h) single-neutral-actions" at bounding box center [370, 367] width 201 height 61
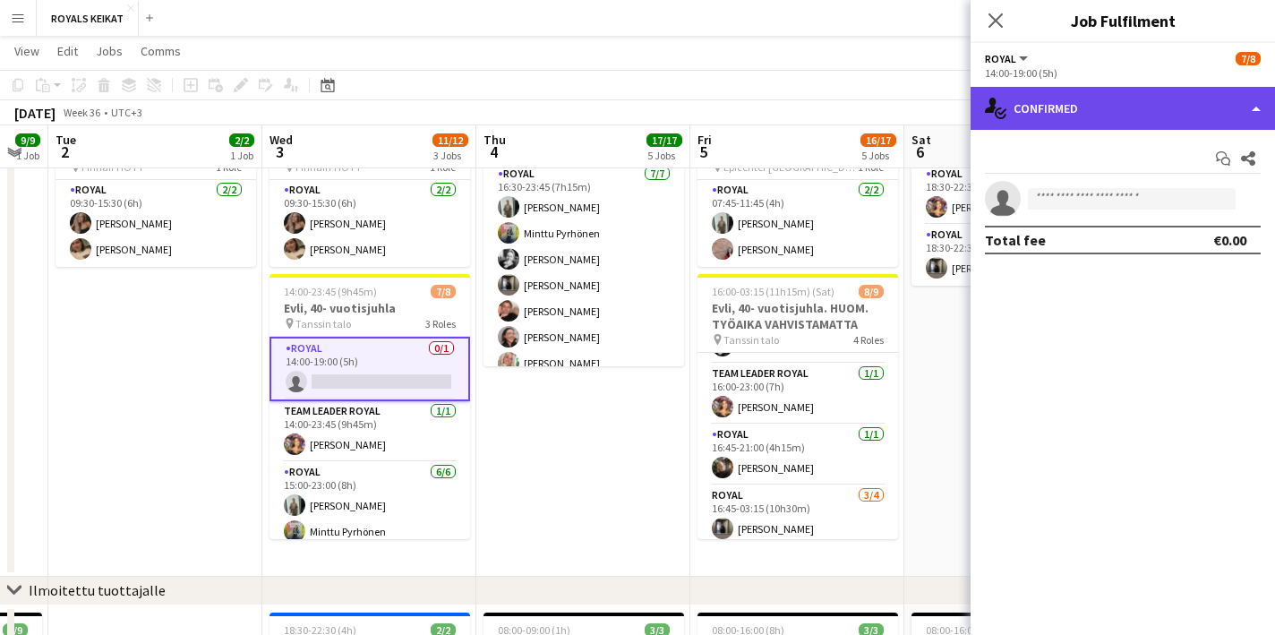
click at [1044, 96] on div "single-neutral-actions-check-2 Confirmed" at bounding box center [1123, 108] width 304 height 43
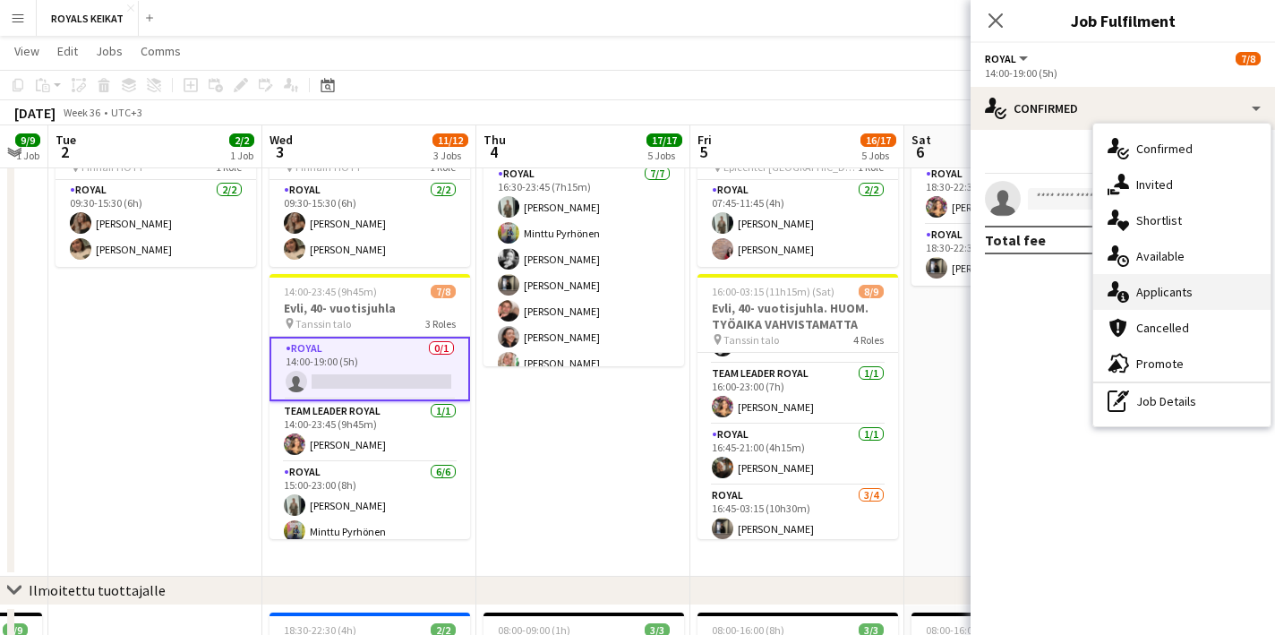
click at [1191, 293] on div "single-neutral-actions-information Applicants" at bounding box center [1181, 292] width 177 height 36
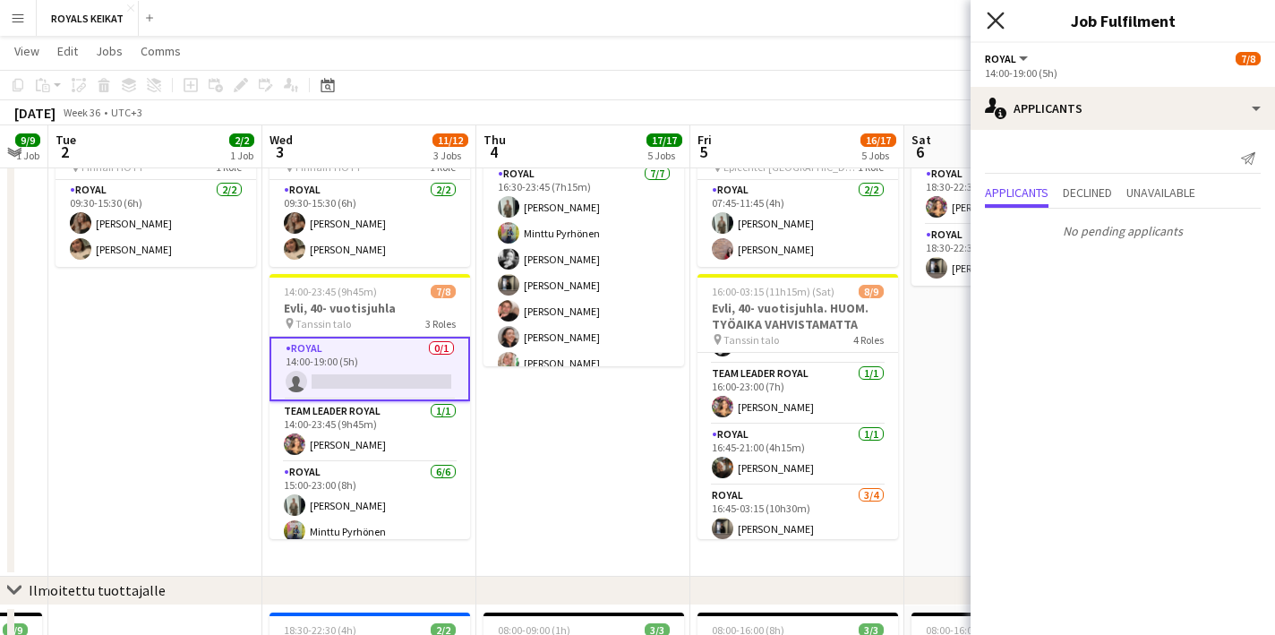
click at [993, 14] on icon "Close pop-in" at bounding box center [995, 20] width 17 height 17
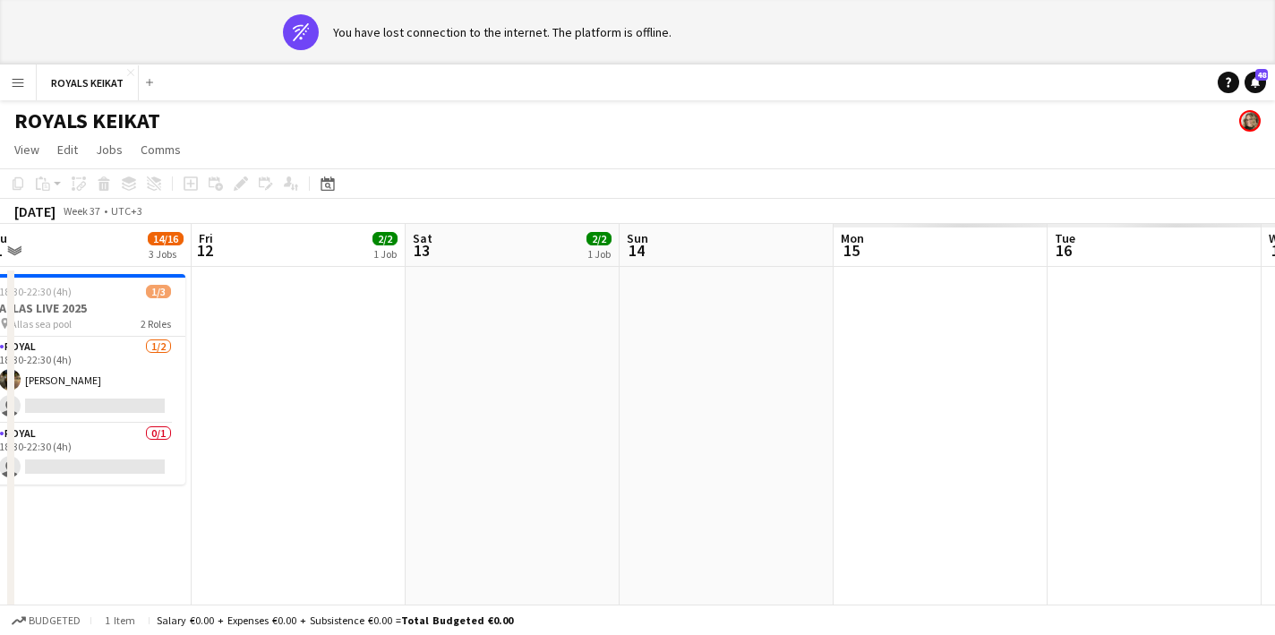
scroll to position [0, 669]
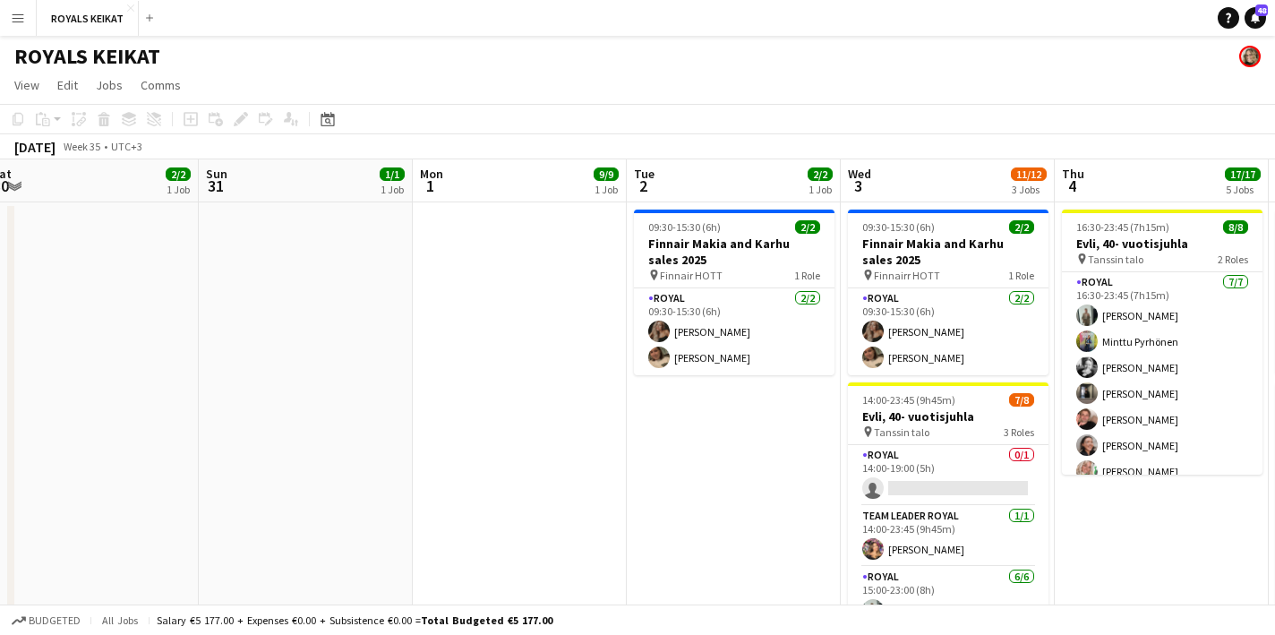
scroll to position [0, 662]
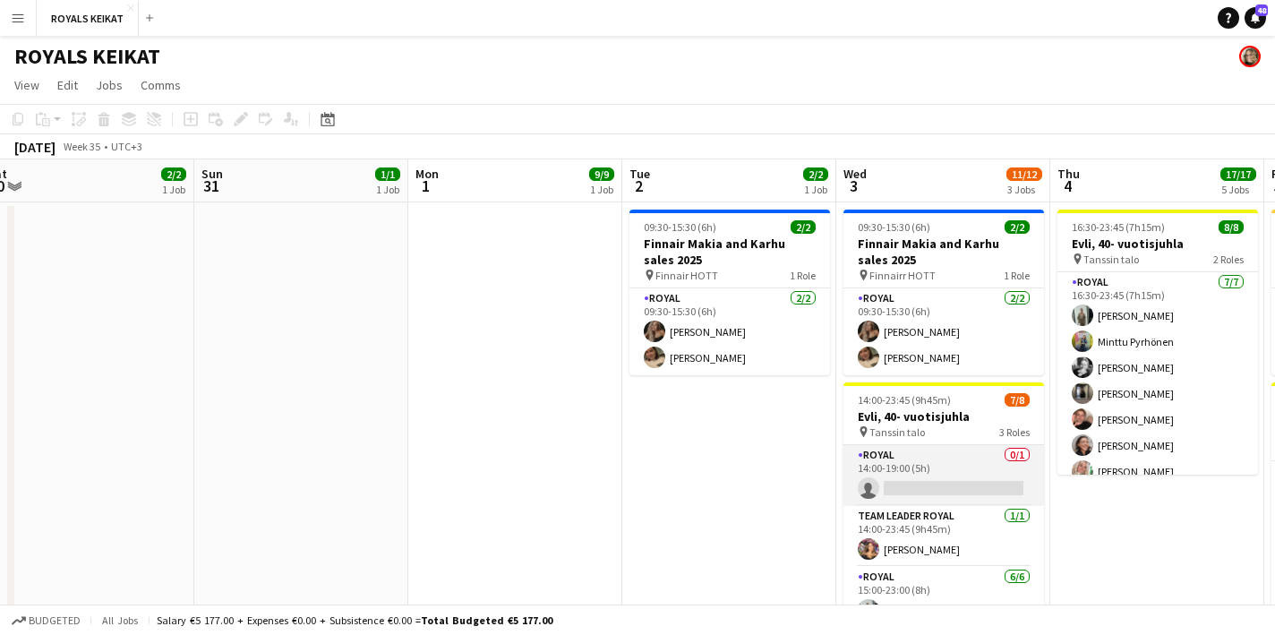
click at [918, 479] on app-card-role "Royal 0/1 14:00-19:00 (5h) single-neutral-actions" at bounding box center [944, 475] width 201 height 61
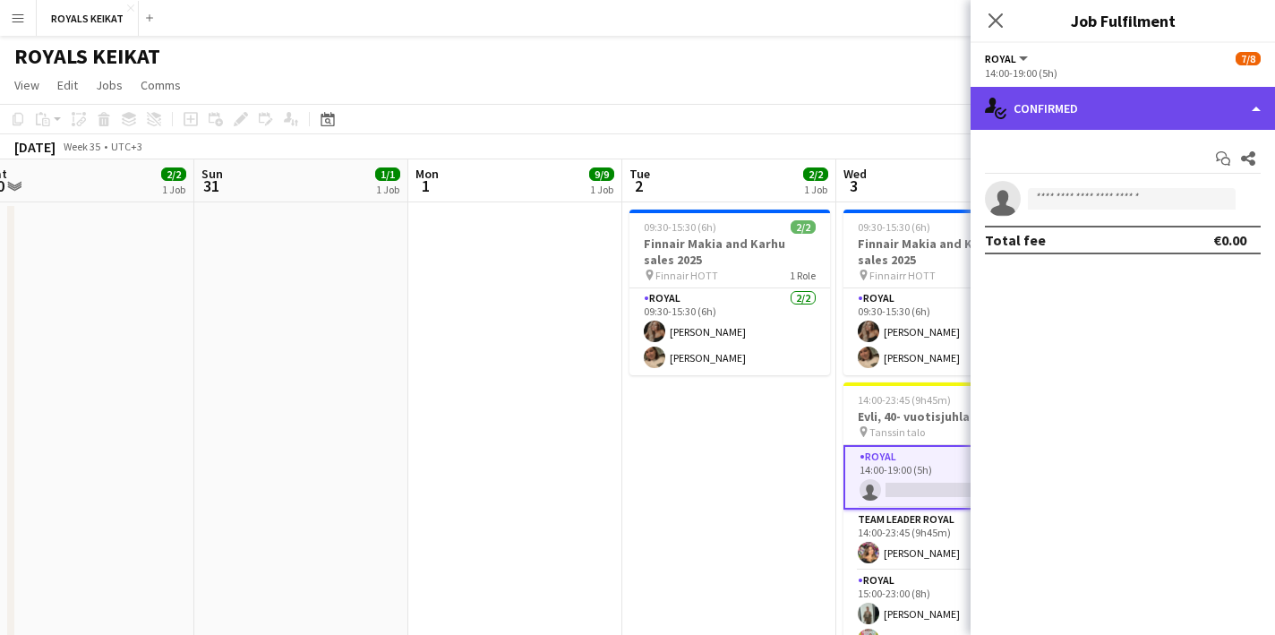
click at [1074, 109] on div "single-neutral-actions-check-2 Confirmed" at bounding box center [1123, 108] width 304 height 43
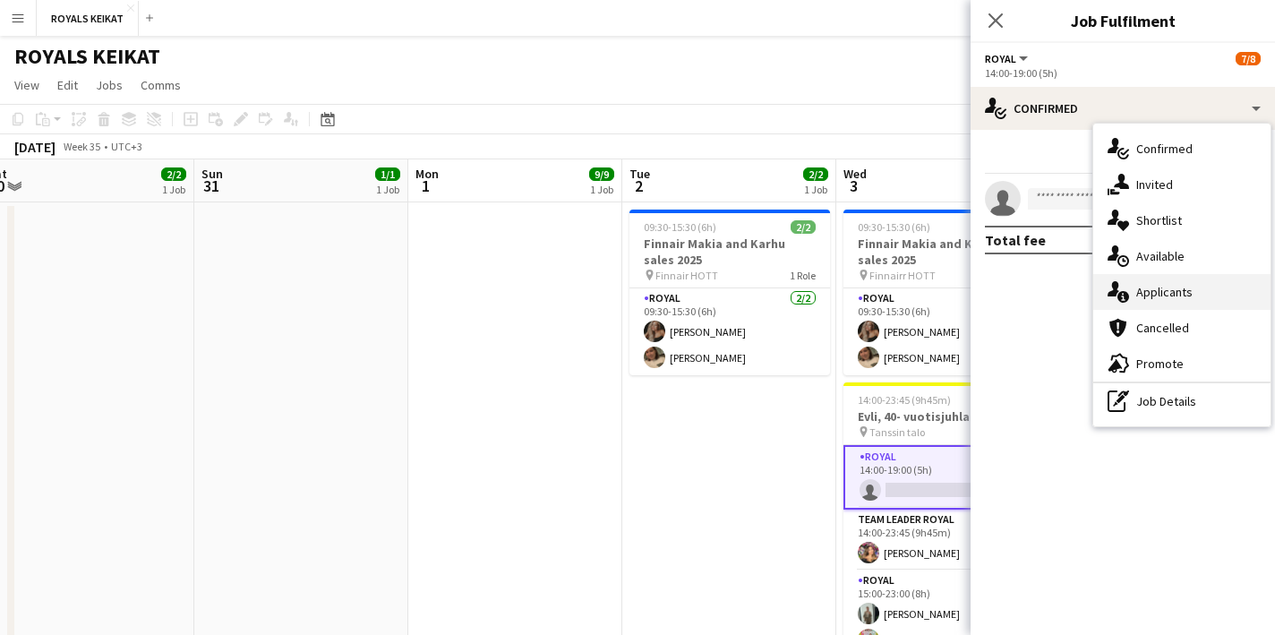
click at [1160, 298] on div "single-neutral-actions-information Applicants" at bounding box center [1181, 292] width 177 height 36
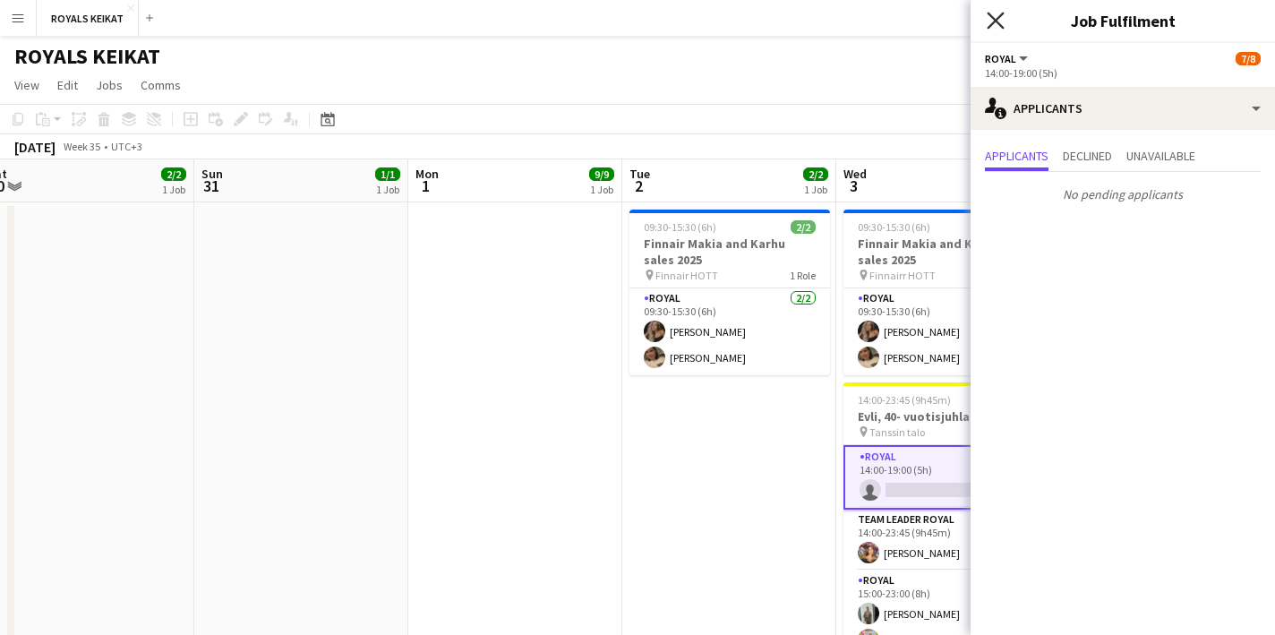
click at [993, 17] on icon at bounding box center [995, 20] width 17 height 17
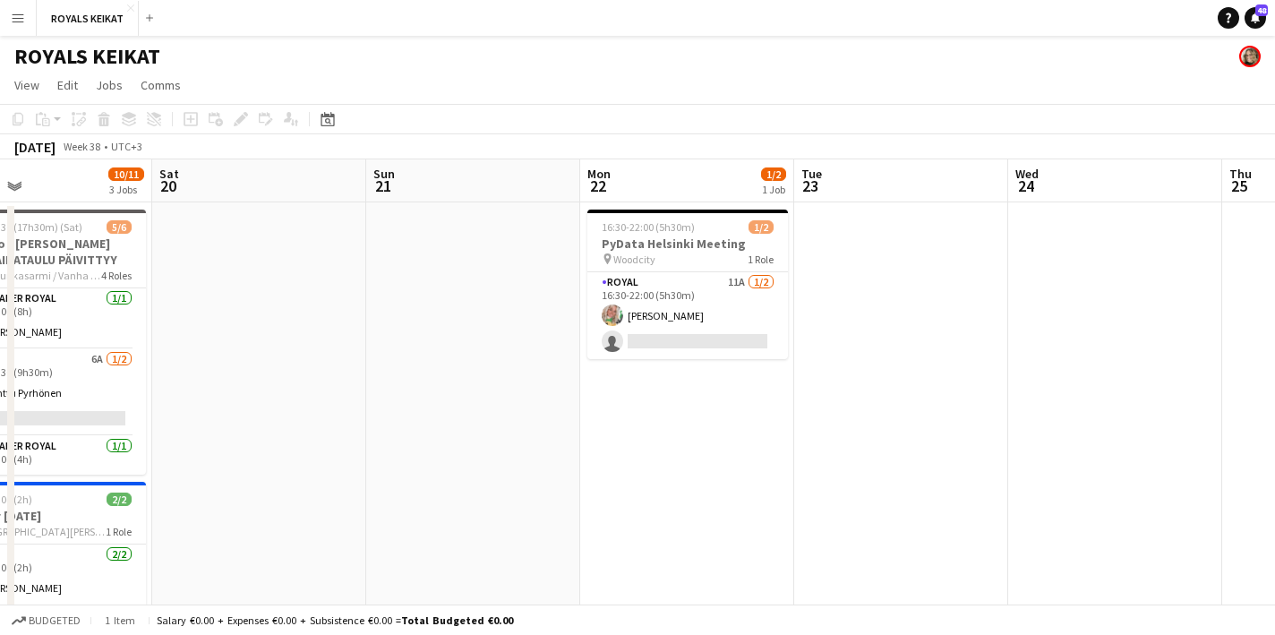
scroll to position [0, 516]
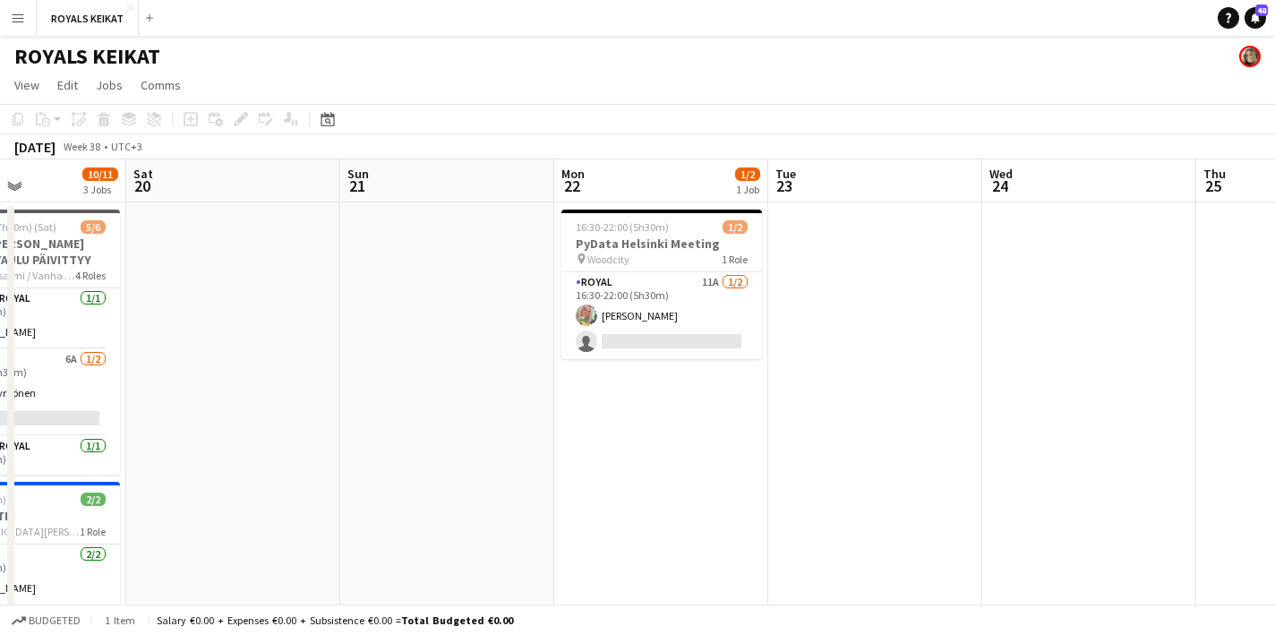
click at [1133, 356] on app-date-cell at bounding box center [1089, 443] width 214 height 483
